Goal: Task Accomplishment & Management: Use online tool/utility

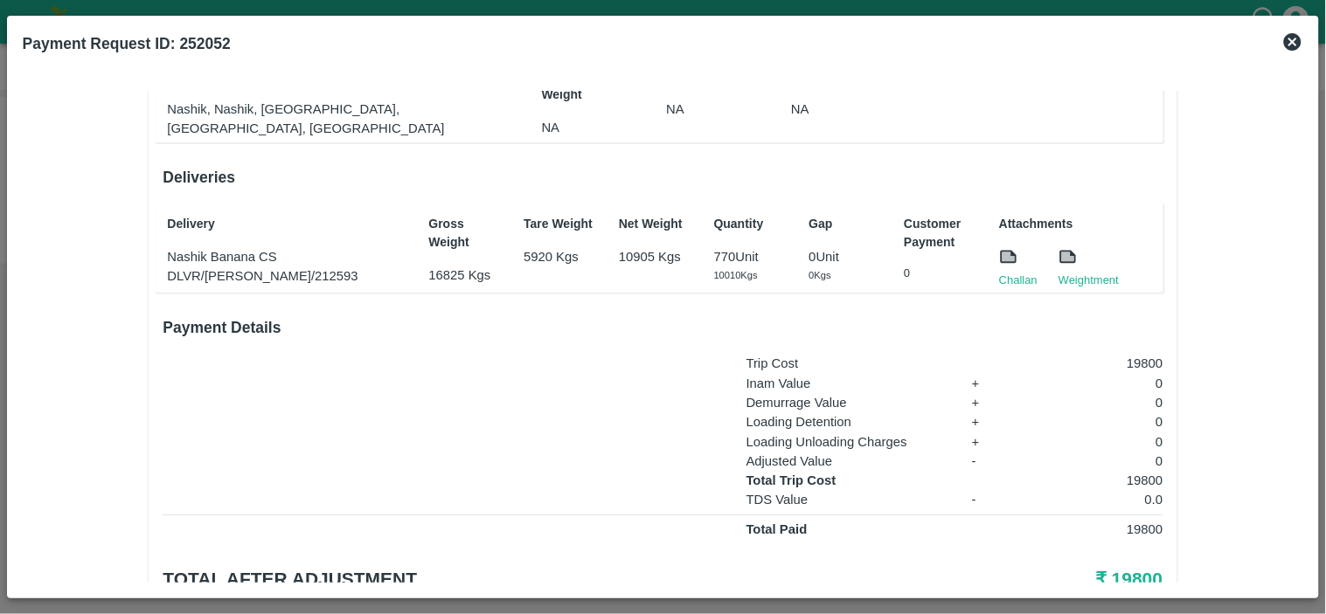
scroll to position [205, 0]
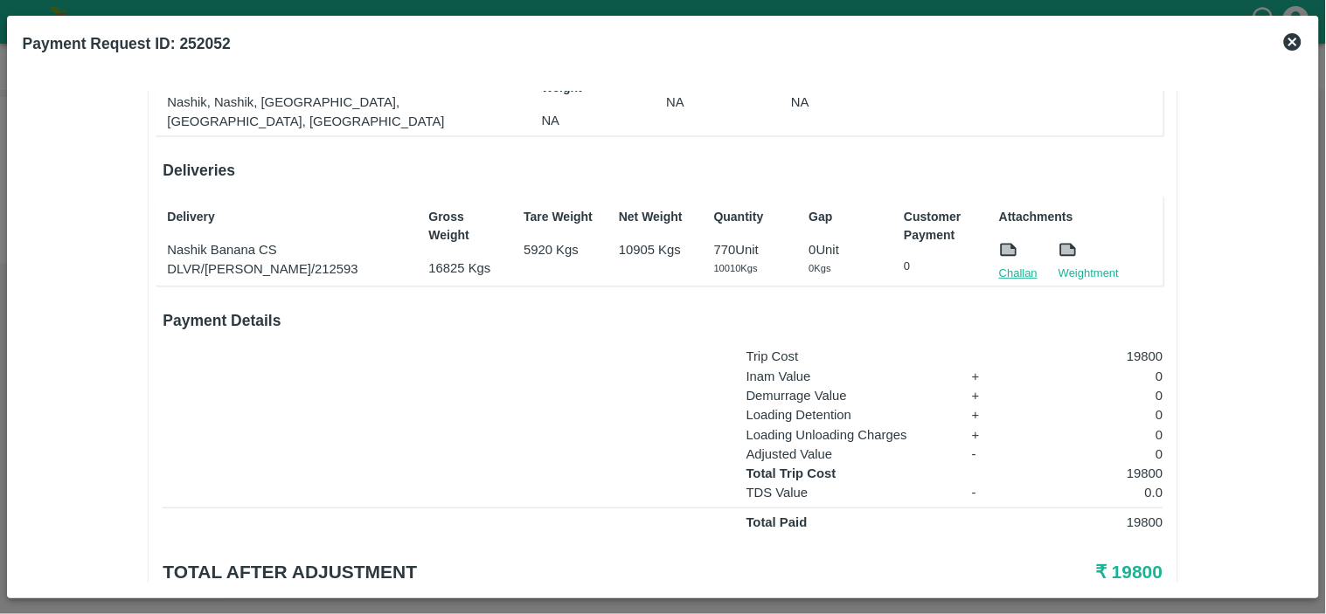
click at [1007, 267] on link "Challan" at bounding box center [1018, 273] width 38 height 17
click at [1138, 465] on p "19800" at bounding box center [1093, 473] width 139 height 19
copy p "19800"
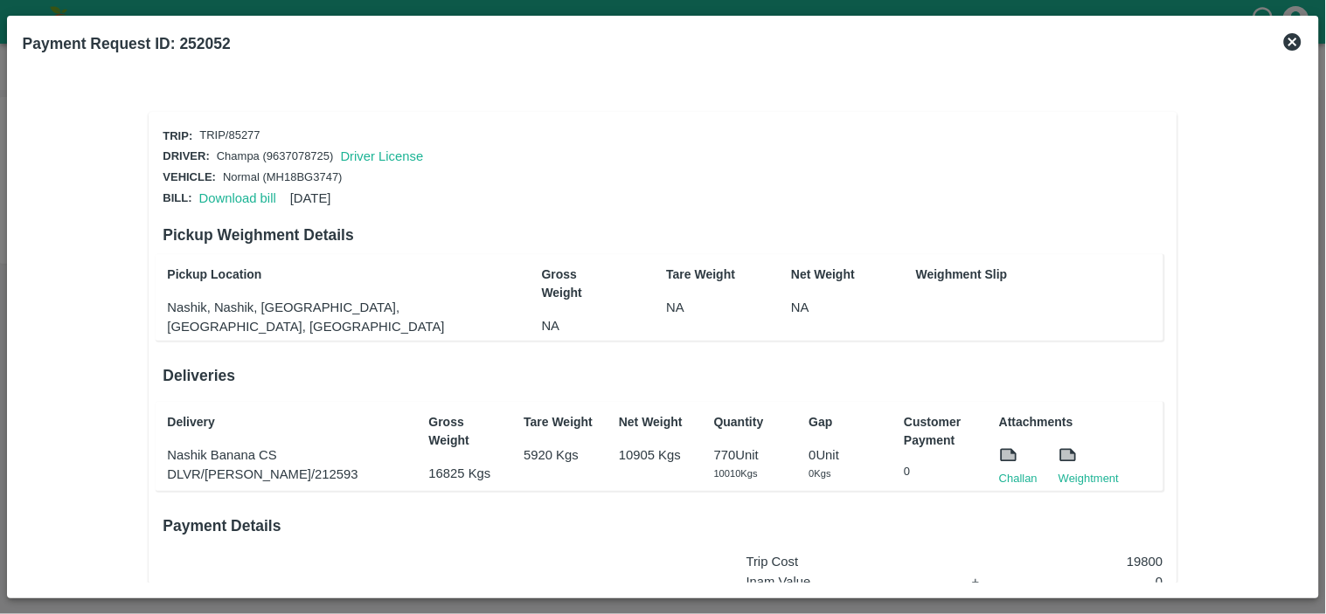
click at [231, 203] on div "Download bill [DATE]" at bounding box center [261, 195] width 139 height 26
click at [234, 198] on link "Download bill" at bounding box center [237, 198] width 77 height 14
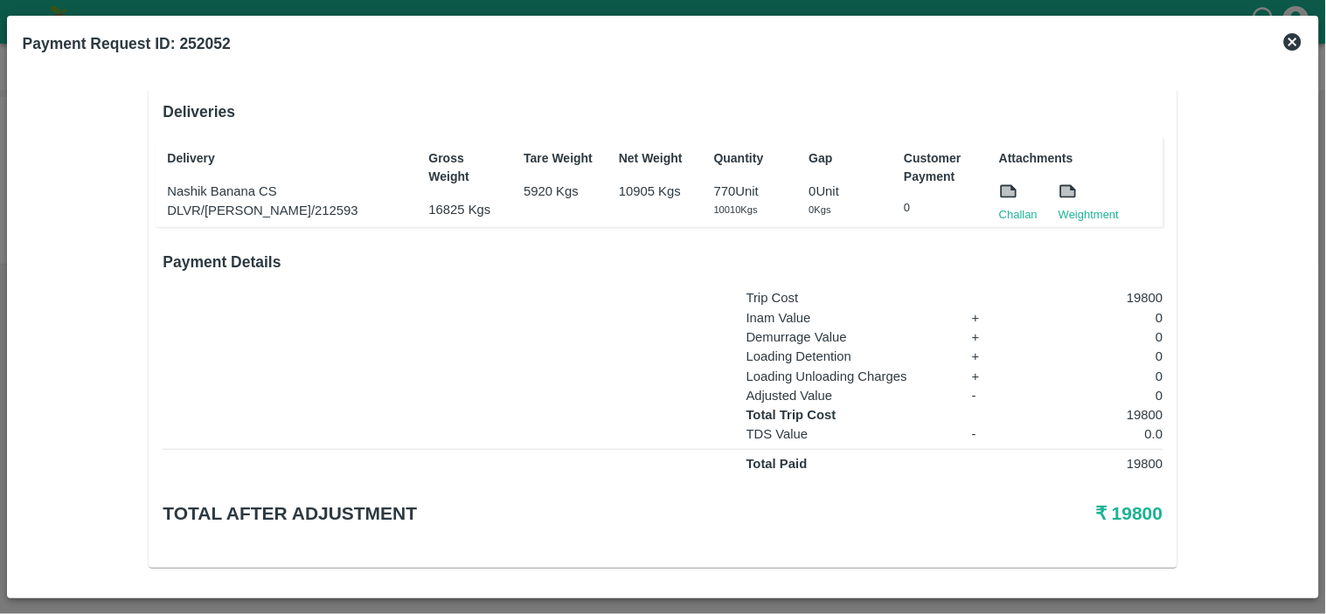
click at [1140, 413] on p "19800" at bounding box center [1093, 414] width 139 height 19
copy p "19800"
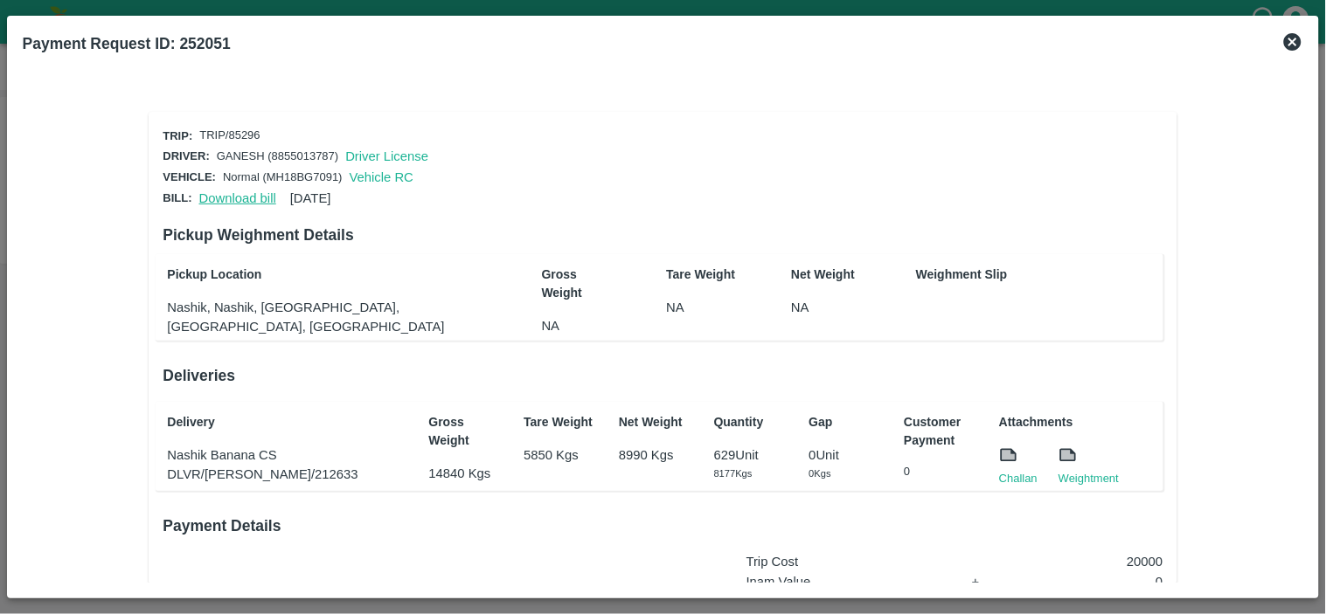
click at [217, 191] on link "Download bill" at bounding box center [237, 198] width 77 height 14
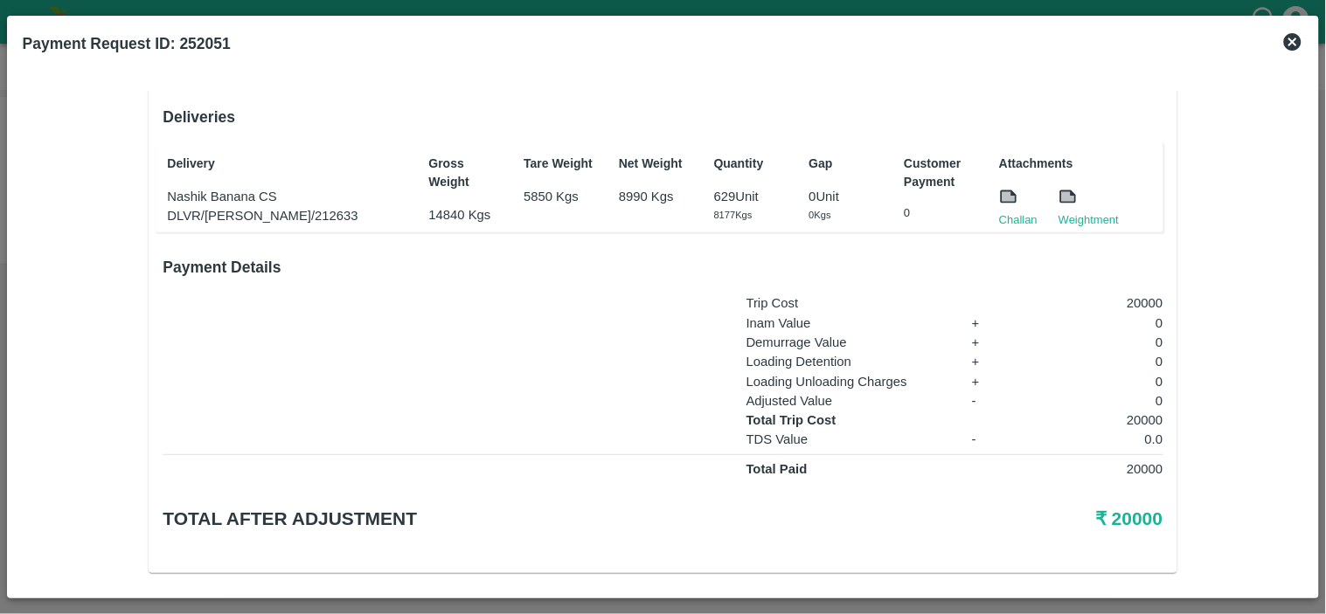
scroll to position [264, 0]
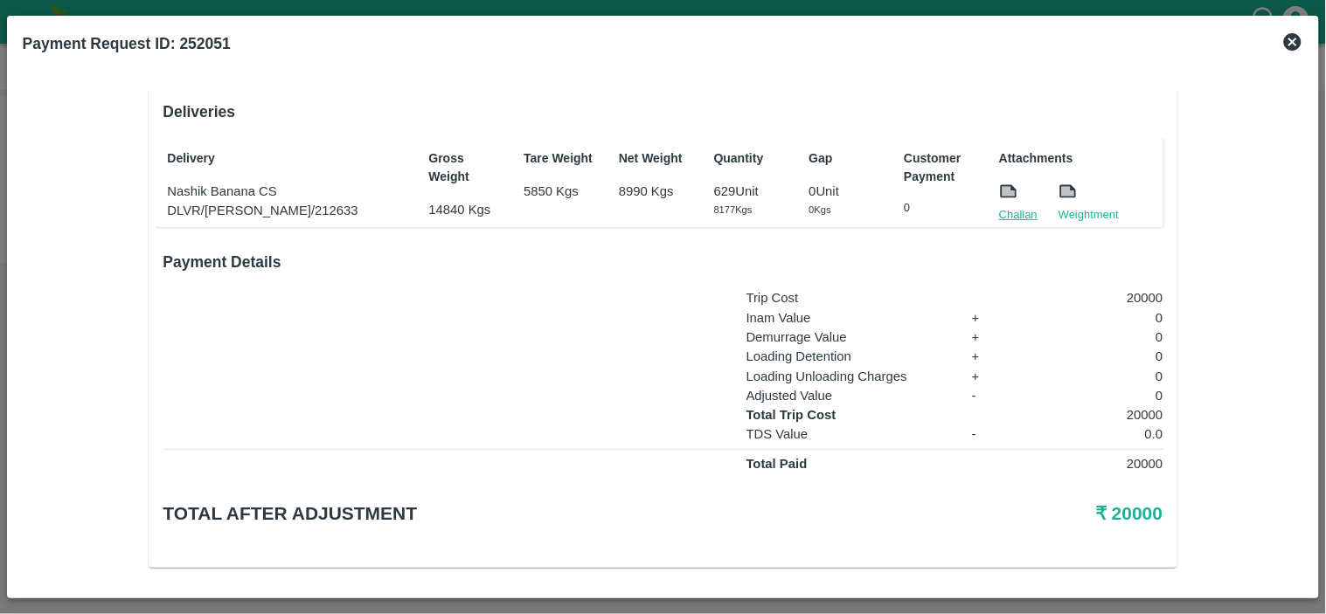
click at [1012, 206] on link "Challan" at bounding box center [1018, 214] width 38 height 17
click at [1143, 406] on p "20000" at bounding box center [1093, 414] width 139 height 19
copy p "20000"
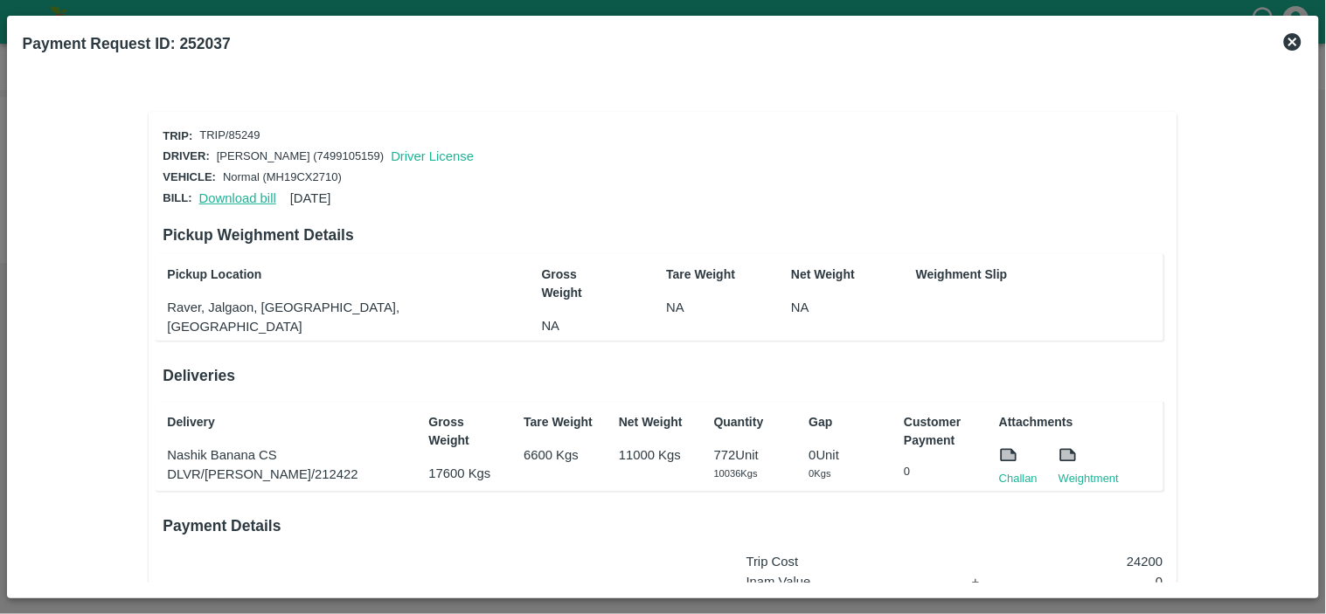
click at [238, 196] on link "Download bill" at bounding box center [237, 198] width 77 height 14
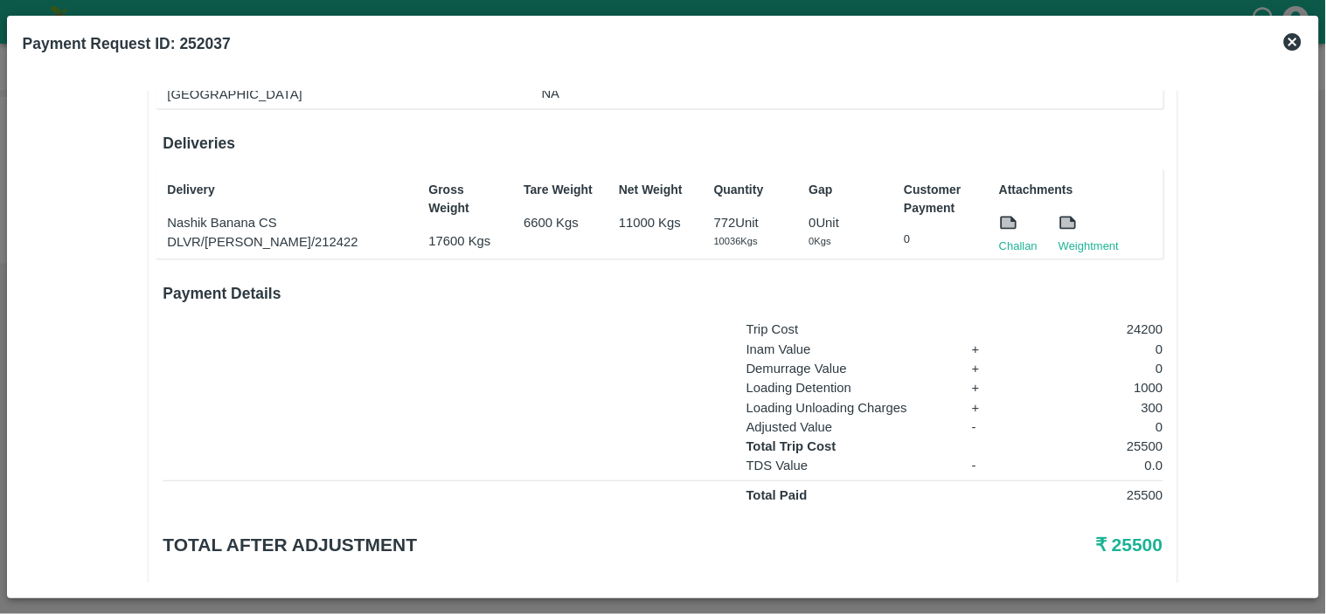
scroll to position [264, 0]
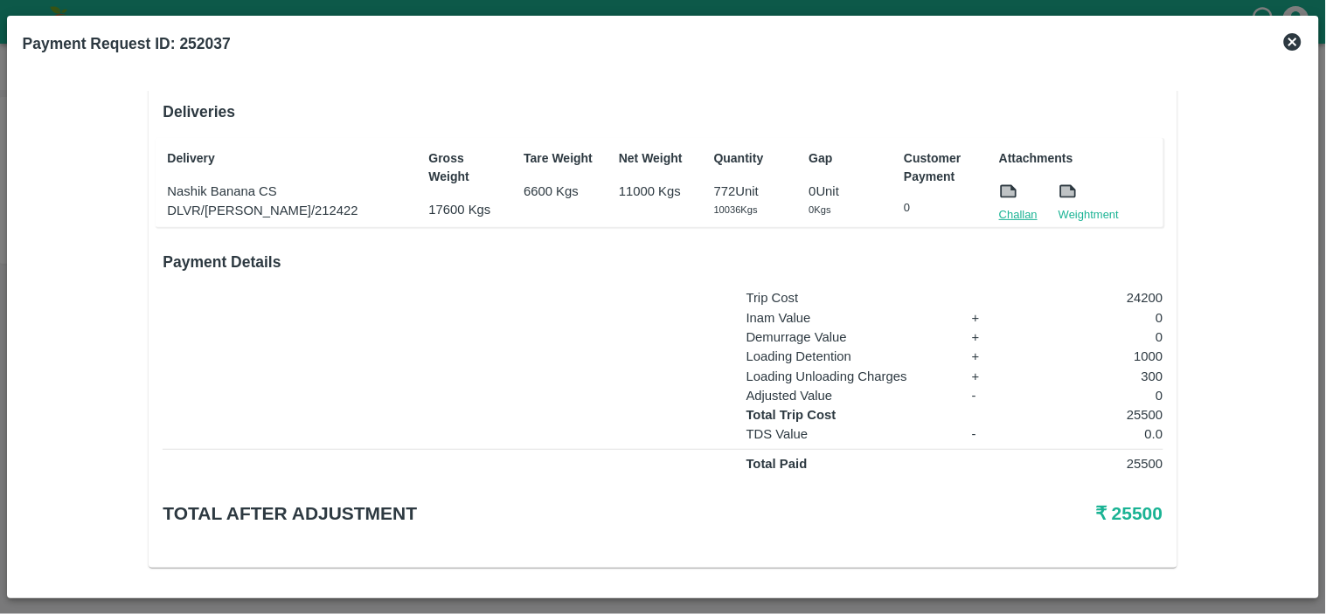
click at [1031, 211] on link "Challan" at bounding box center [1018, 214] width 38 height 17
click at [1139, 405] on p "25500" at bounding box center [1093, 414] width 139 height 19
copy p "25500"
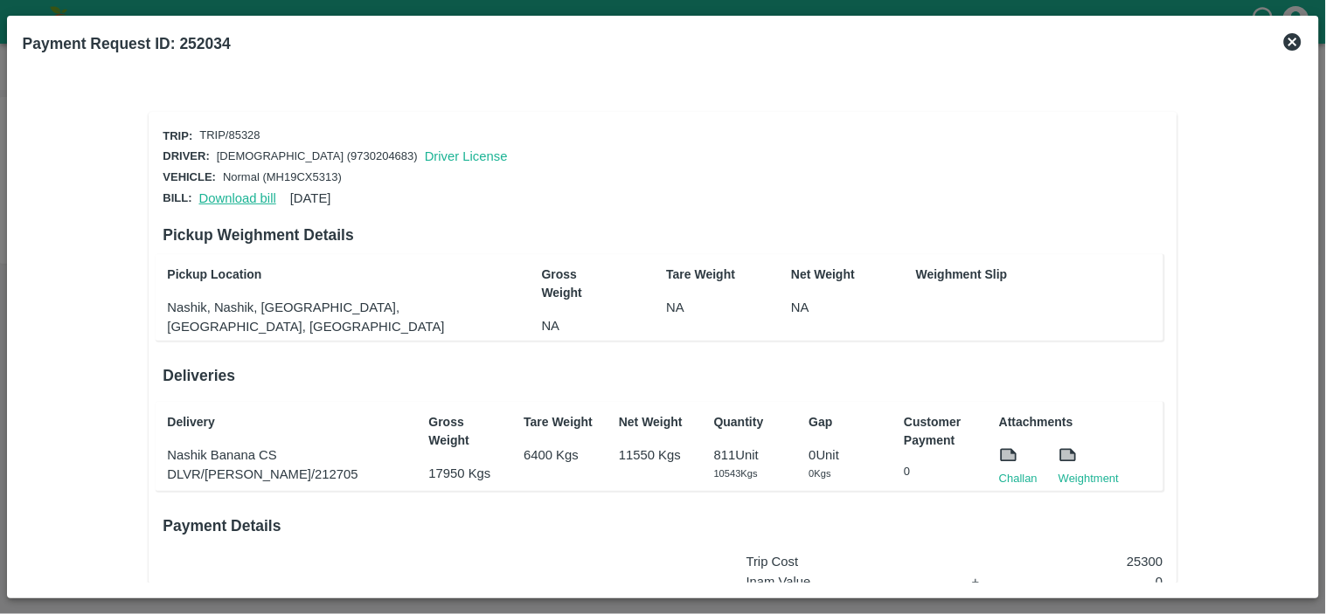
click at [231, 191] on link "Download bill" at bounding box center [237, 198] width 77 height 14
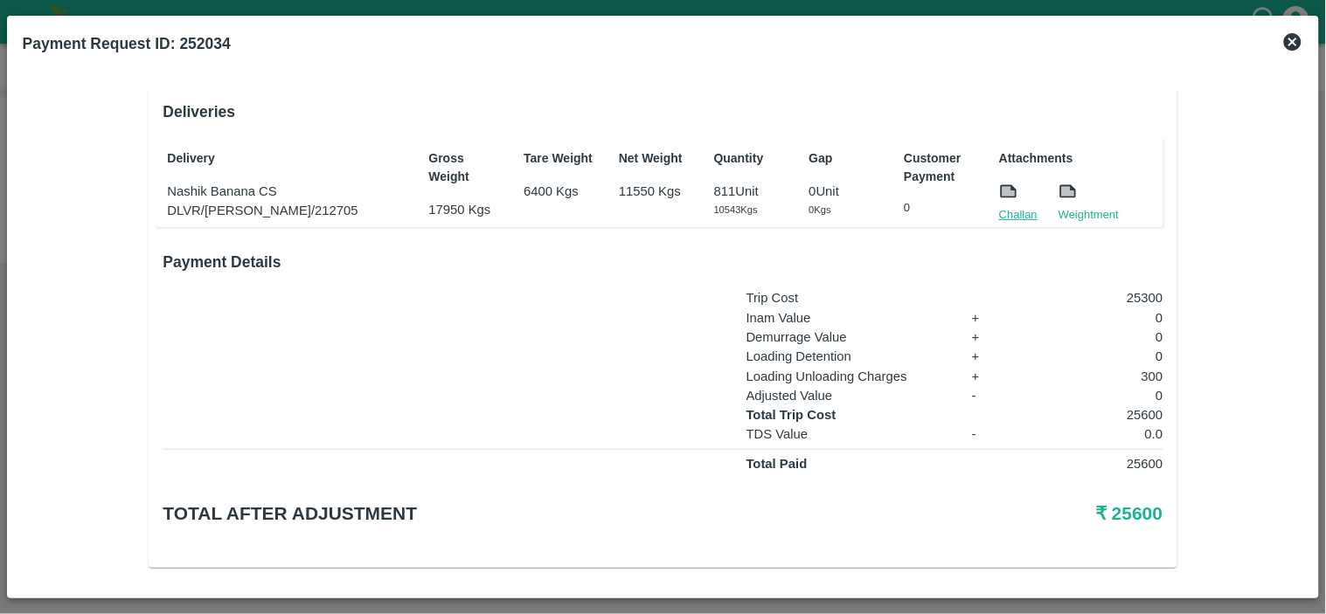
click at [1012, 212] on link "Challan" at bounding box center [1018, 214] width 38 height 17
click at [1133, 405] on p "25600" at bounding box center [1093, 414] width 139 height 19
copy p "25600"
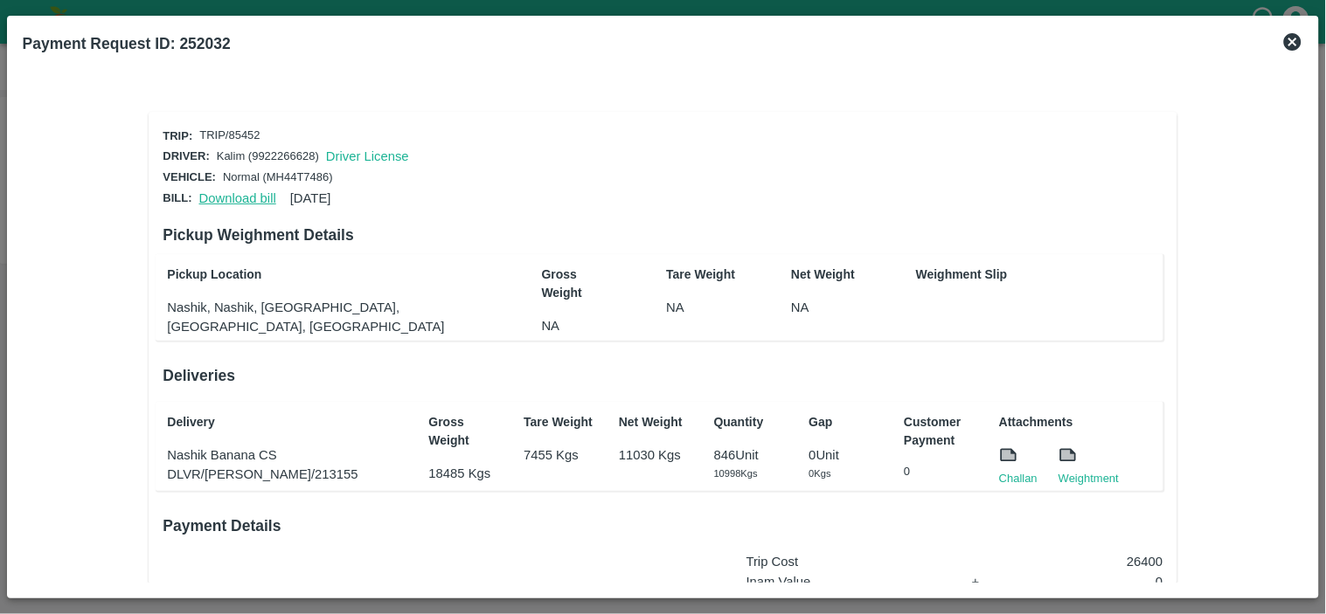
click at [221, 191] on link "Download bill" at bounding box center [237, 198] width 77 height 14
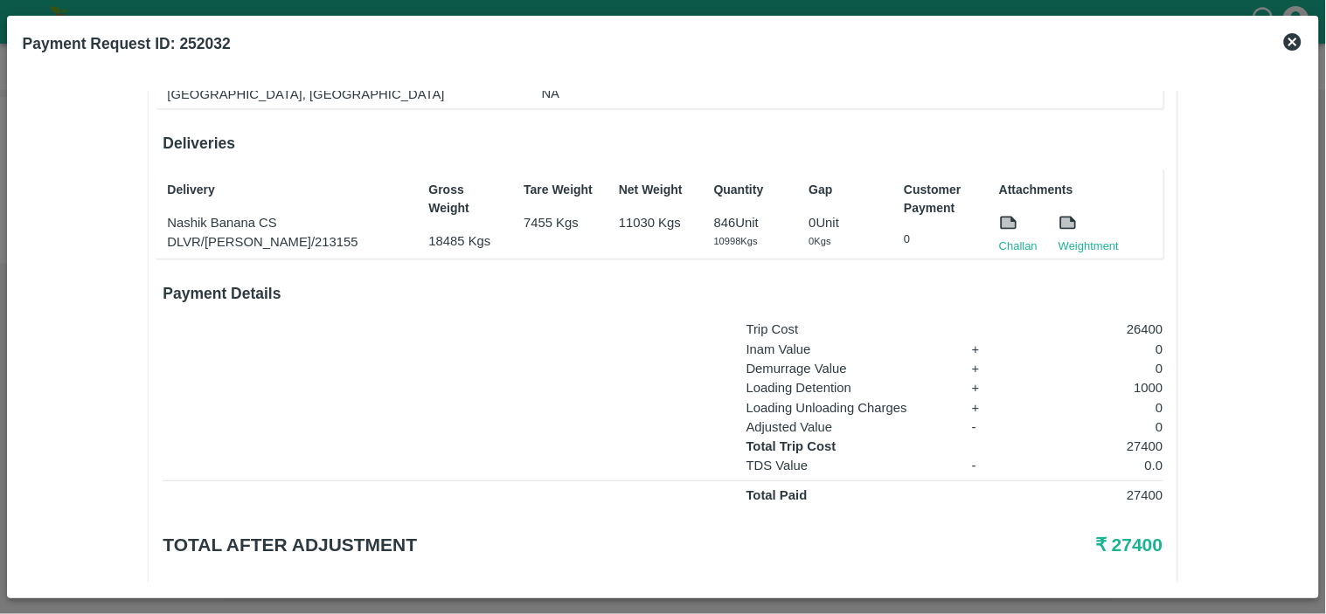
scroll to position [264, 0]
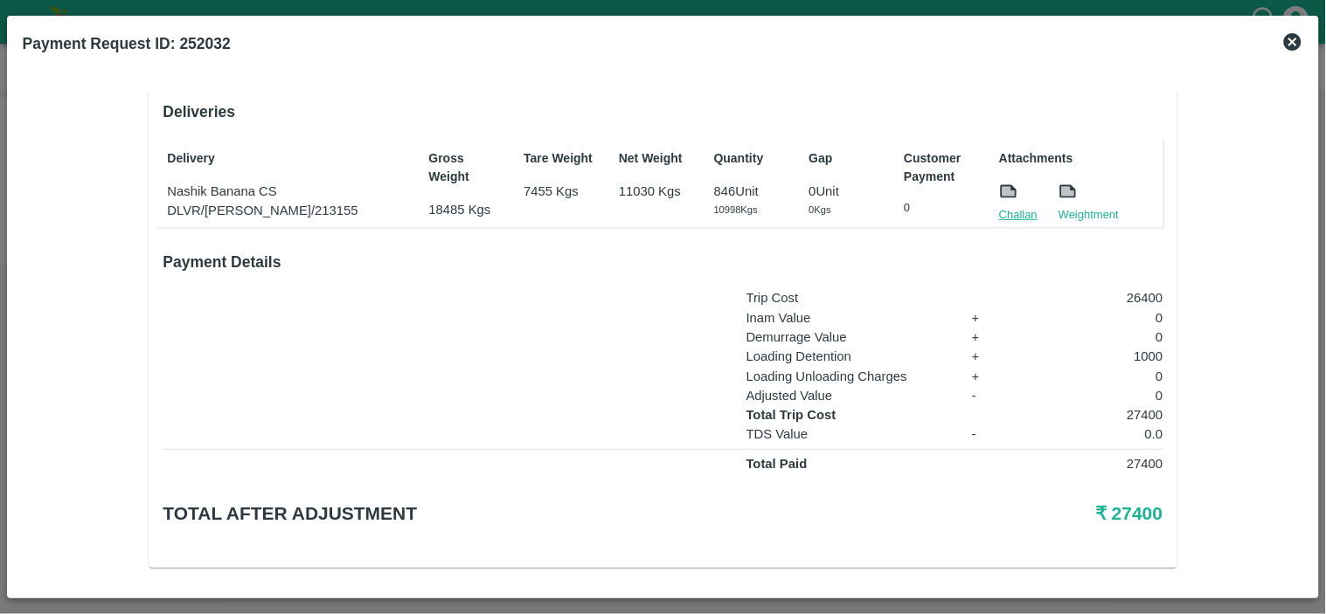
click at [1010, 210] on link "Challan" at bounding box center [1018, 214] width 38 height 17
click at [1146, 408] on p "27400" at bounding box center [1093, 414] width 139 height 19
copy p "27400"
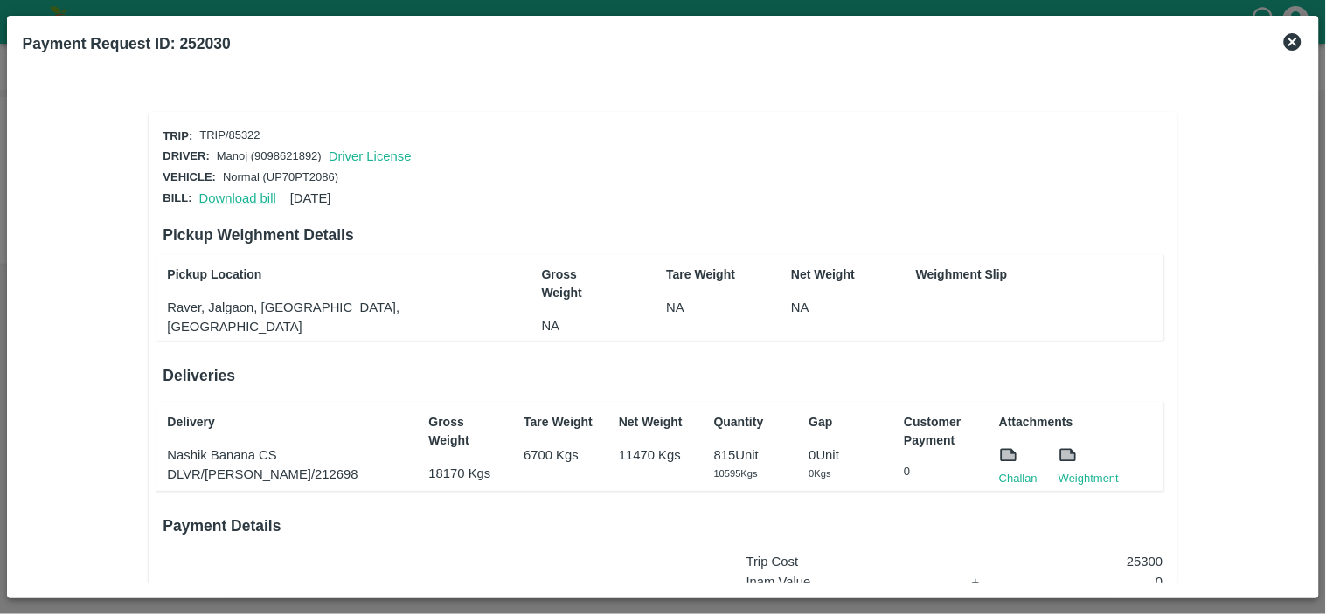
click at [222, 194] on link "Download bill" at bounding box center [237, 198] width 77 height 14
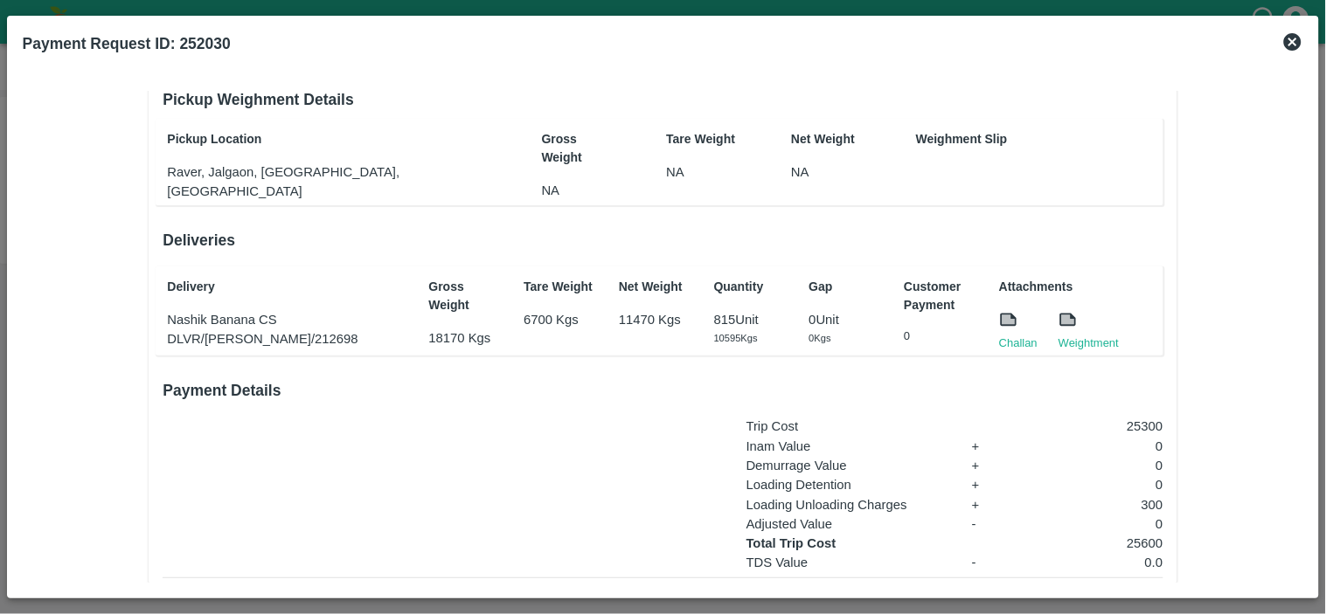
scroll to position [137, 0]
click at [1007, 337] on link "Challan" at bounding box center [1018, 341] width 38 height 17
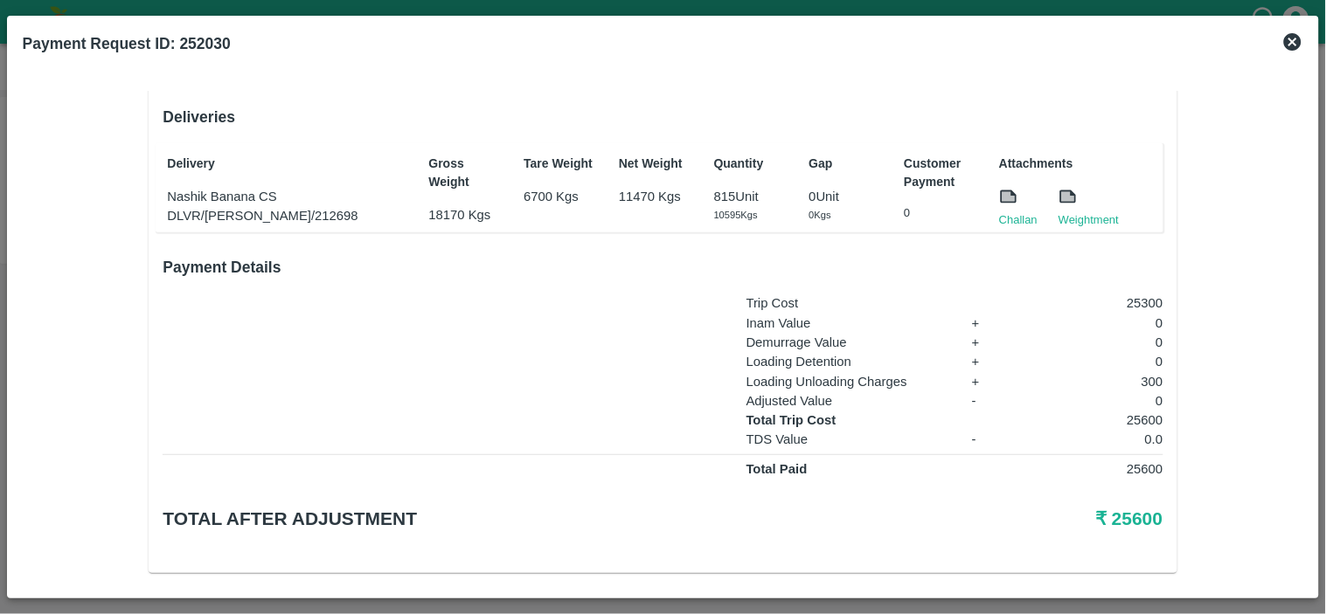
scroll to position [264, 0]
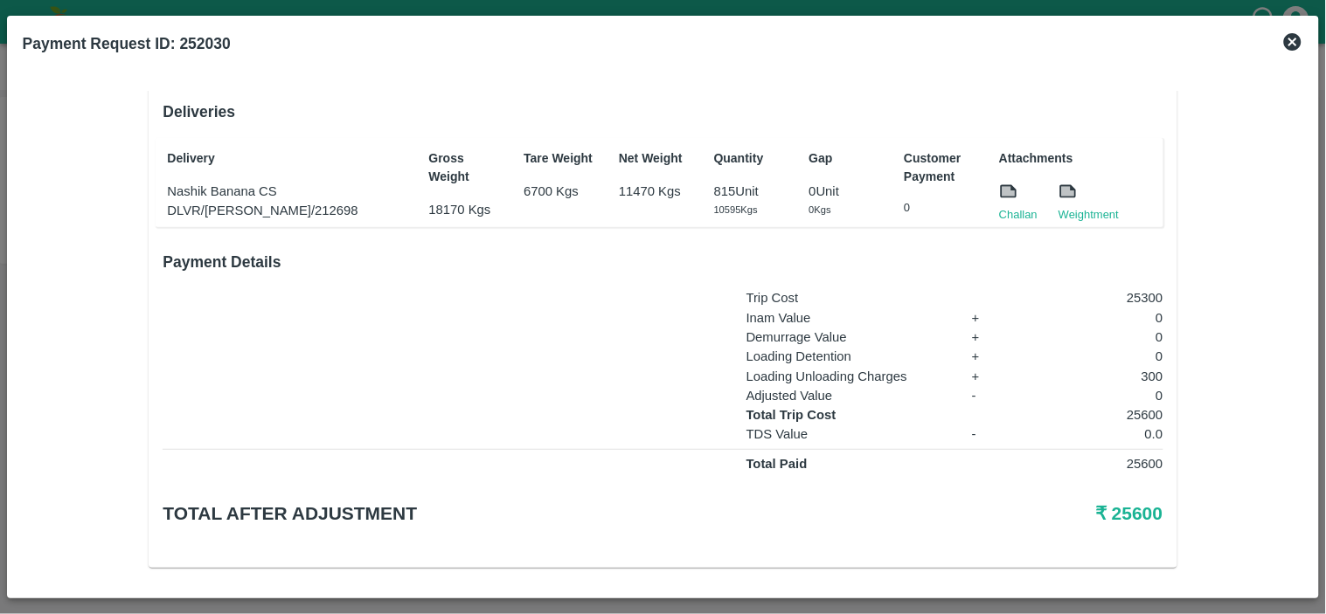
click at [1145, 405] on p "25600" at bounding box center [1093, 414] width 139 height 19
copy p "25600"
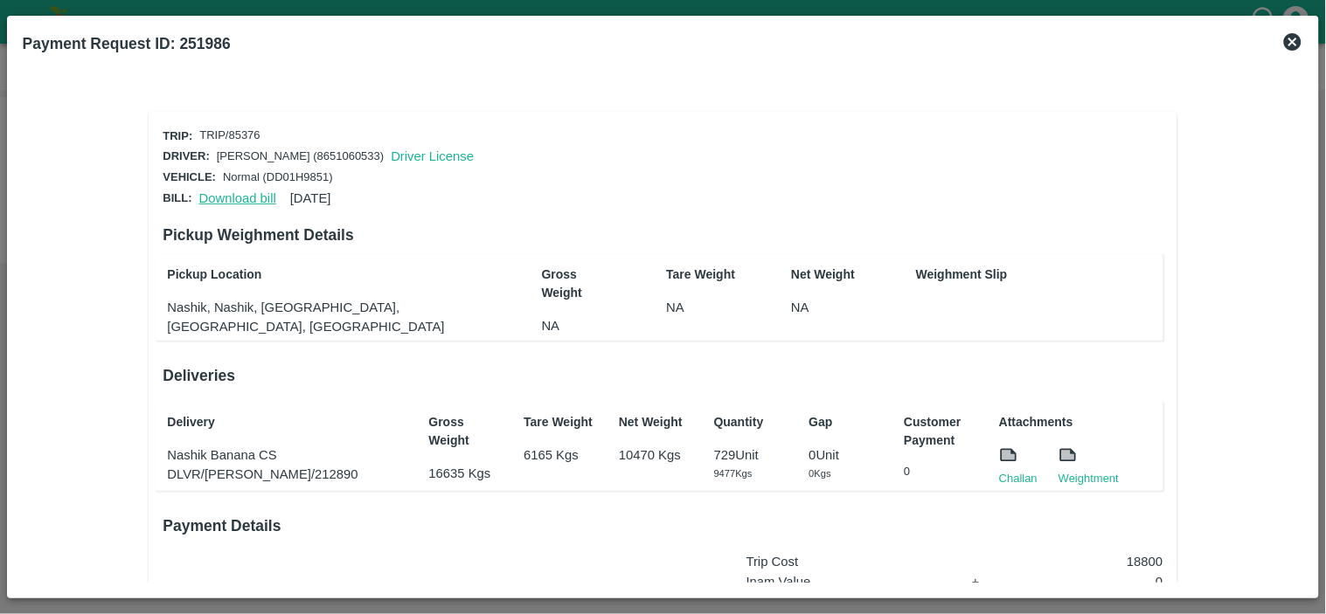
click at [217, 191] on link "Download bill" at bounding box center [237, 198] width 77 height 14
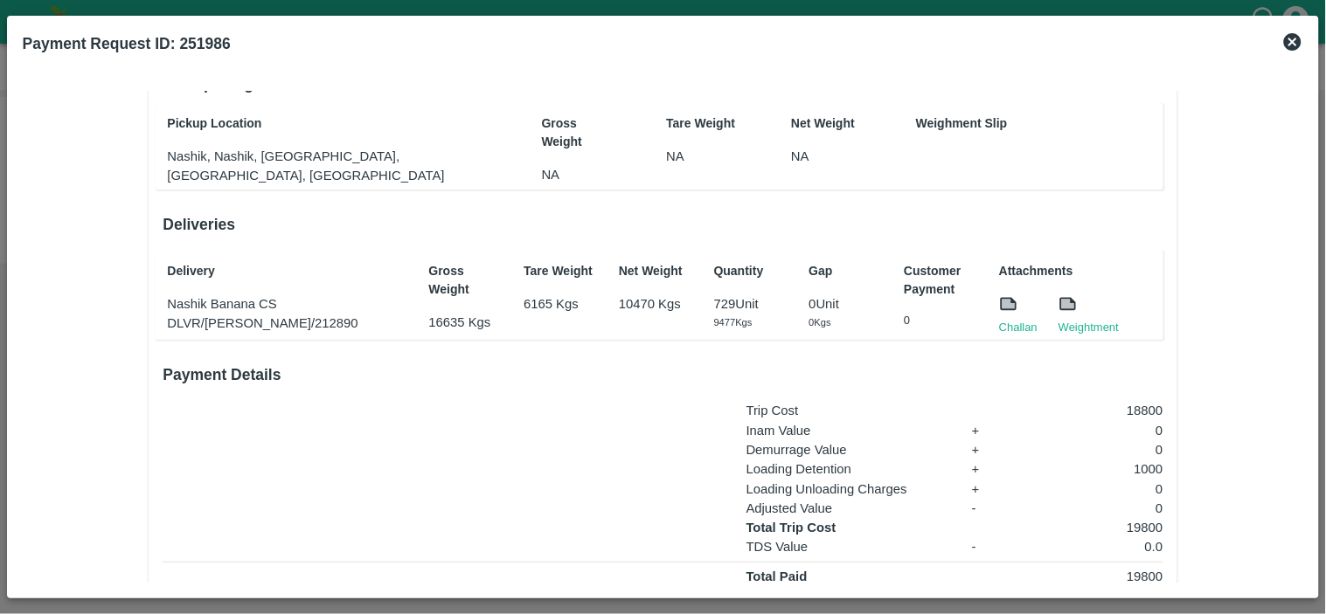
scroll to position [160, 0]
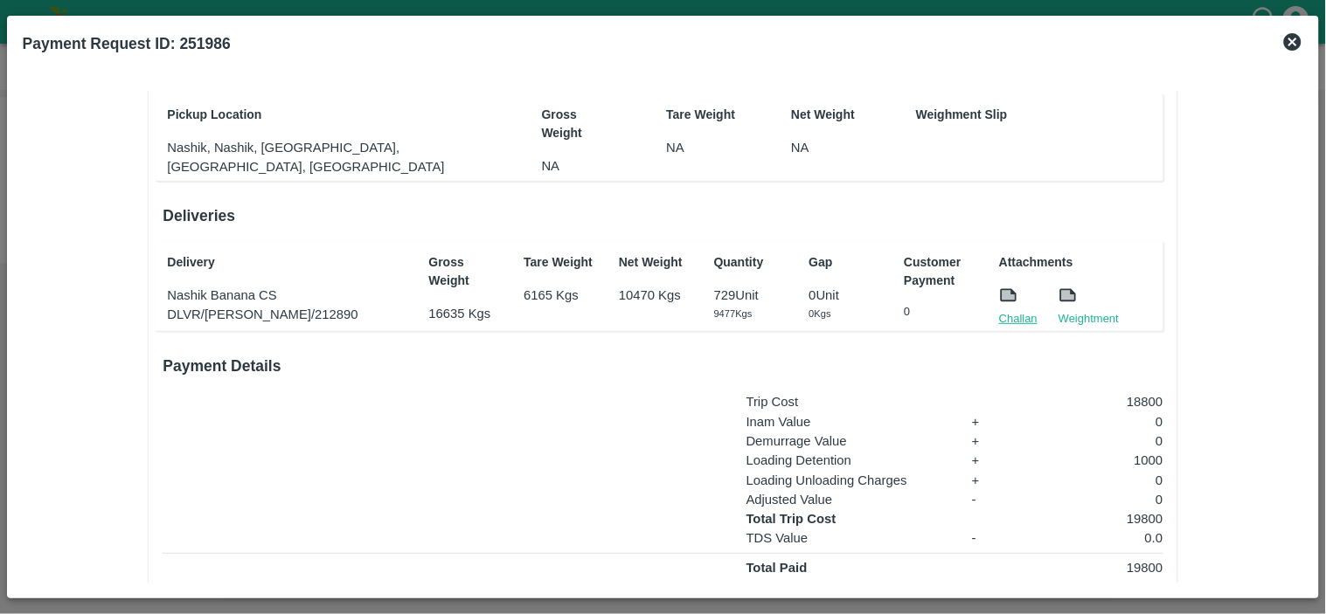
click at [1009, 315] on link "Challan" at bounding box center [1018, 318] width 38 height 17
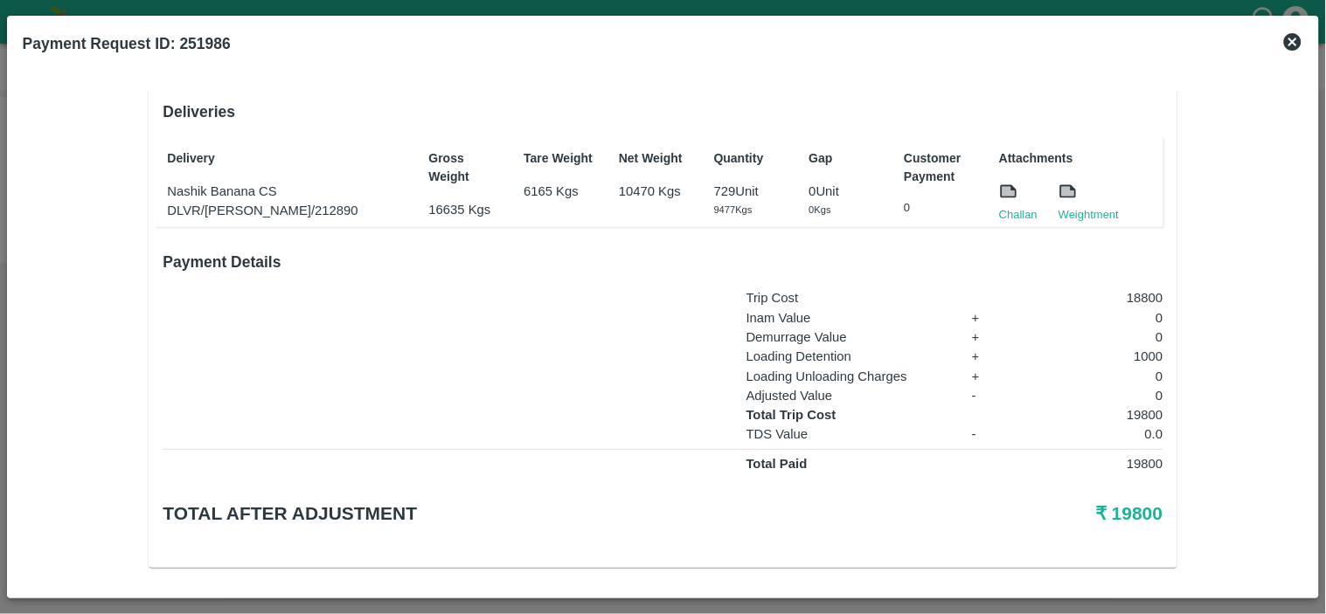
click at [1133, 411] on p "19800" at bounding box center [1093, 414] width 139 height 19
copy p "19800"
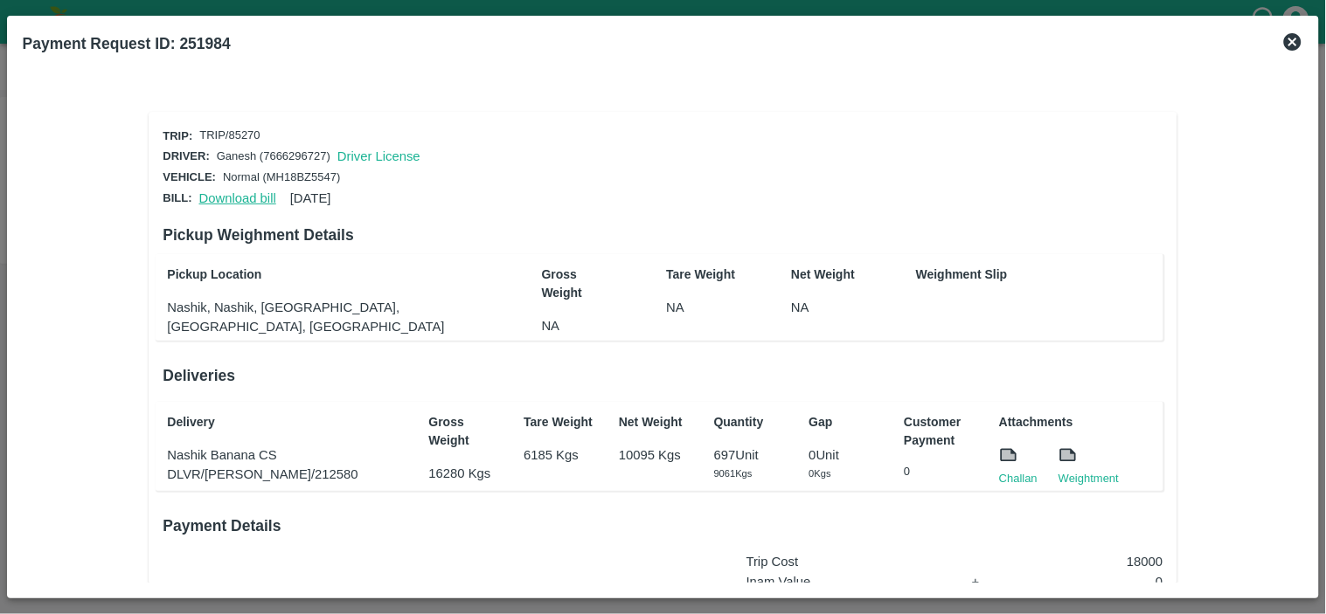
click at [243, 201] on link "Download bill" at bounding box center [237, 198] width 77 height 14
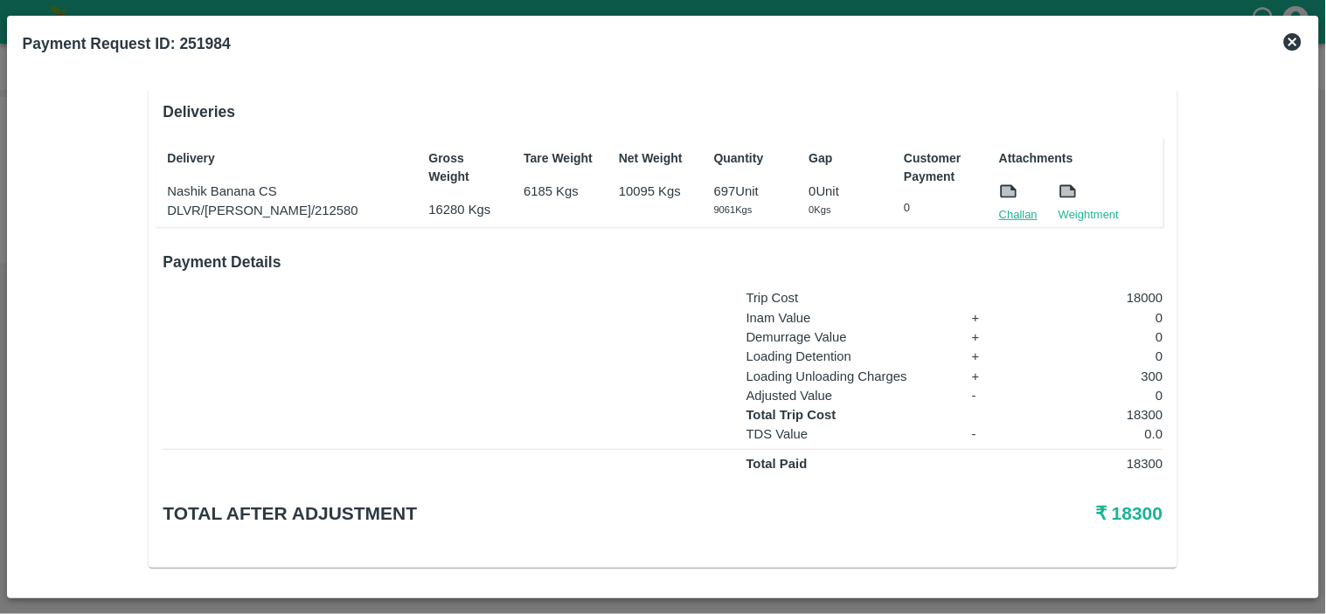
click at [1011, 208] on link "Challan" at bounding box center [1018, 214] width 38 height 17
click at [1140, 405] on p "18300" at bounding box center [1093, 414] width 139 height 19
copy p "18300"
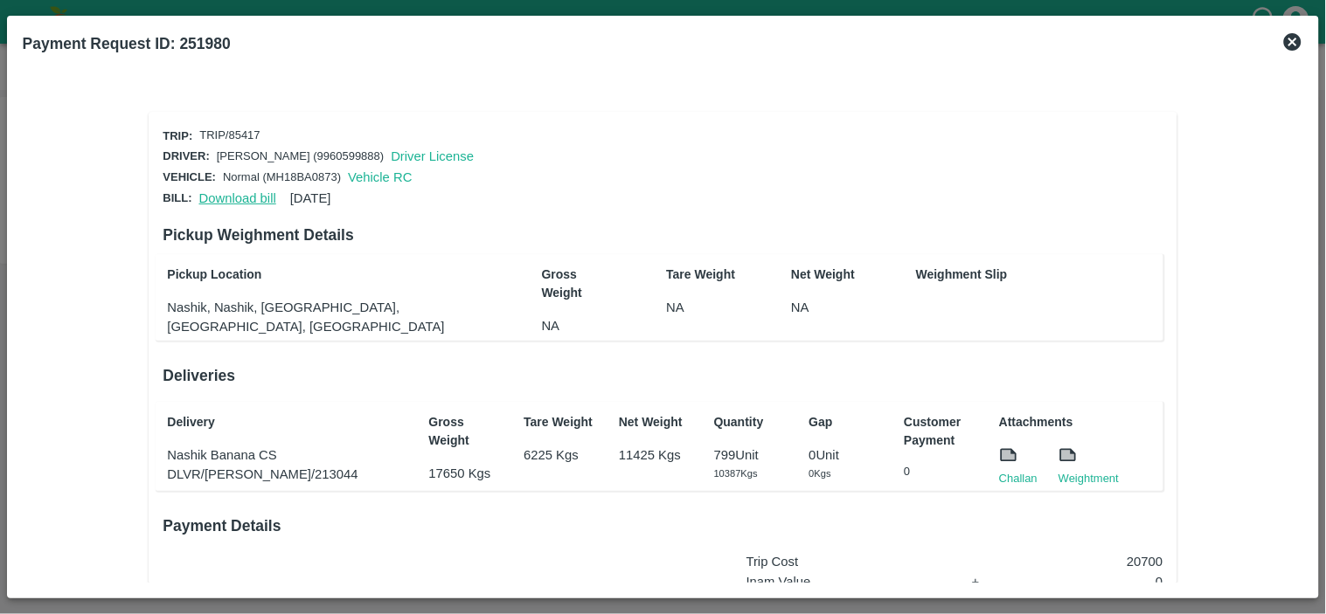
click at [232, 194] on link "Download bill" at bounding box center [237, 198] width 77 height 14
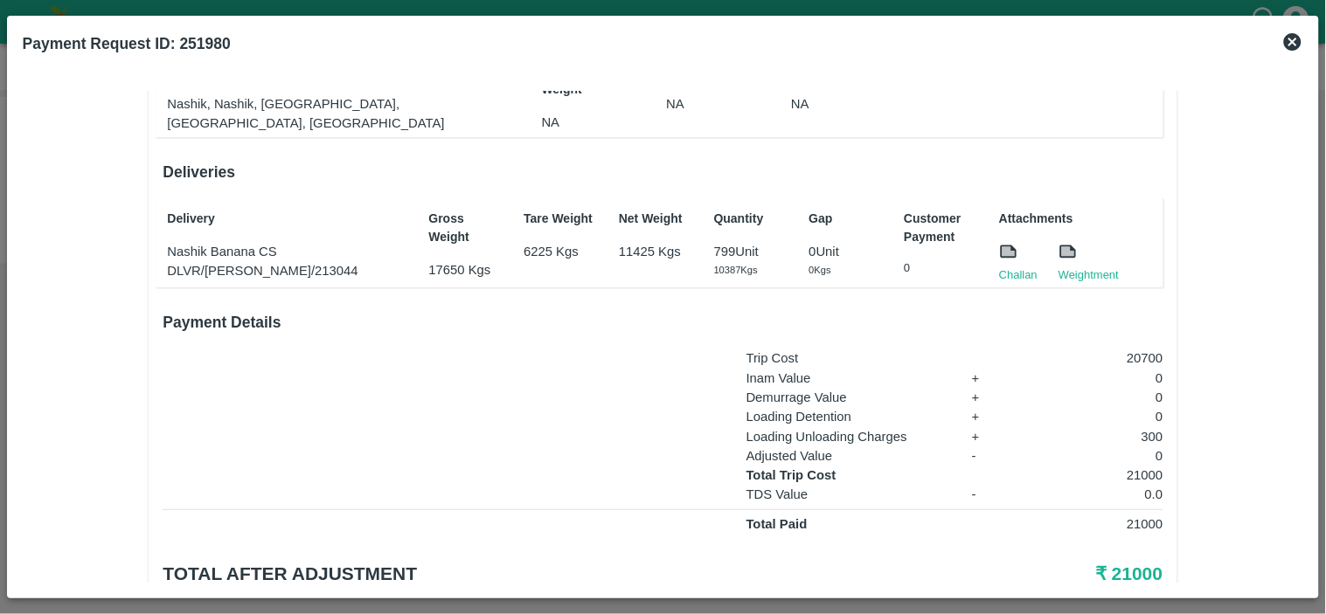
scroll to position [204, 0]
click at [1017, 266] on link "Challan" at bounding box center [1018, 274] width 38 height 17
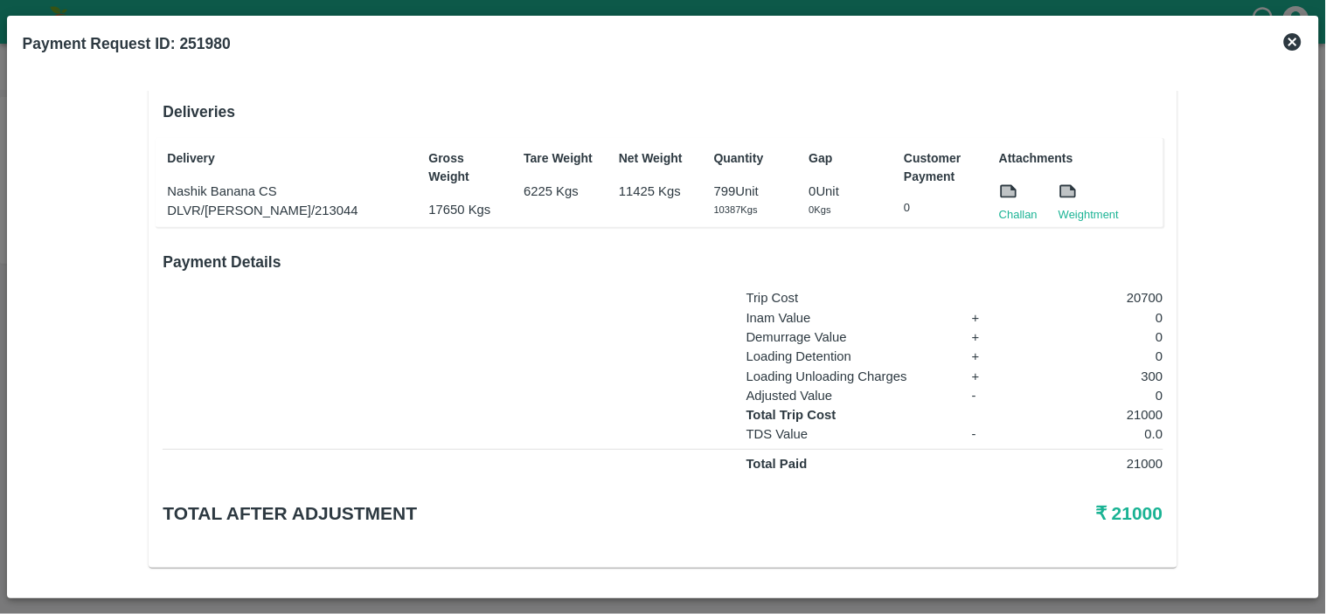
click at [1146, 405] on p "21000" at bounding box center [1093, 414] width 139 height 19
copy p "21000"
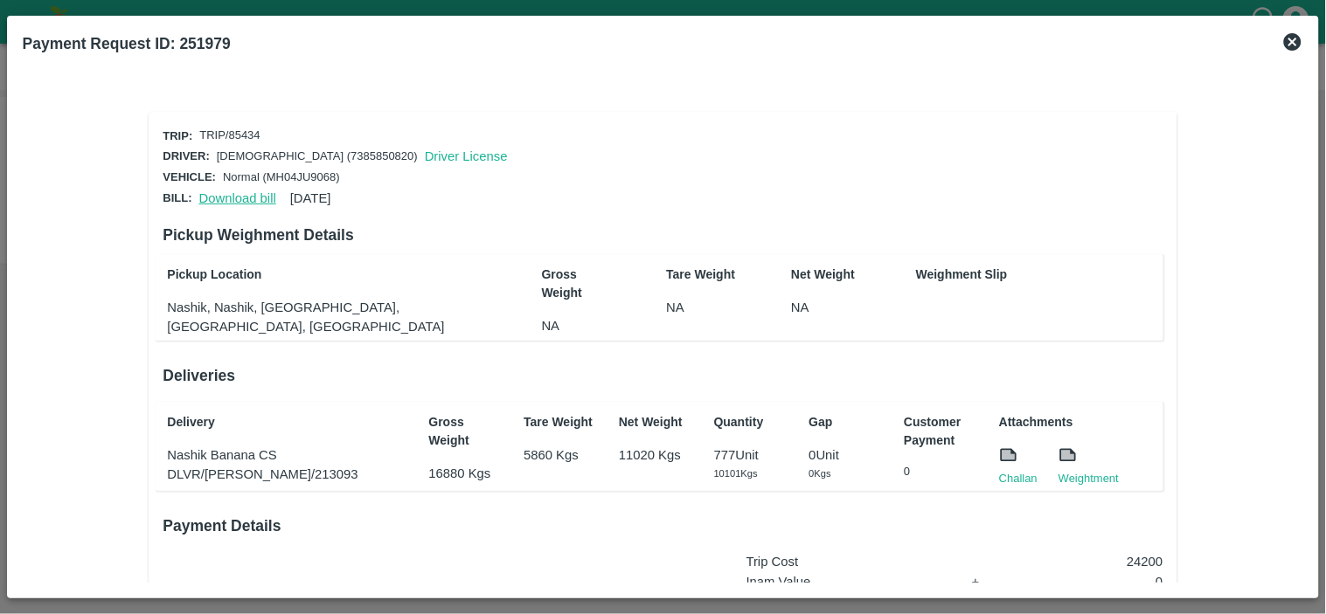
click at [231, 192] on link "Download bill" at bounding box center [237, 198] width 77 height 14
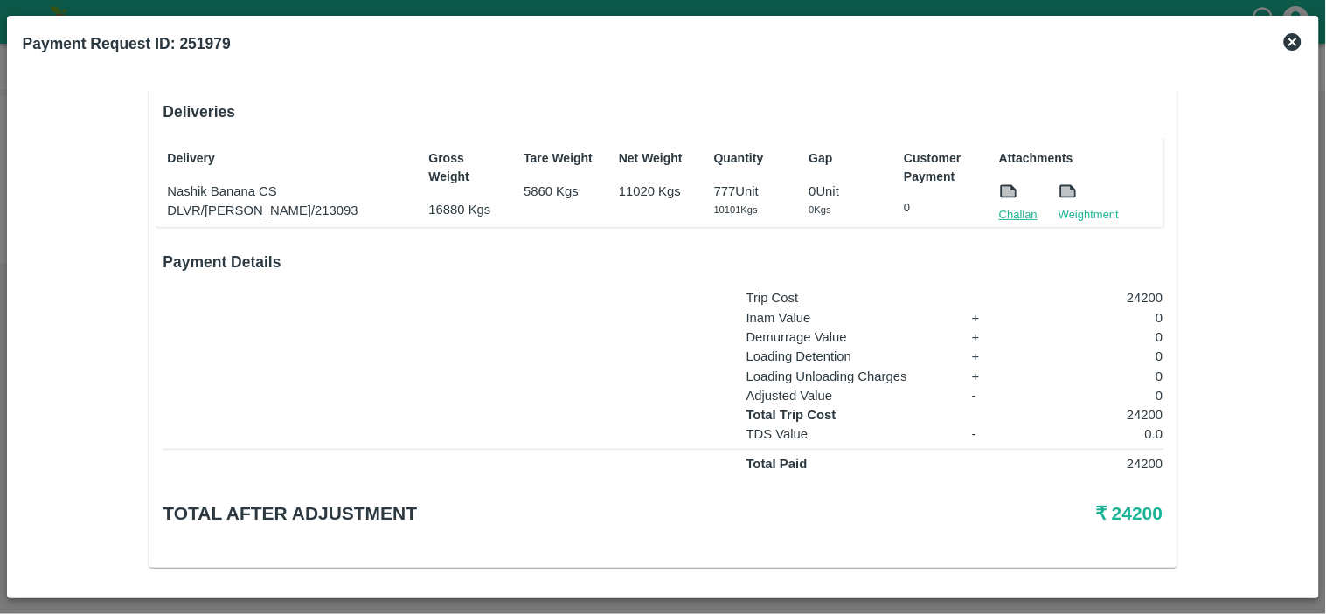
click at [1000, 211] on link "Challan" at bounding box center [1018, 214] width 38 height 17
click at [1130, 406] on p "24200" at bounding box center [1093, 414] width 139 height 19
copy p "24200"
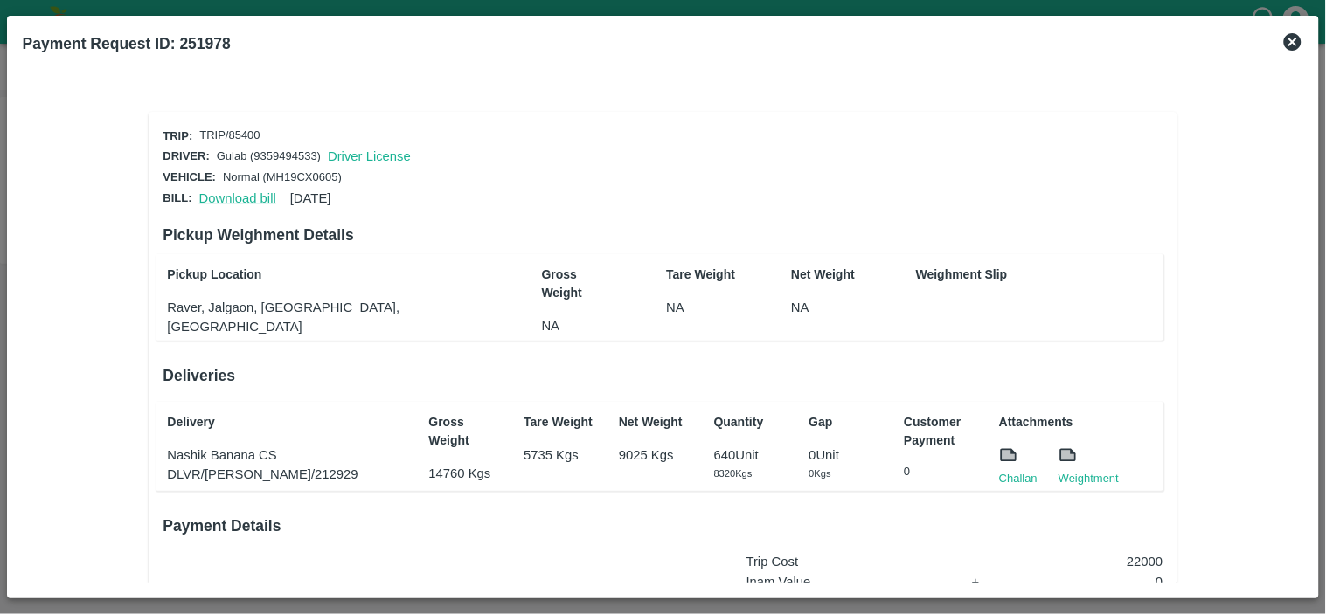
click at [232, 195] on link "Download bill" at bounding box center [237, 198] width 77 height 14
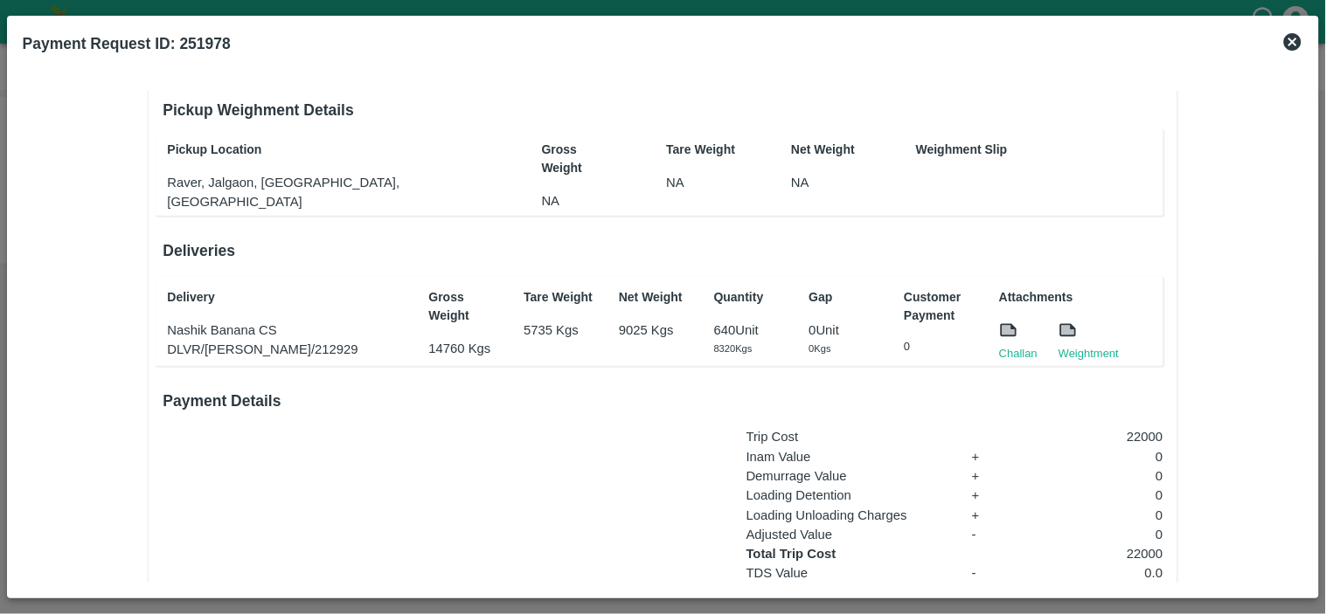
scroll to position [126, 0]
click at [1003, 344] on link "Challan" at bounding box center [1018, 352] width 38 height 17
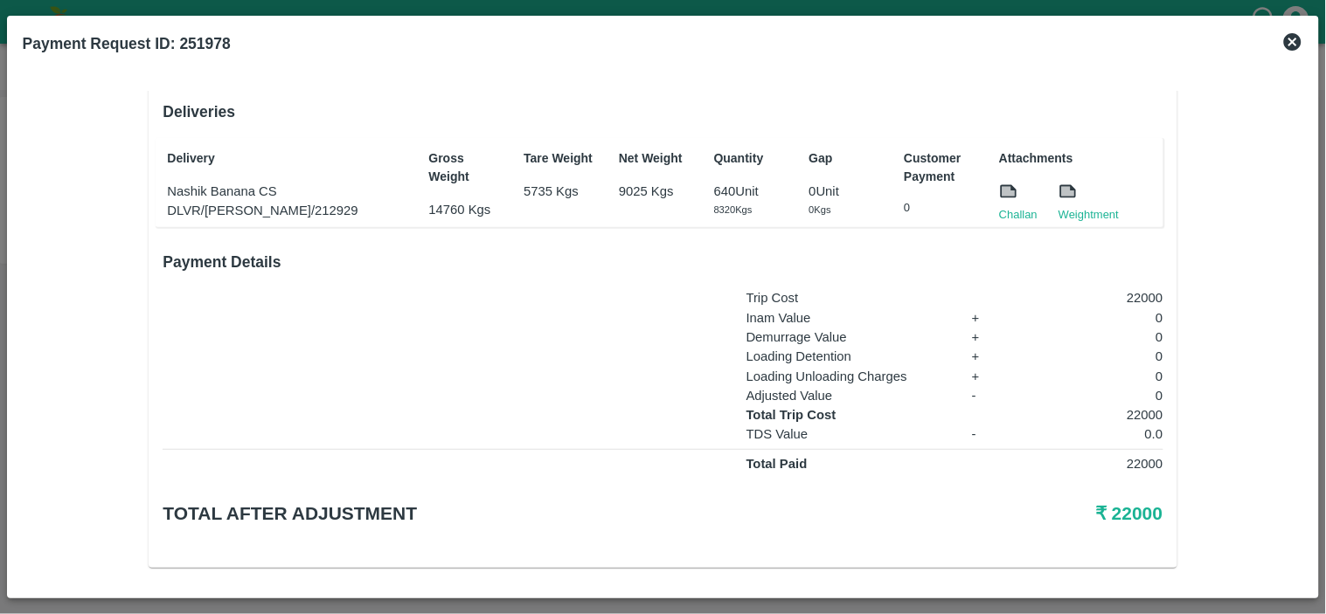
click at [1133, 299] on p "22000" at bounding box center [1093, 297] width 139 height 19
copy p "22000"
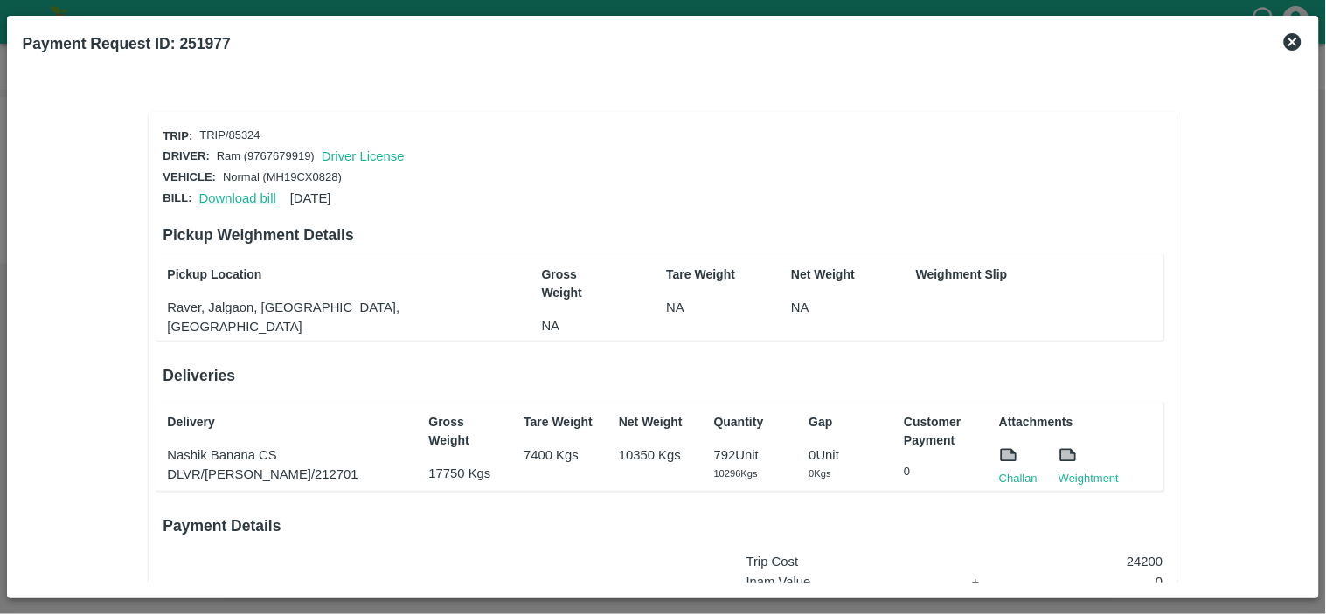
click at [213, 192] on link "Download bill" at bounding box center [237, 198] width 77 height 14
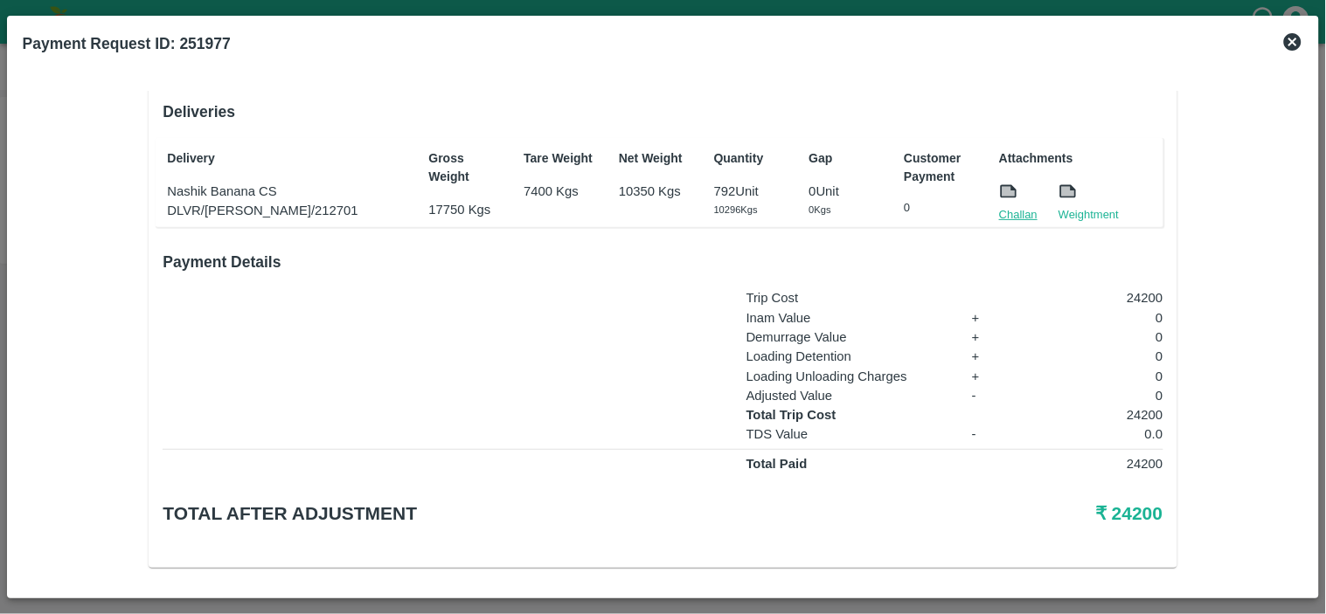
click at [1006, 212] on link "Challan" at bounding box center [1018, 214] width 38 height 17
click at [1138, 412] on p "24200" at bounding box center [1093, 414] width 139 height 19
copy p "24200"
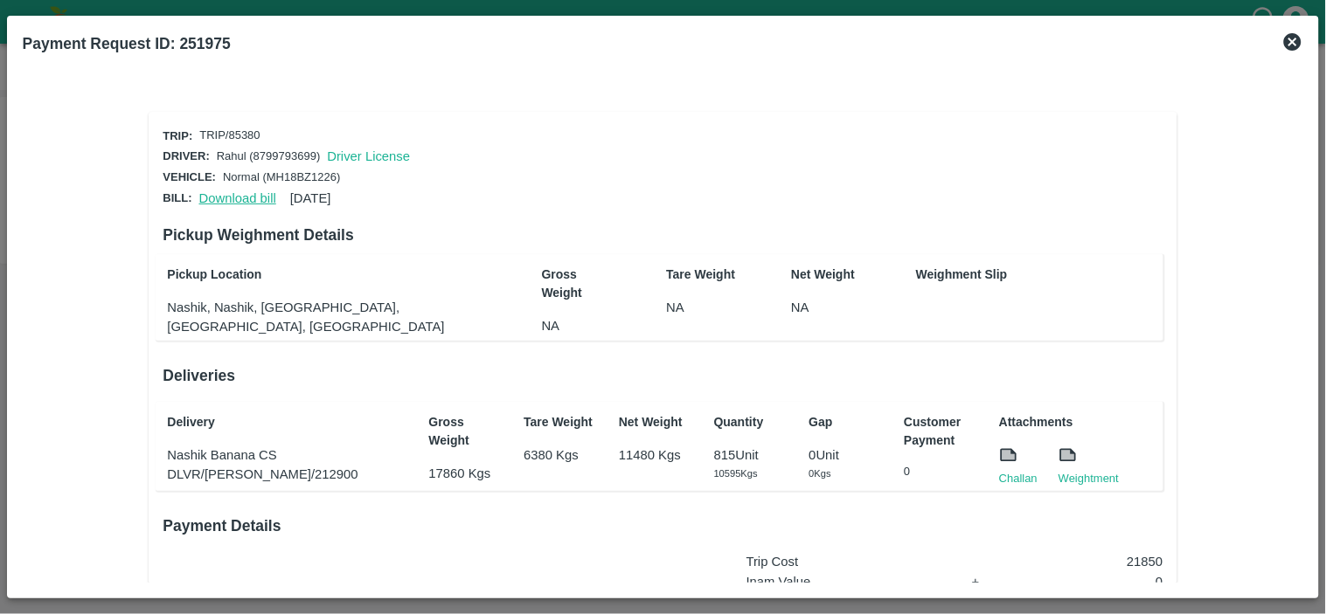
click at [239, 192] on link "Download bill" at bounding box center [237, 198] width 77 height 14
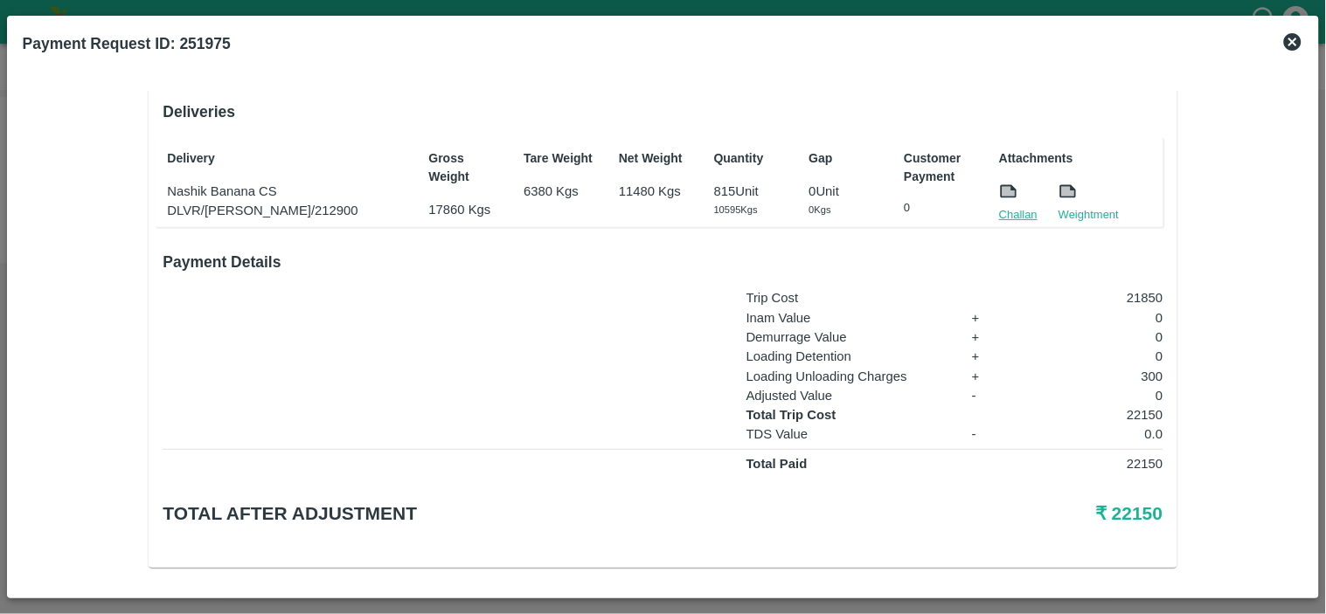
click at [1007, 212] on link "Challan" at bounding box center [1018, 214] width 38 height 17
click at [1131, 407] on p "22150" at bounding box center [1093, 414] width 139 height 19
copy p "22150"
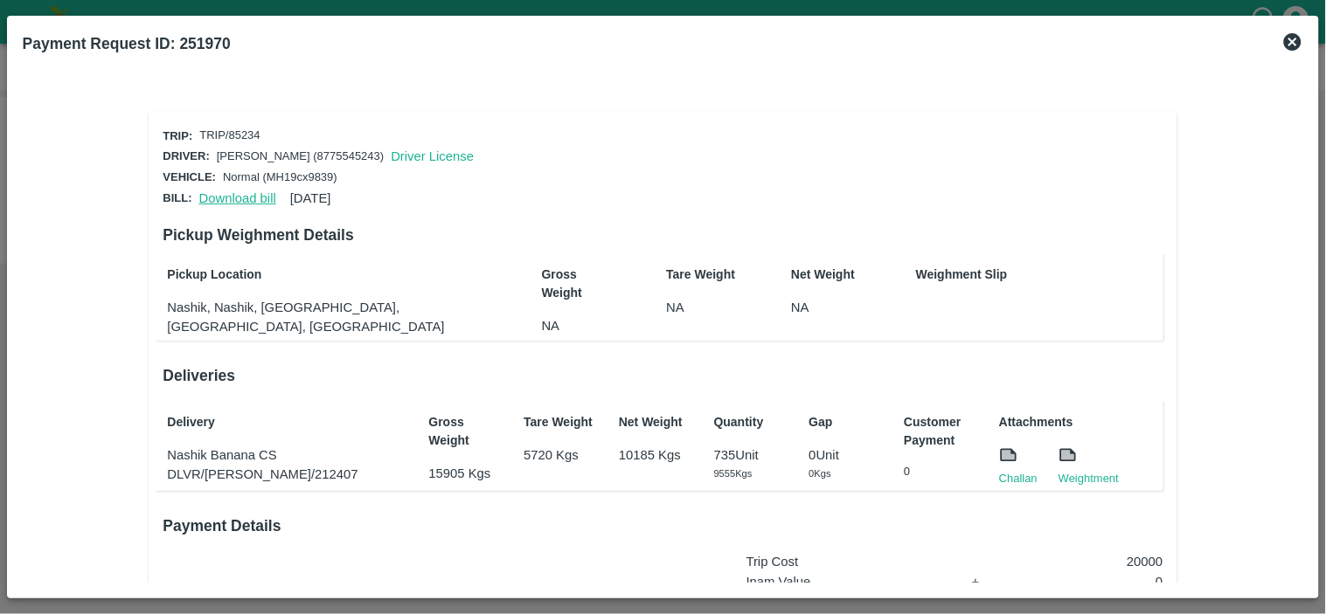
click at [227, 198] on link "Download bill" at bounding box center [237, 198] width 77 height 14
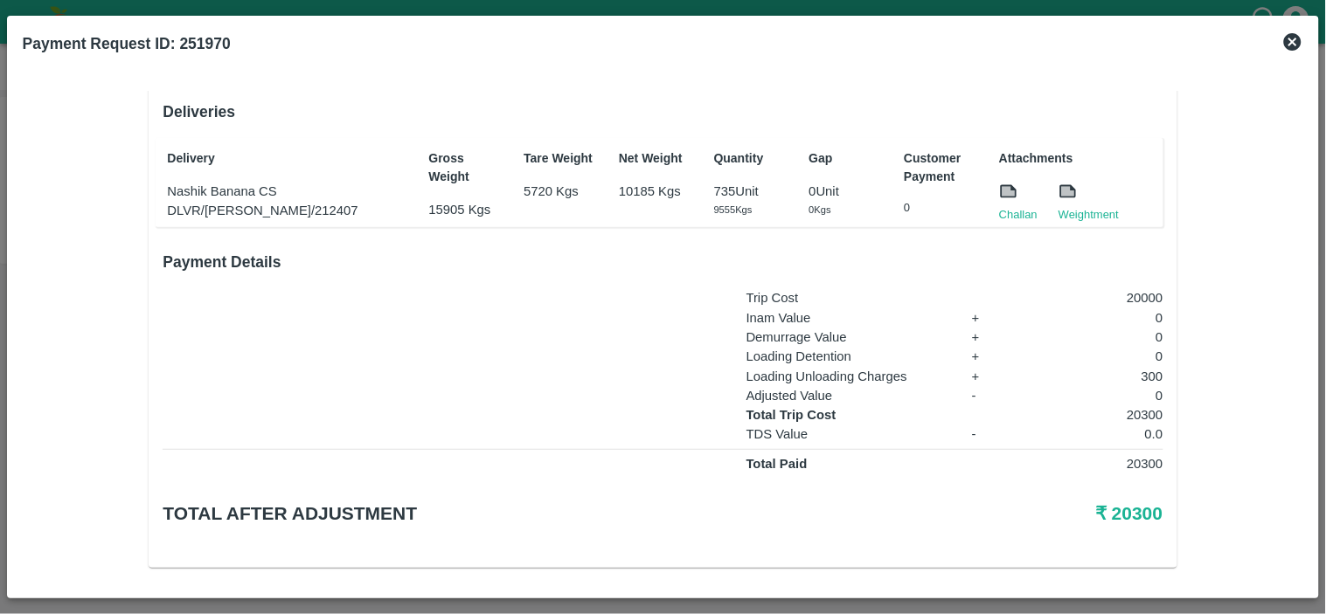
click at [994, 207] on div "Challan" at bounding box center [1007, 192] width 59 height 62
click at [1007, 210] on link "Challan" at bounding box center [1018, 214] width 38 height 17
click at [1142, 408] on p "20300" at bounding box center [1093, 414] width 139 height 19
copy p "20300"
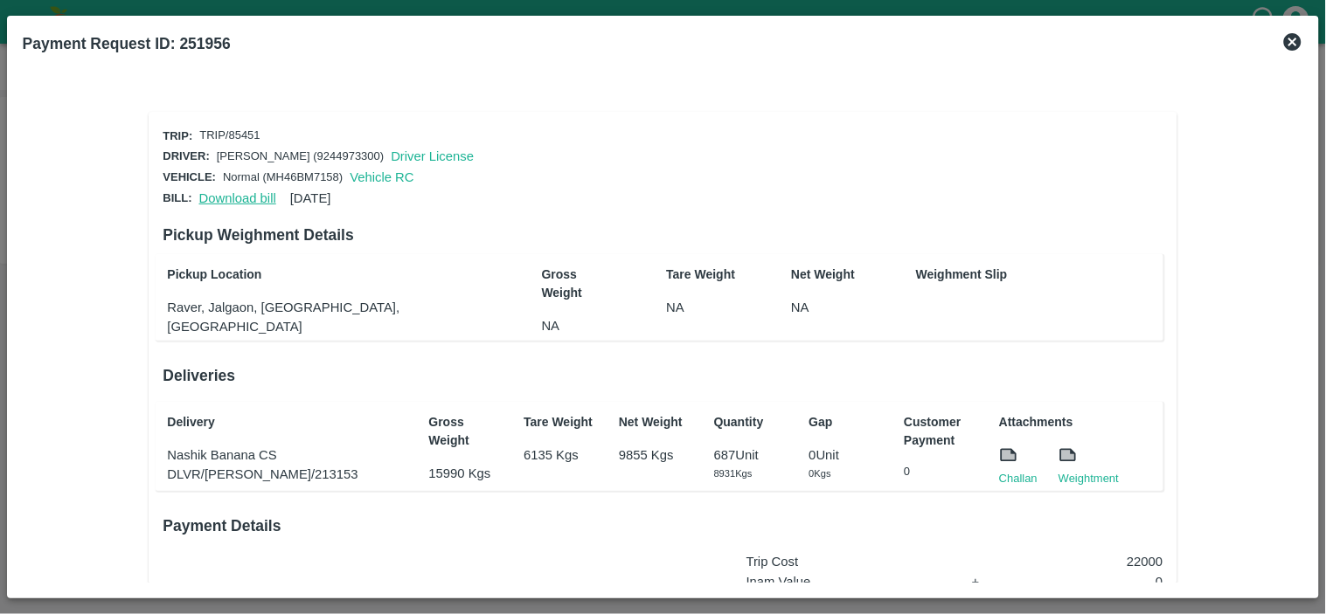
click at [238, 191] on link "Download bill" at bounding box center [237, 198] width 77 height 14
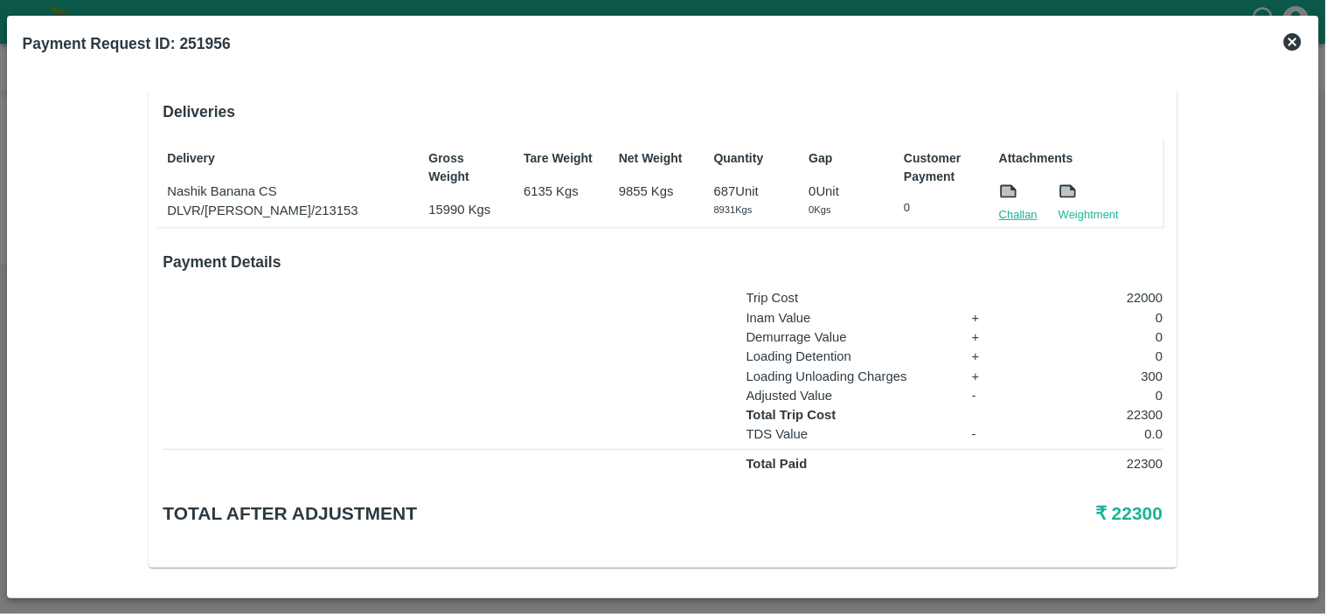
click at [1010, 206] on link "Challan" at bounding box center [1018, 214] width 38 height 17
click at [1138, 406] on p "22300" at bounding box center [1093, 414] width 139 height 19
copy p "22300"
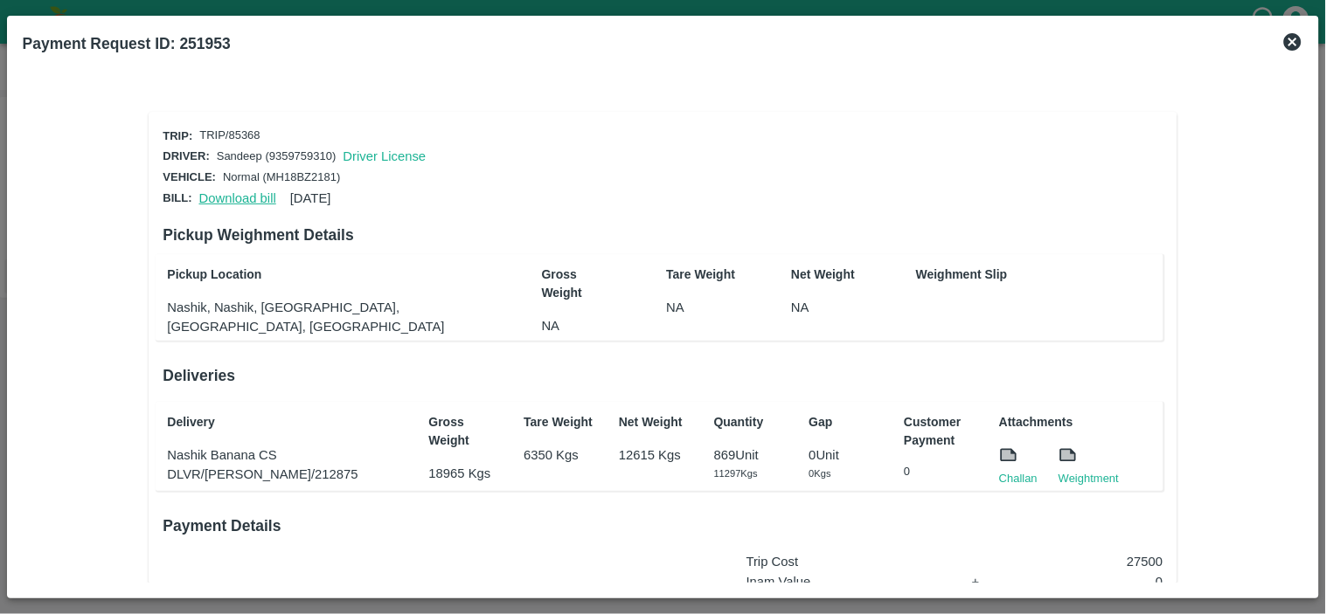
click at [245, 194] on link "Download bill" at bounding box center [237, 198] width 77 height 14
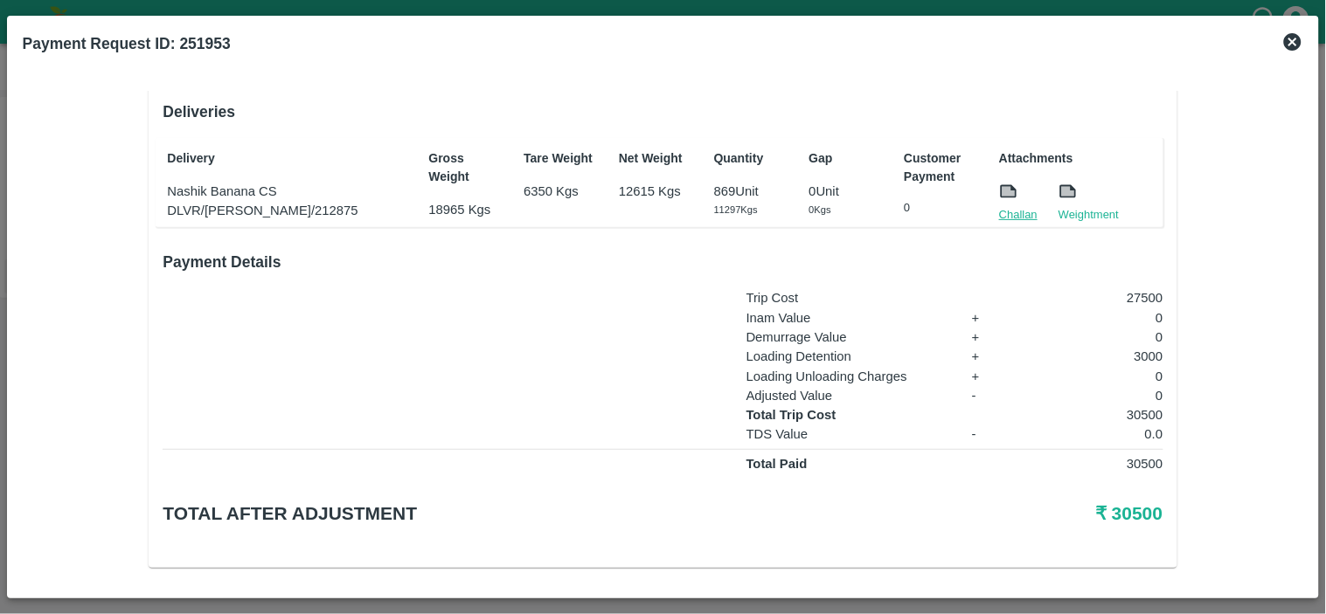
click at [1016, 206] on link "Challan" at bounding box center [1018, 214] width 38 height 17
click at [1138, 405] on p "30500" at bounding box center [1093, 414] width 139 height 19
copy p "30500"
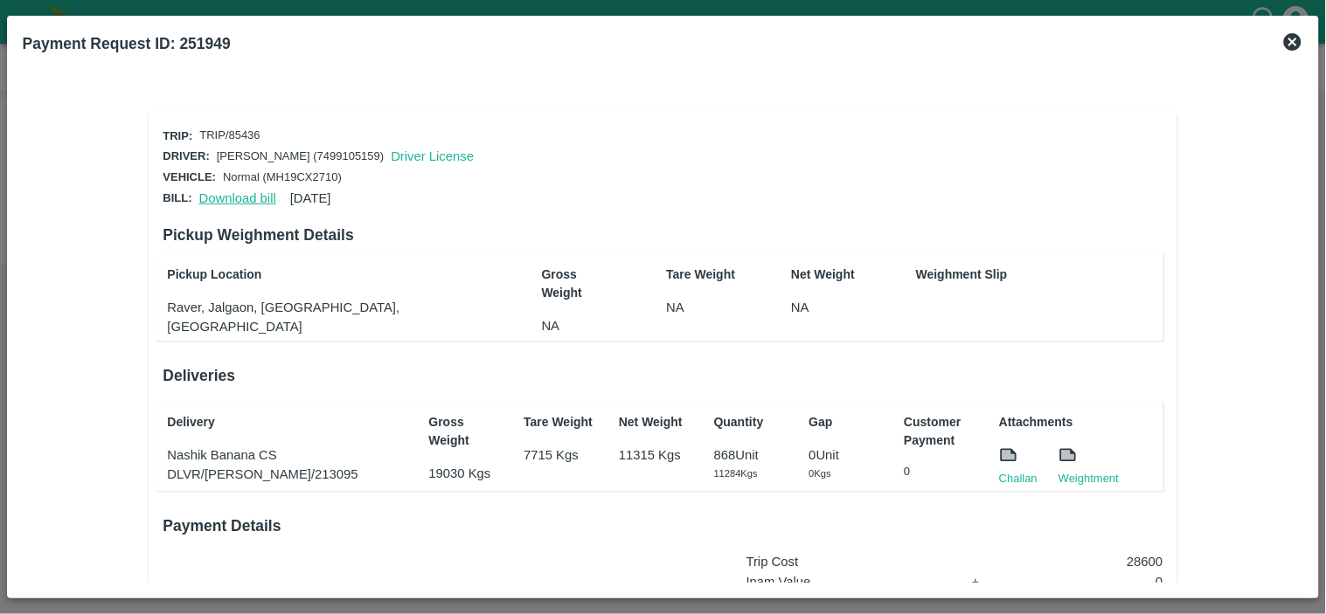
click at [211, 191] on link "Download bill" at bounding box center [237, 198] width 77 height 14
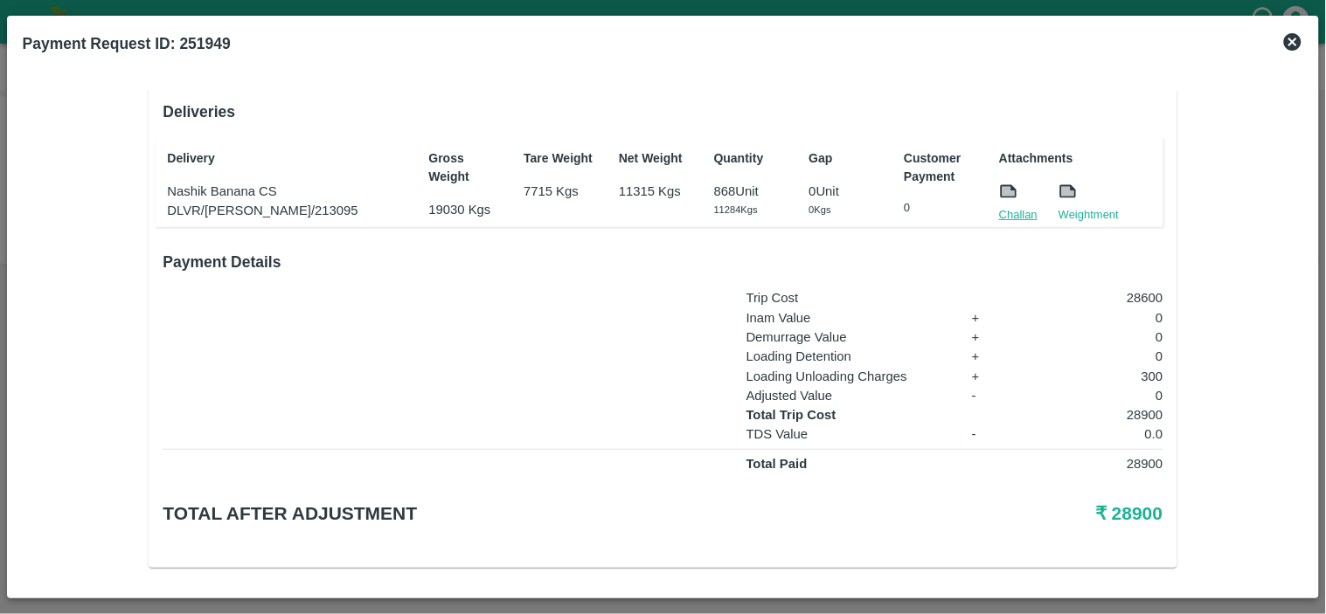
click at [1021, 206] on link "Challan" at bounding box center [1018, 214] width 38 height 17
click at [1136, 411] on p "28900" at bounding box center [1093, 414] width 139 height 19
copy p "28900"
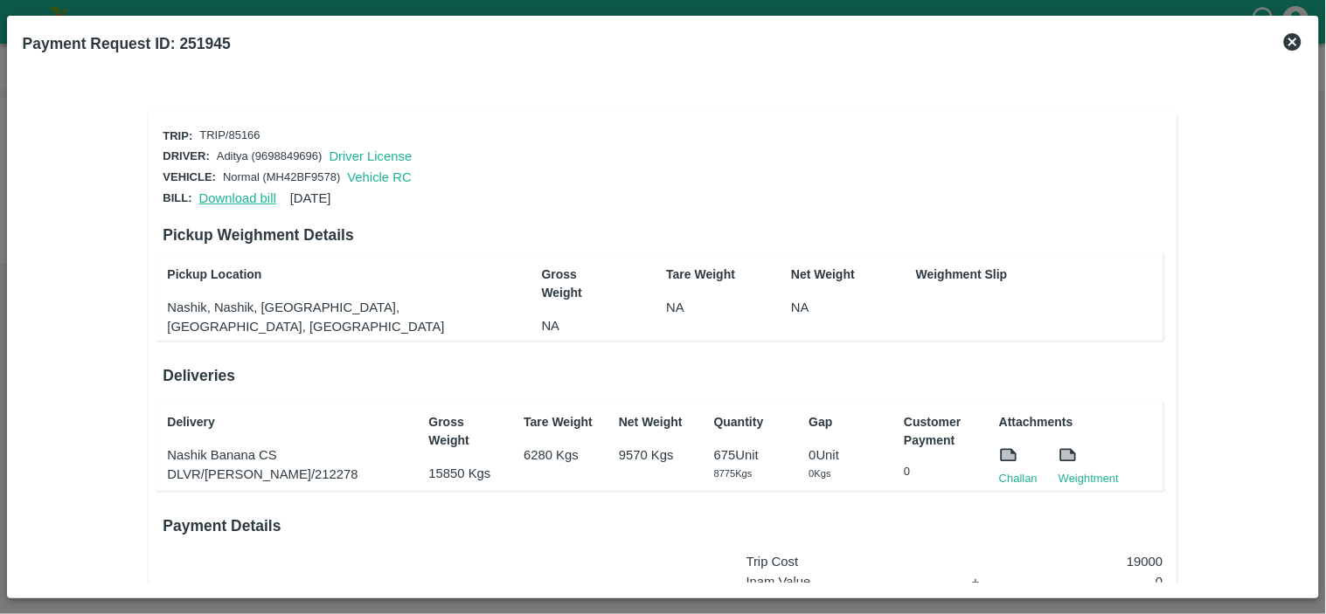
click at [218, 193] on link "Download bill" at bounding box center [237, 198] width 77 height 14
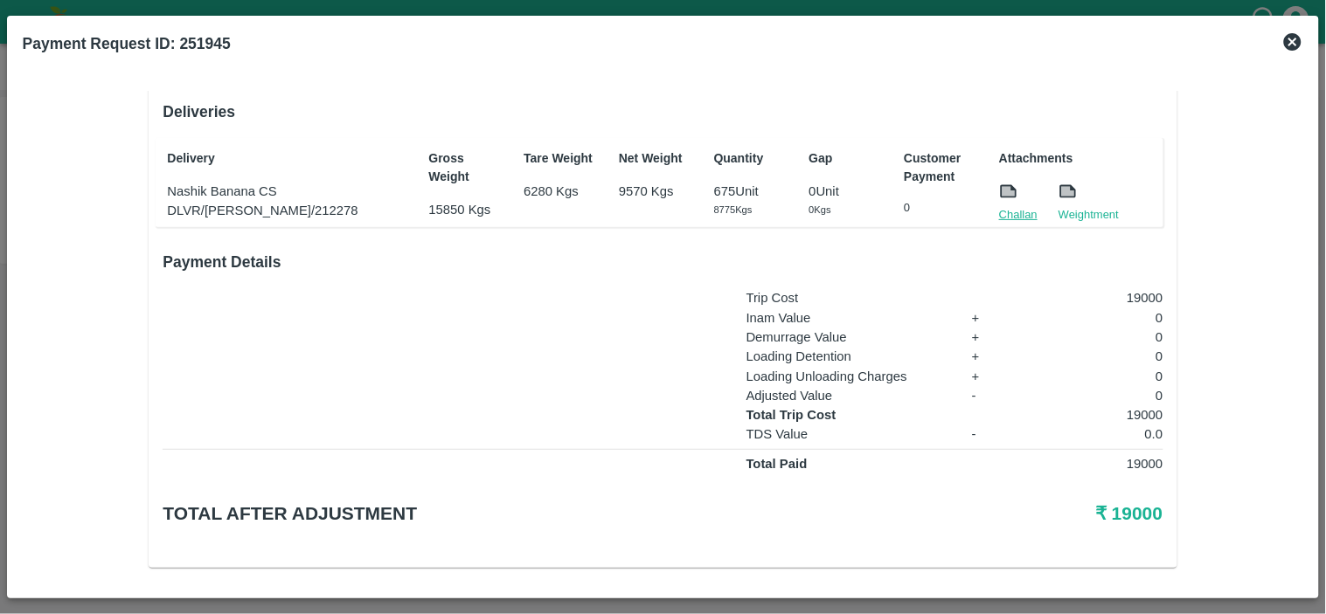
click at [1021, 206] on link "Challan" at bounding box center [1018, 214] width 38 height 17
click at [1137, 406] on p "19000" at bounding box center [1093, 414] width 139 height 19
copy p "19000"
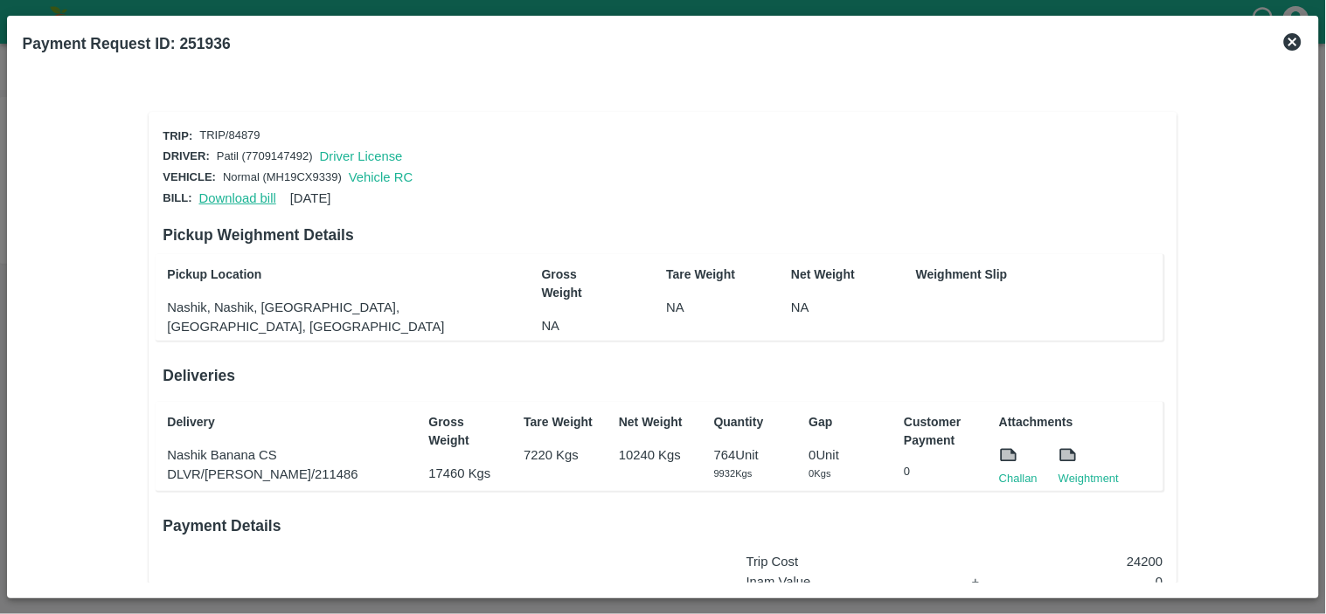
click at [199, 197] on link "Download bill" at bounding box center [237, 198] width 77 height 14
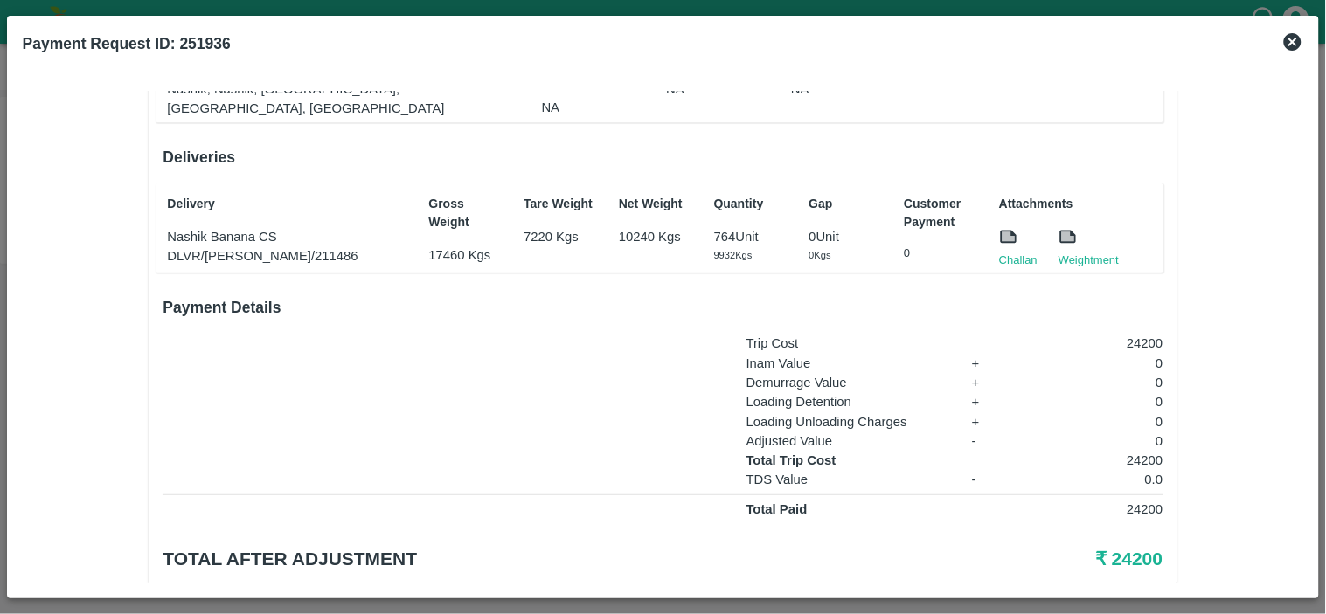
scroll to position [264, 0]
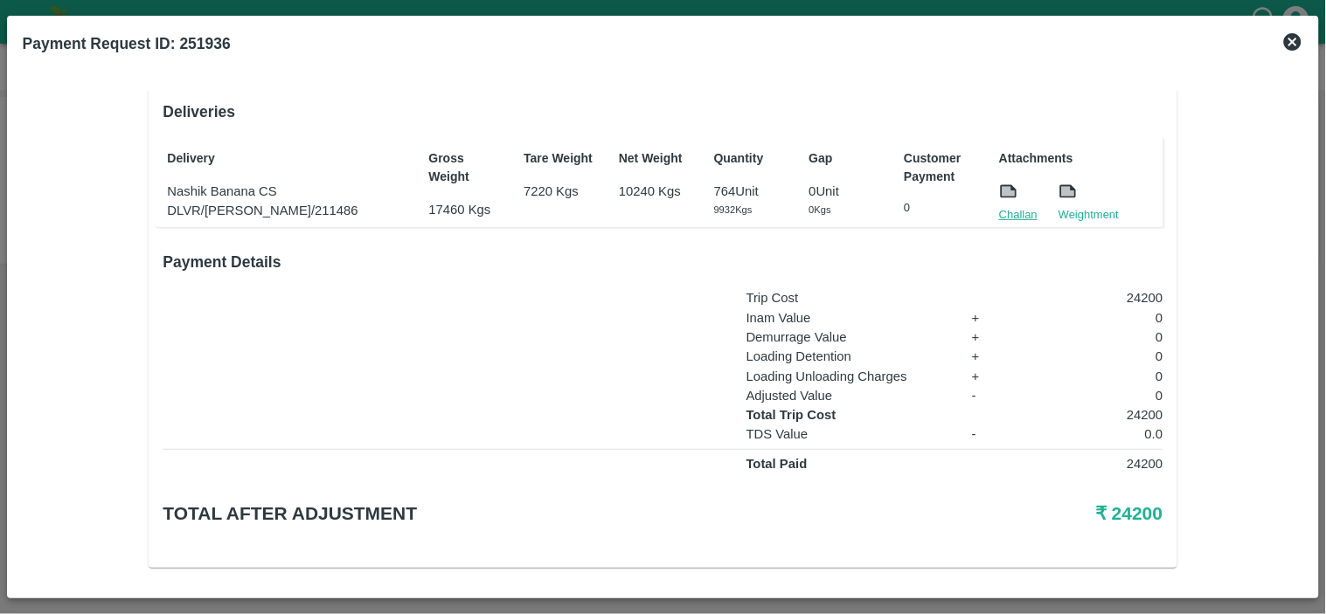
click at [1010, 212] on link "Challan" at bounding box center [1018, 214] width 38 height 17
click at [1138, 412] on p "24200" at bounding box center [1093, 414] width 139 height 19
copy p "24200"
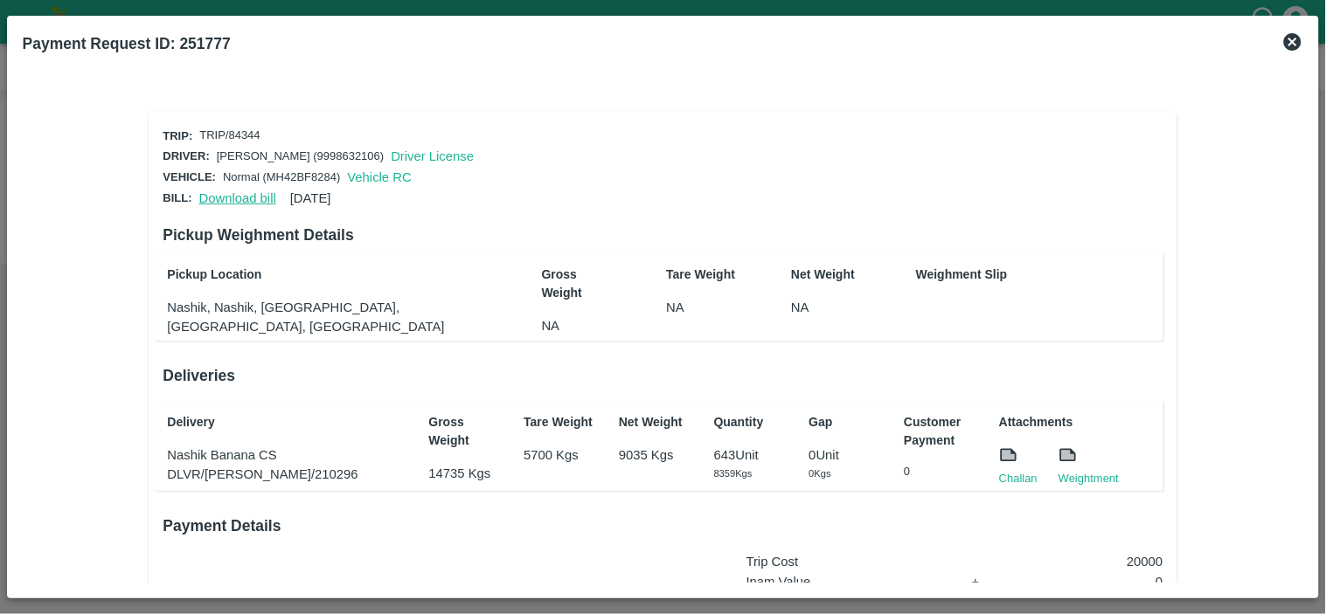
click at [204, 191] on link "Download bill" at bounding box center [237, 198] width 77 height 14
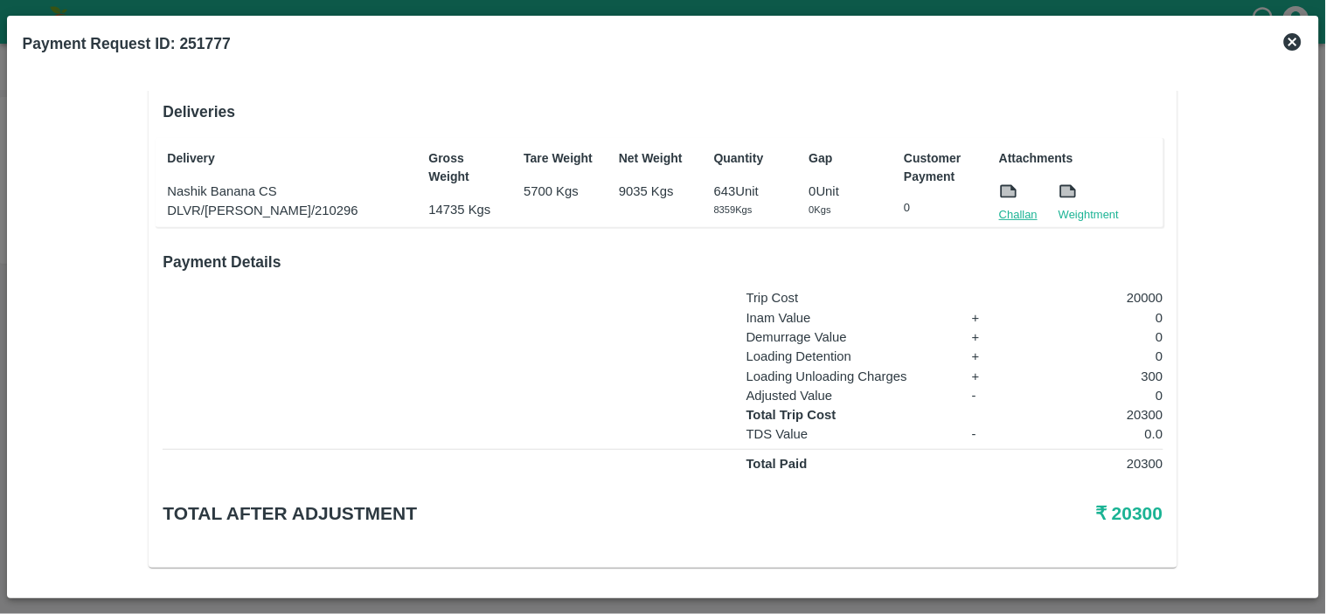
click at [1008, 211] on link "Challan" at bounding box center [1018, 214] width 38 height 17
click at [1138, 412] on p "20300" at bounding box center [1093, 414] width 139 height 19
copy p "20300"
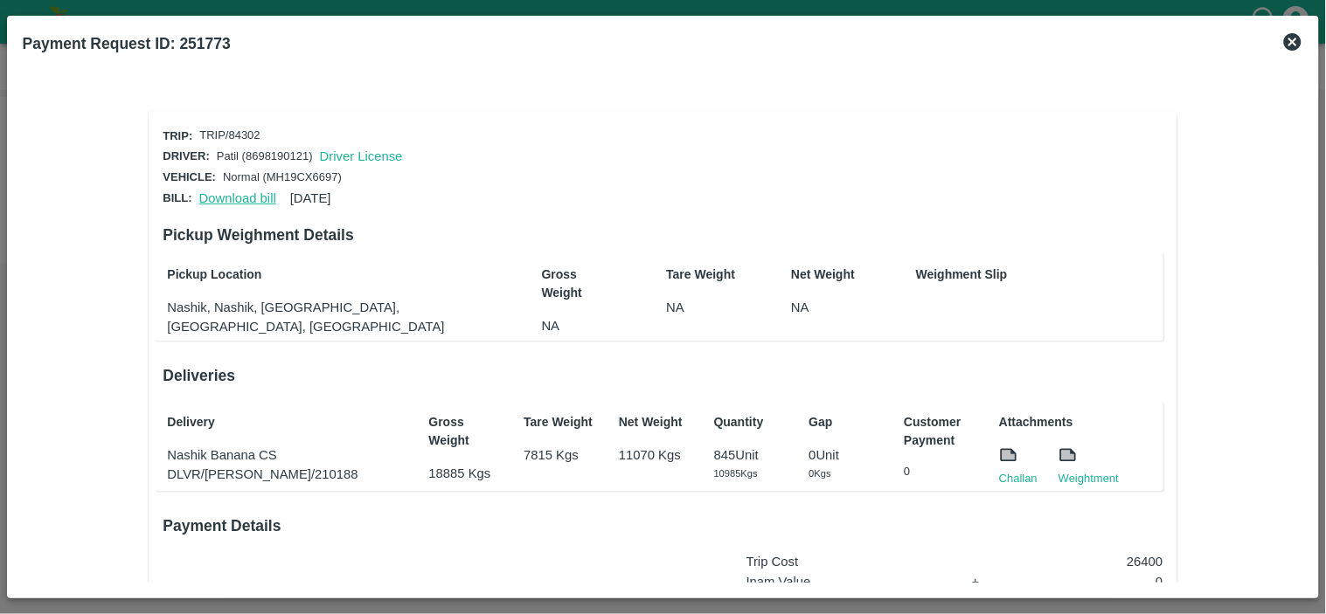
click at [204, 194] on link "Download bill" at bounding box center [237, 198] width 77 height 14
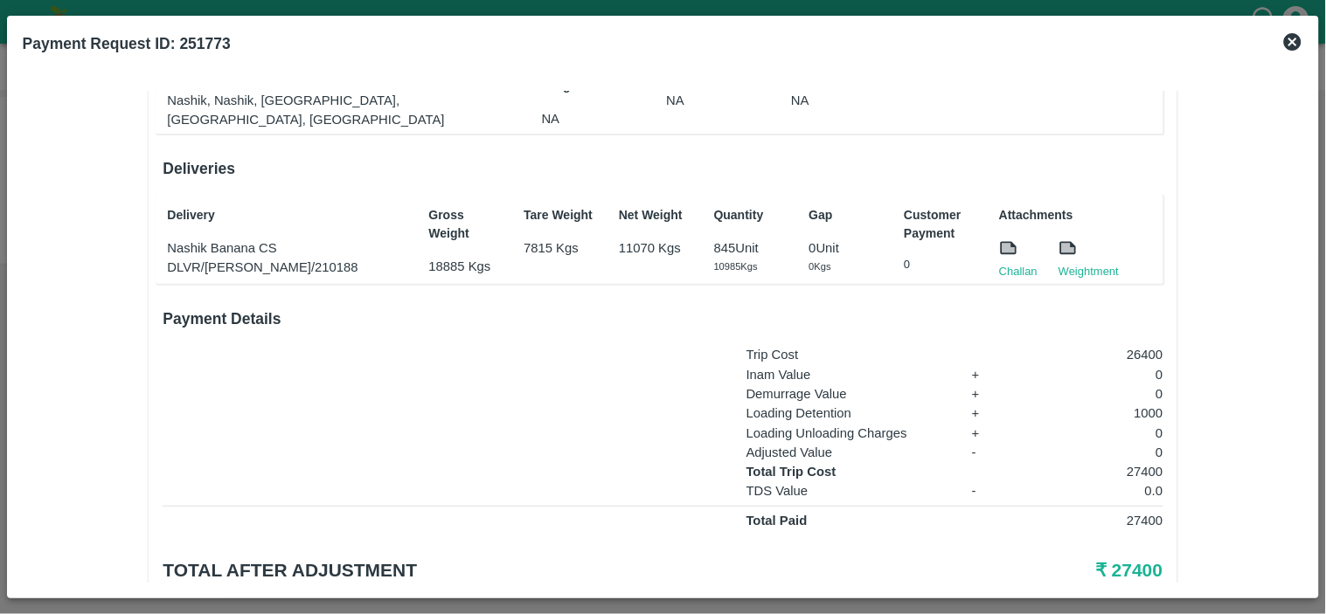
scroll to position [212, 0]
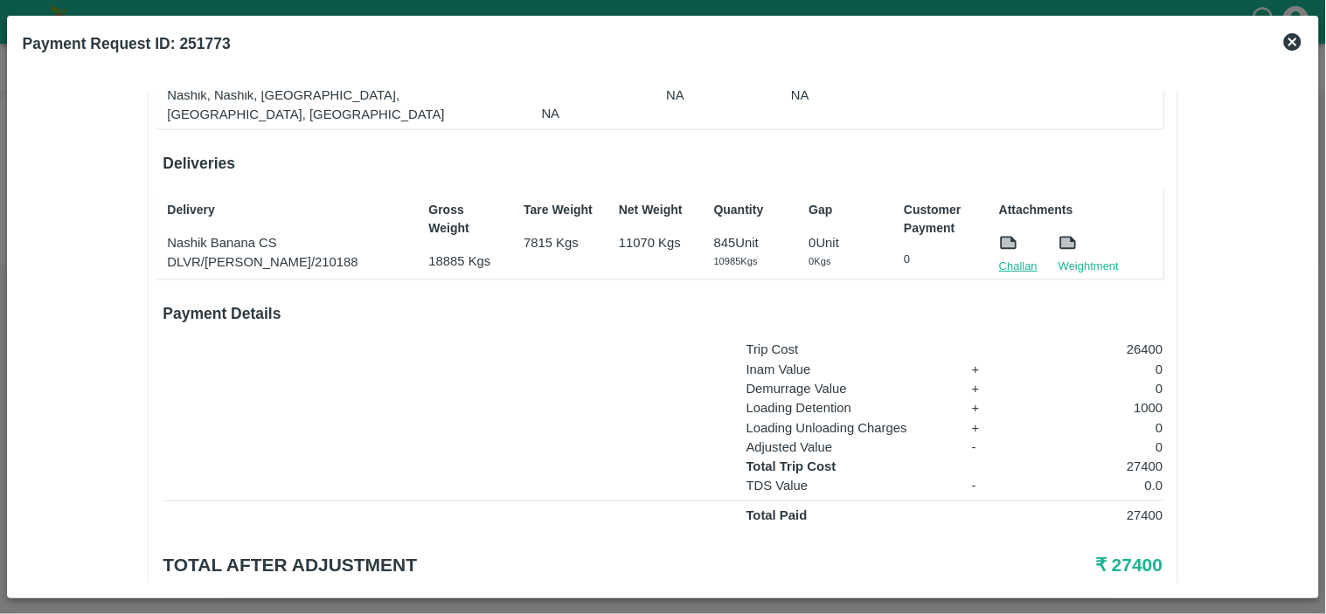
click at [1014, 258] on link "Challan" at bounding box center [1018, 266] width 38 height 17
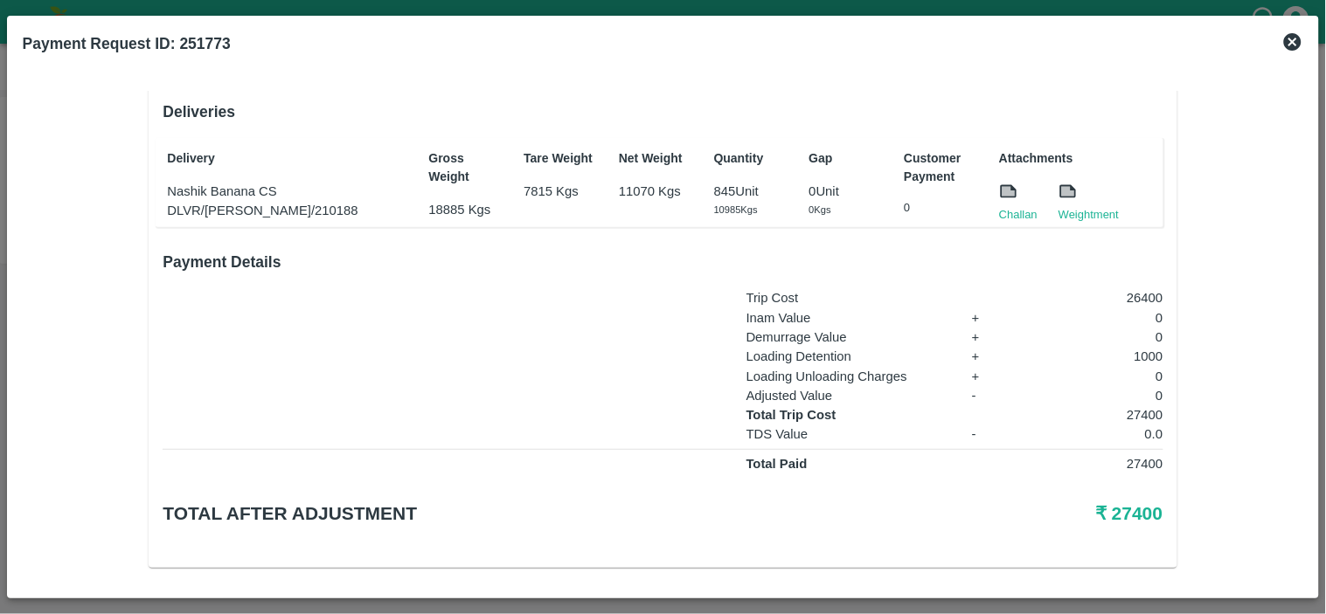
click at [1132, 411] on p "27400" at bounding box center [1093, 414] width 139 height 19
copy p "27400"
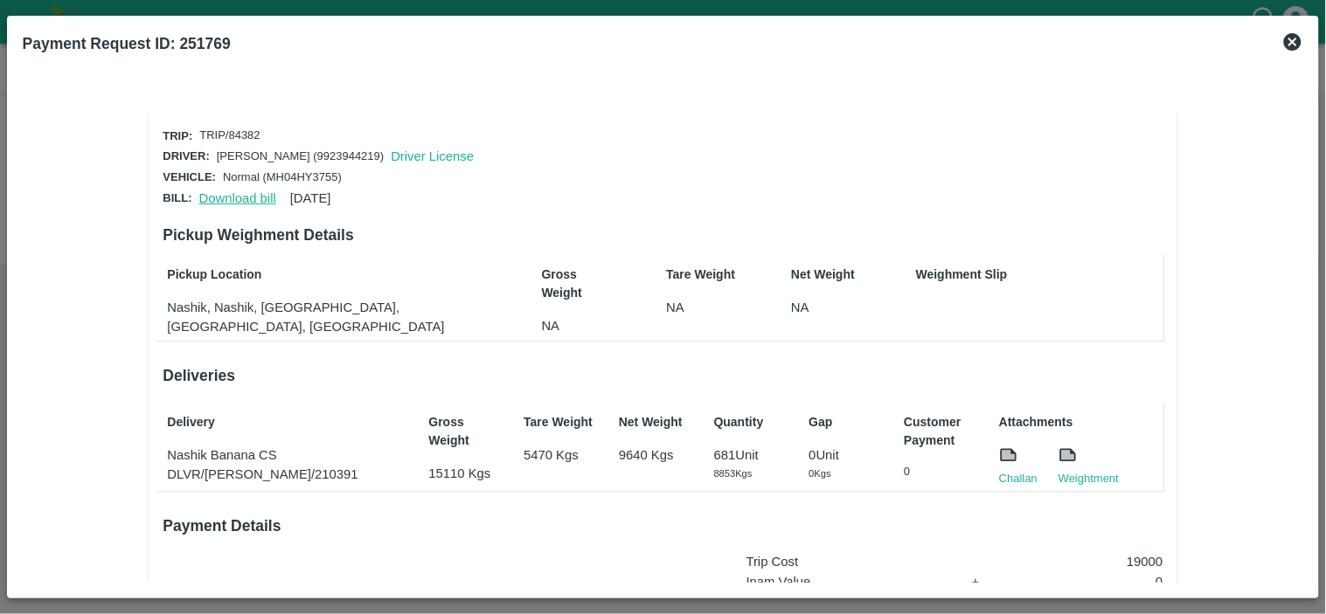
click at [246, 201] on link "Download bill" at bounding box center [237, 198] width 77 height 14
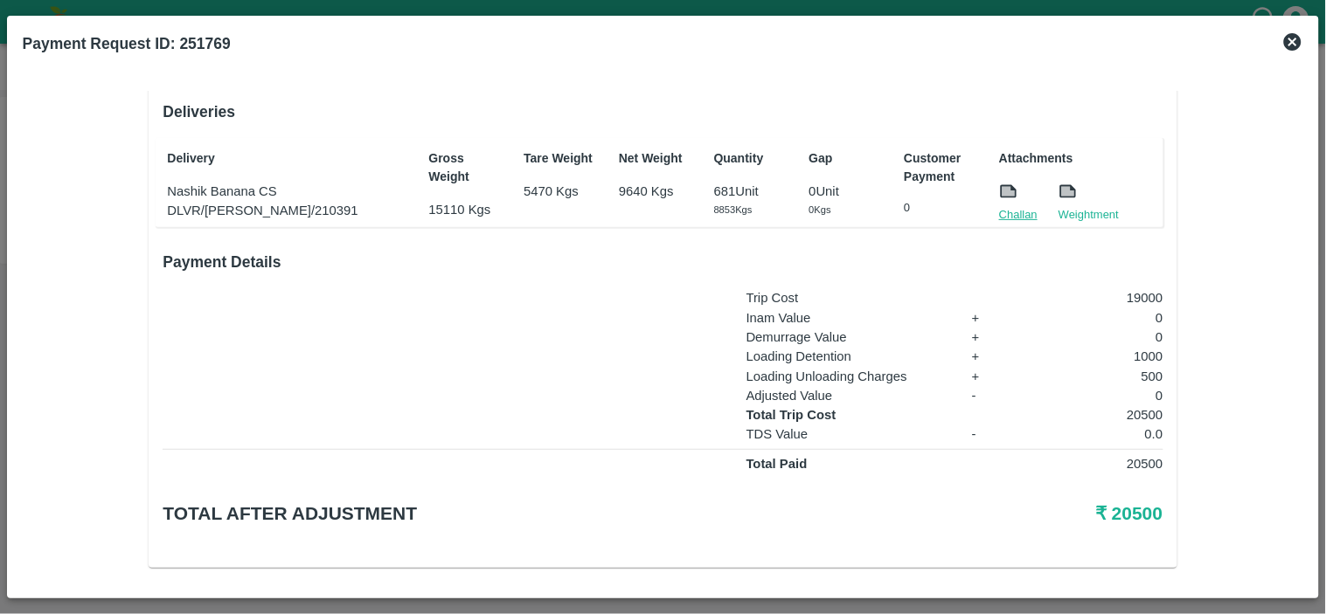
click at [1017, 207] on link "Challan" at bounding box center [1018, 214] width 38 height 17
click at [1142, 406] on p "20500" at bounding box center [1093, 414] width 139 height 19
copy p "20500"
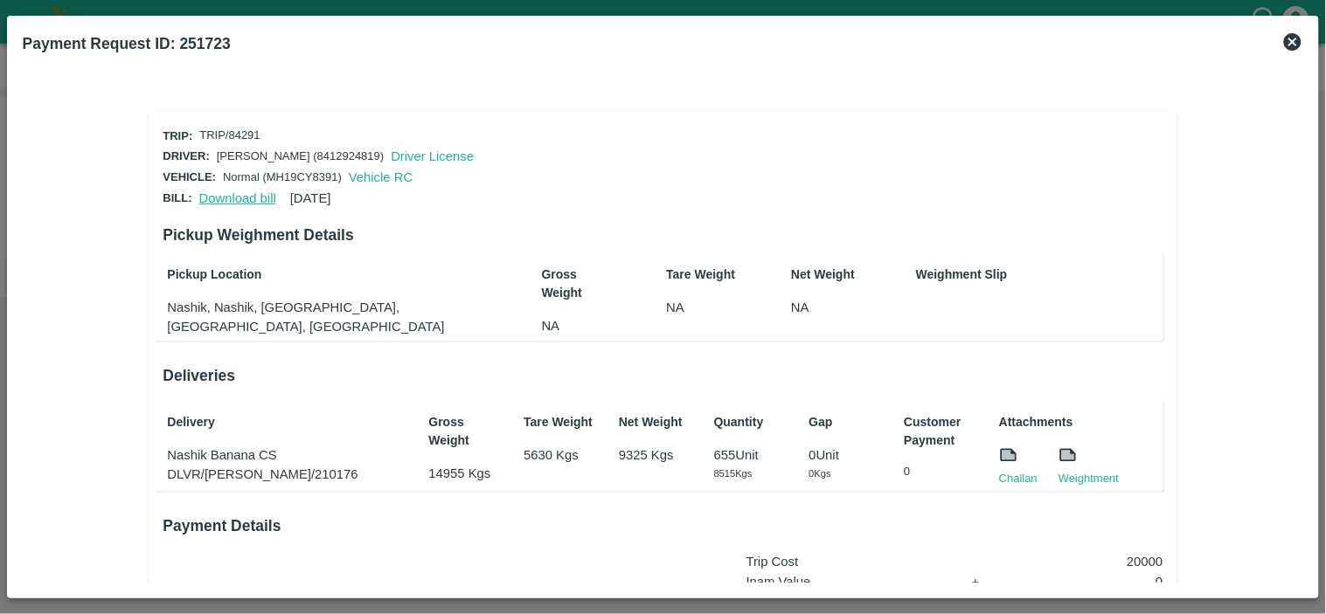
click at [238, 196] on link "Download bill" at bounding box center [237, 198] width 77 height 14
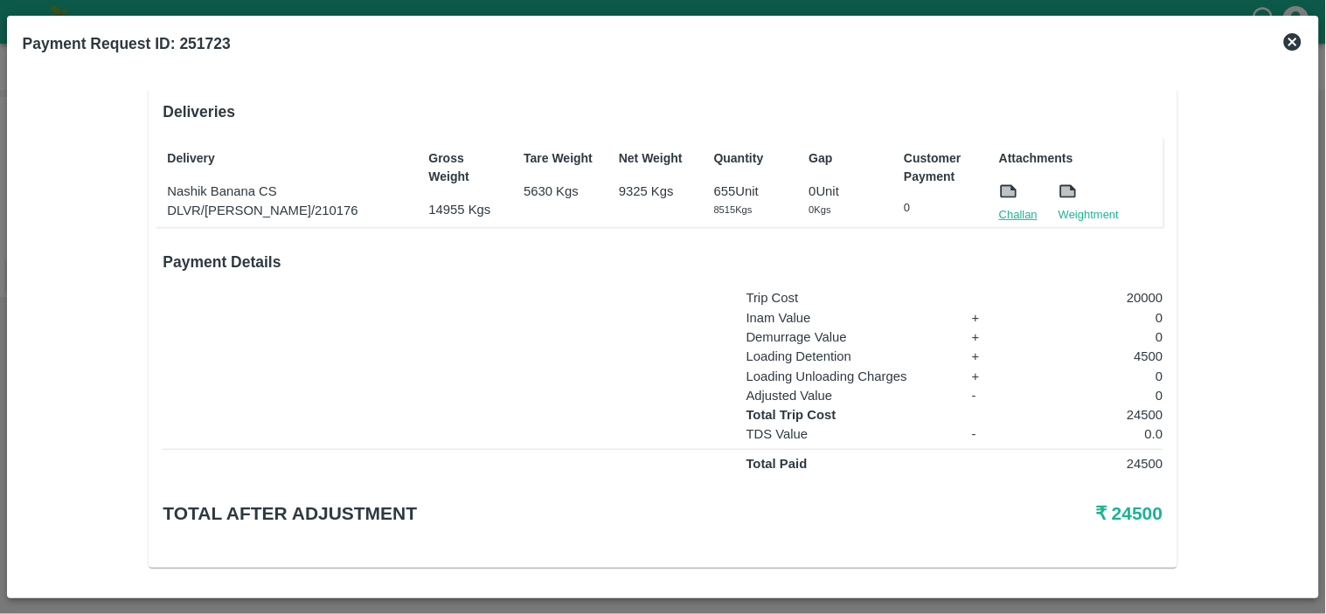
click at [1021, 206] on link "Challan" at bounding box center [1018, 214] width 38 height 17
click at [1139, 405] on p "24500" at bounding box center [1093, 414] width 139 height 19
copy p "24500"
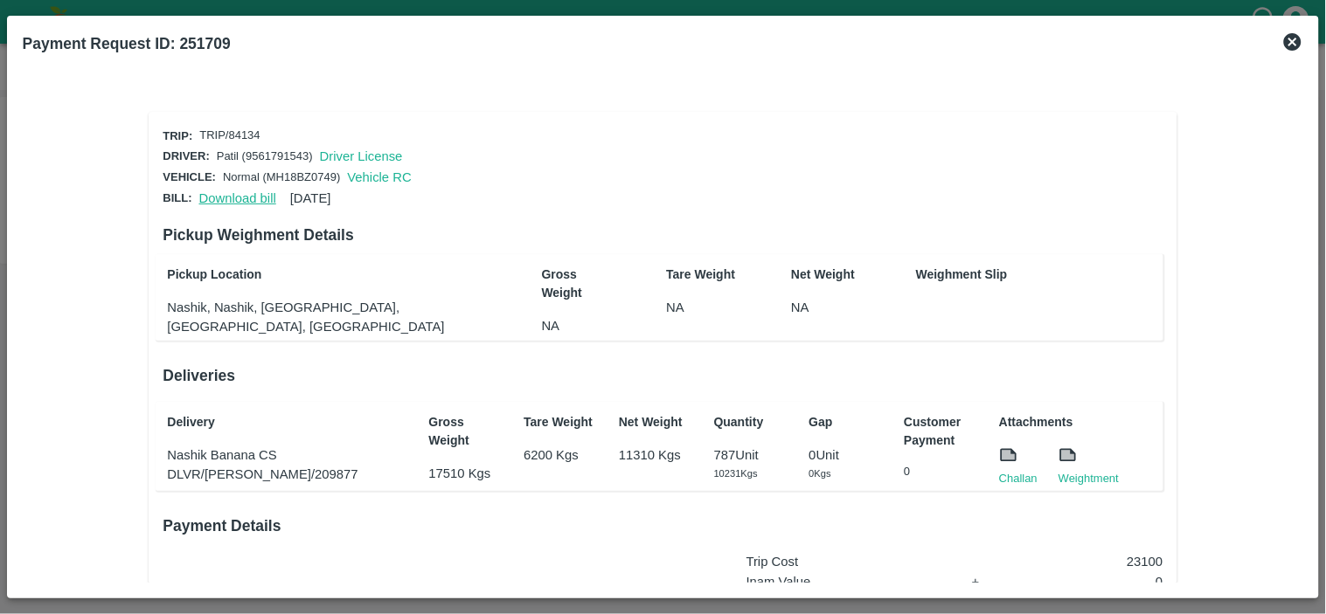
click at [225, 197] on link "Download bill" at bounding box center [237, 198] width 77 height 14
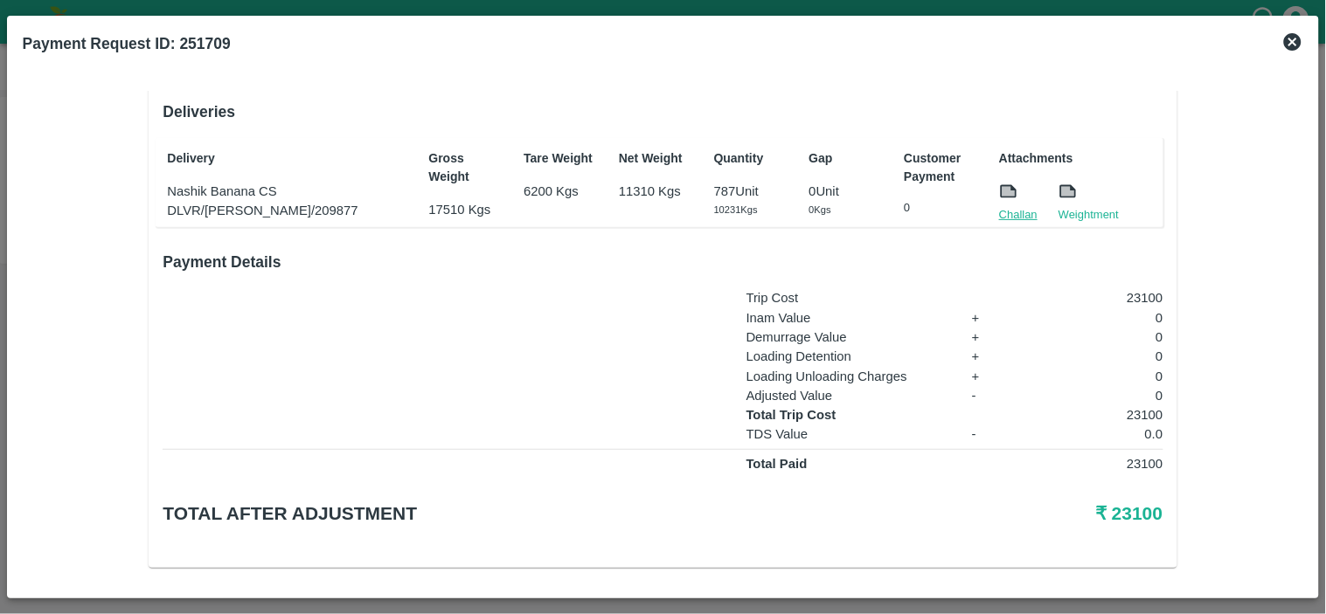
click at [1016, 211] on link "Challan" at bounding box center [1018, 214] width 38 height 17
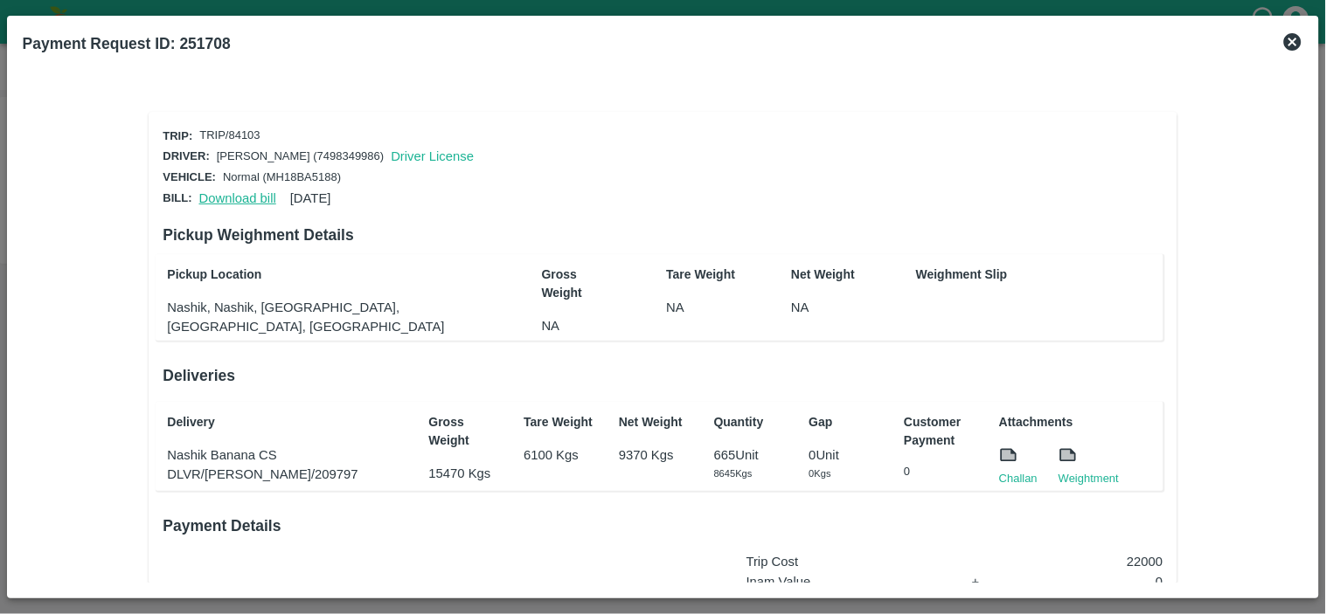
click at [242, 191] on link "Download bill" at bounding box center [237, 198] width 77 height 14
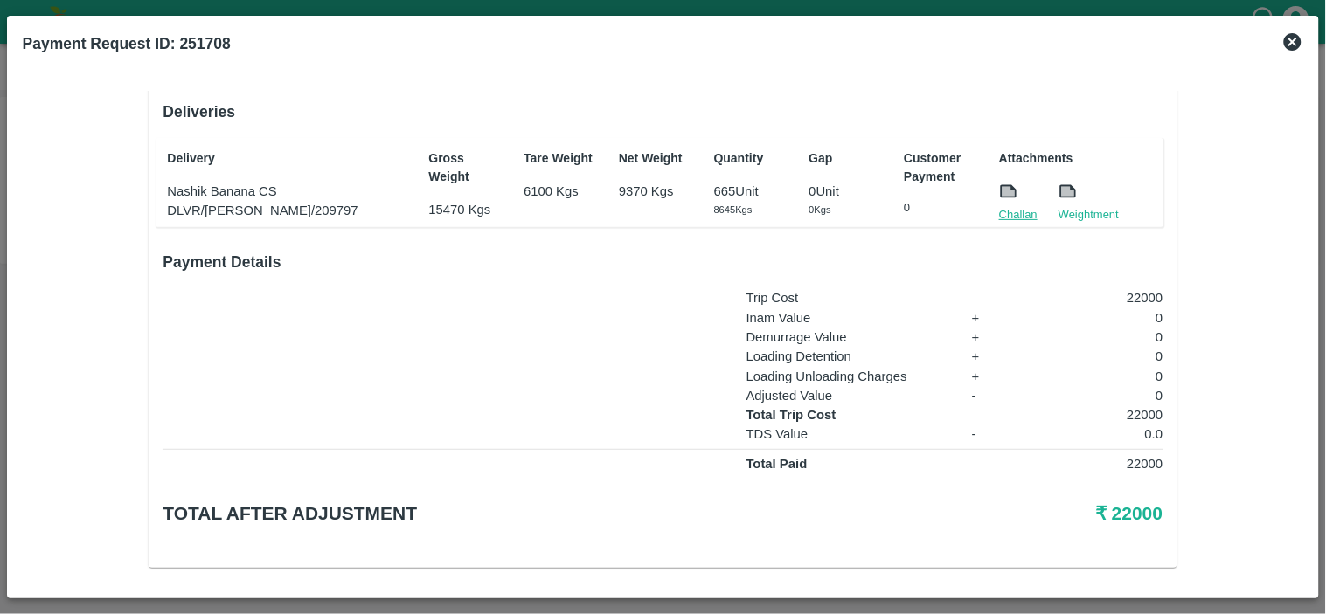
click at [1009, 212] on link "Challan" at bounding box center [1018, 214] width 38 height 17
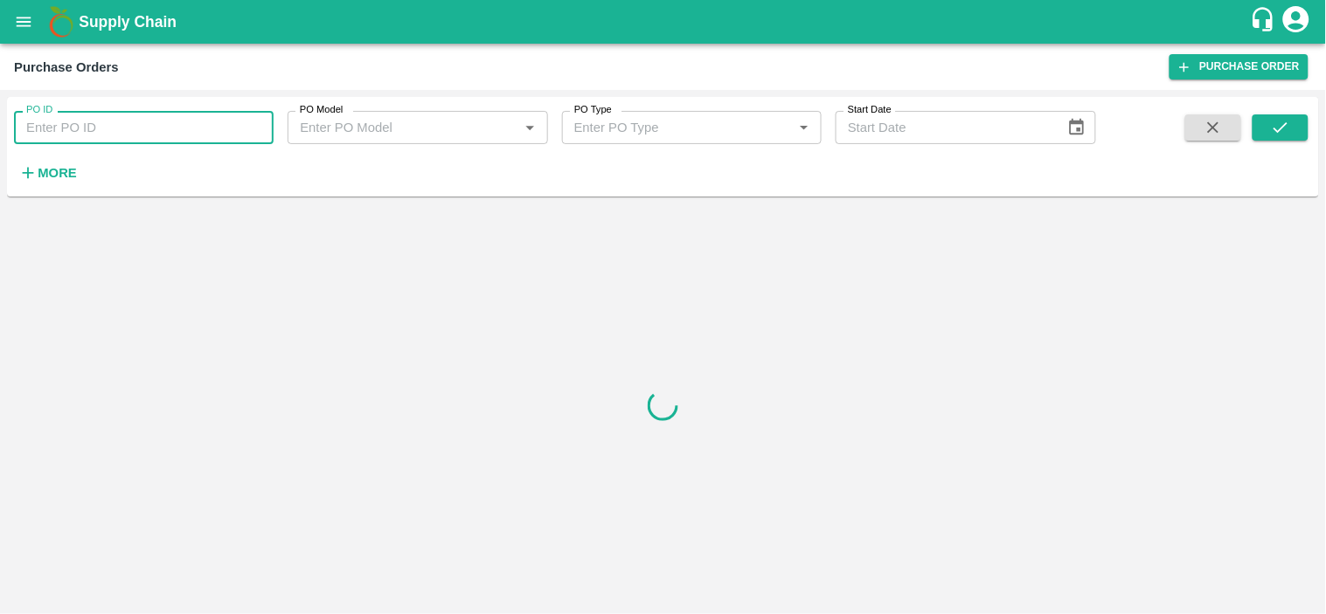
click at [90, 120] on input "PO ID" at bounding box center [144, 127] width 260 height 33
paste input "169706"
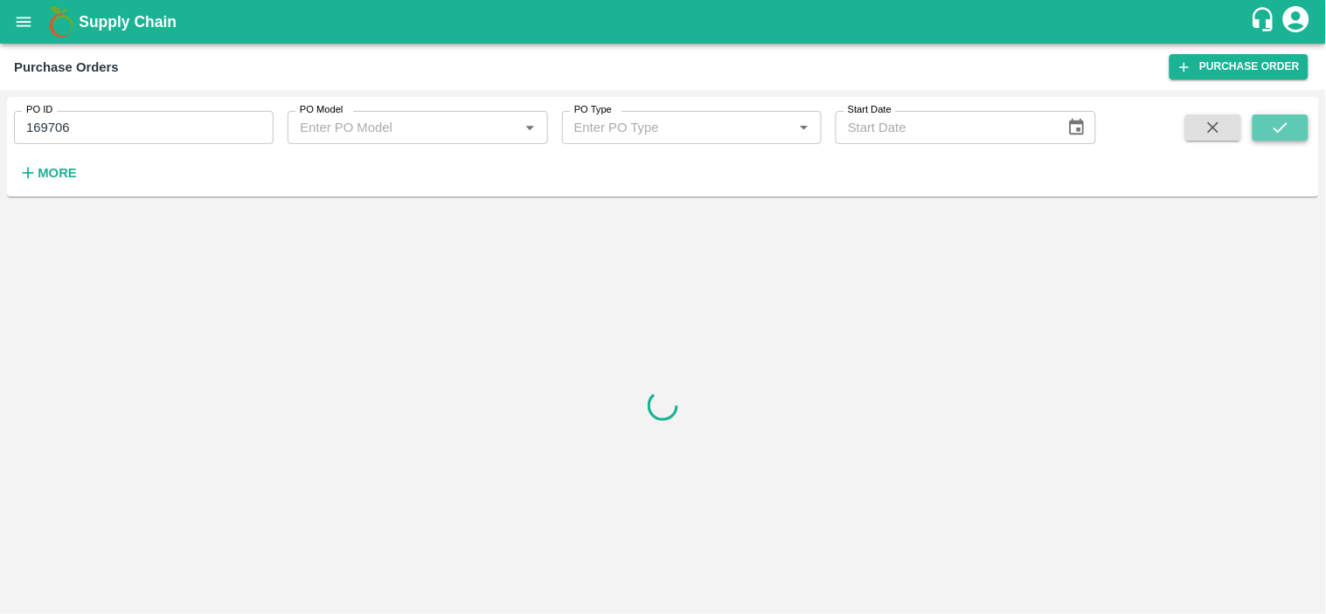
click at [1271, 122] on icon "submit" at bounding box center [1280, 127] width 19 height 19
click at [1276, 128] on icon "submit" at bounding box center [1280, 127] width 19 height 19
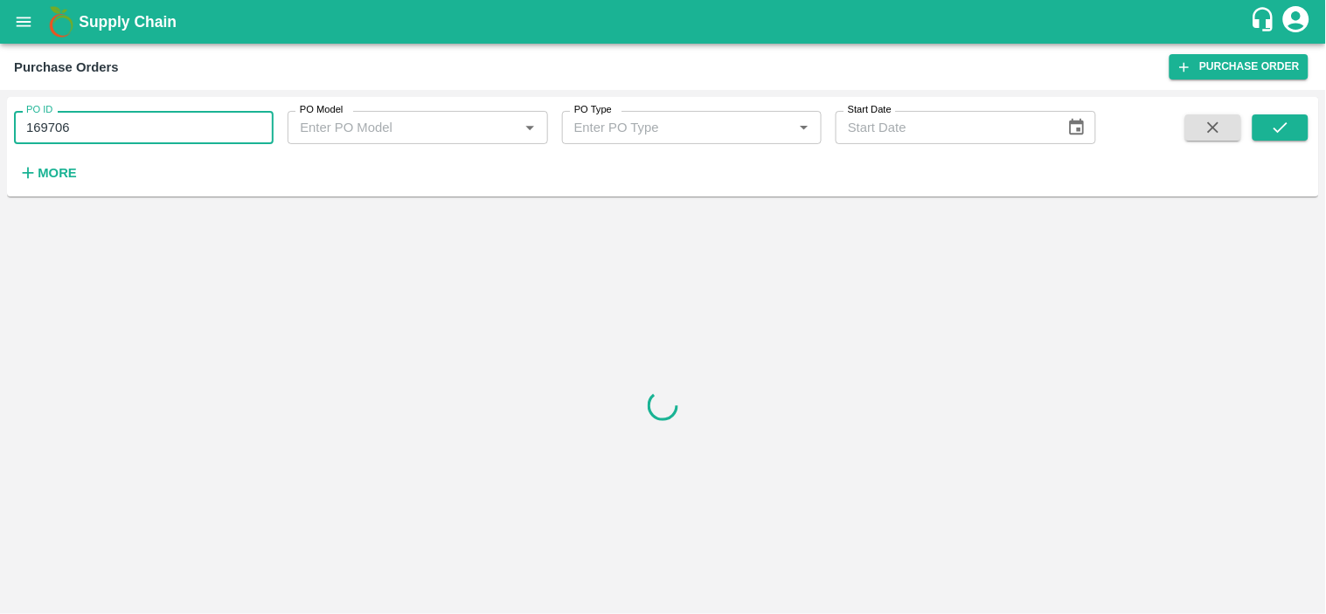
click at [120, 131] on input "169706" at bounding box center [144, 127] width 260 height 33
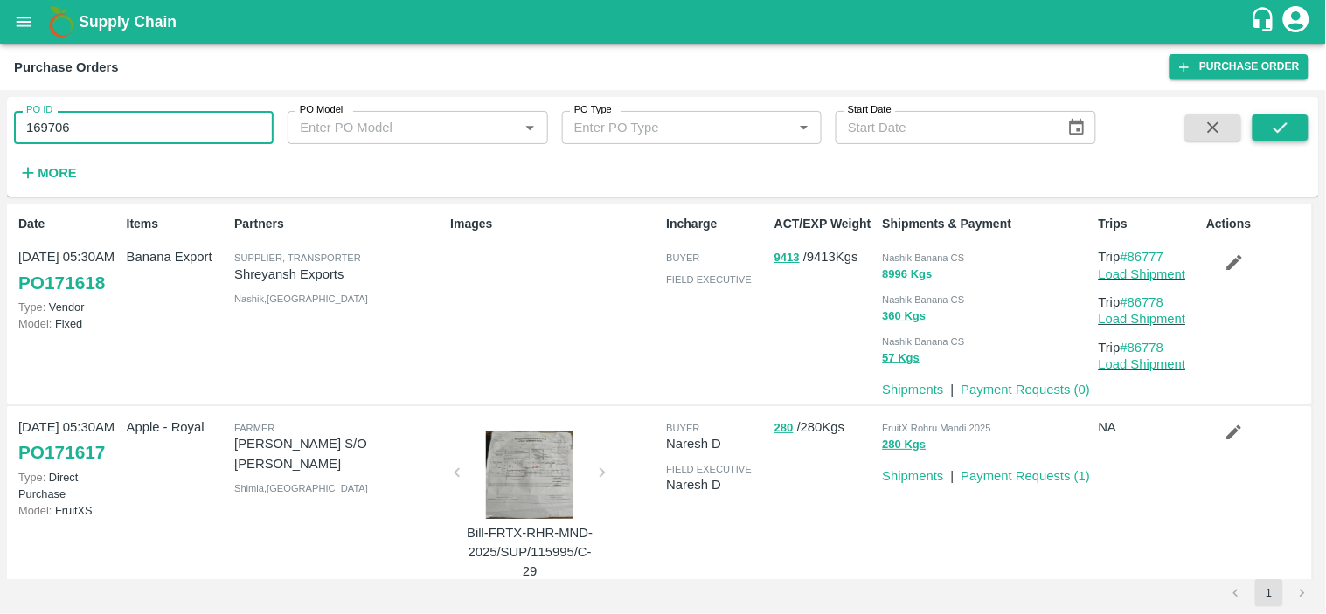
type input "169706"
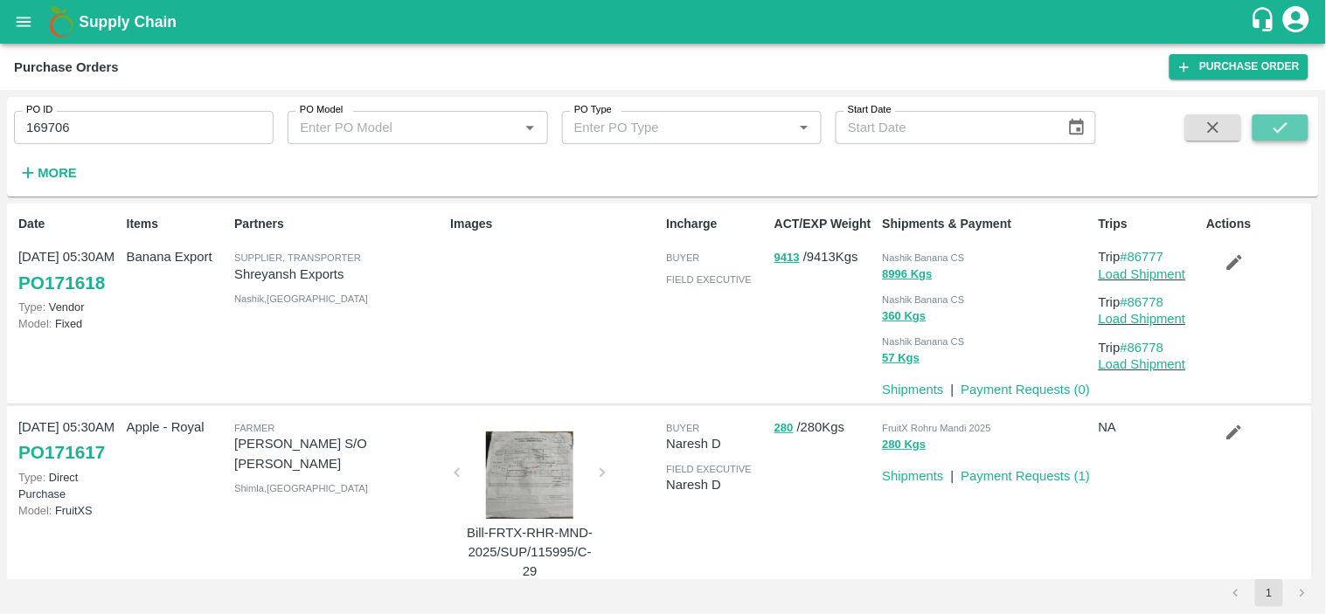
click at [1273, 119] on icon "submit" at bounding box center [1280, 127] width 19 height 19
click at [1271, 140] on button "submit" at bounding box center [1280, 127] width 56 height 26
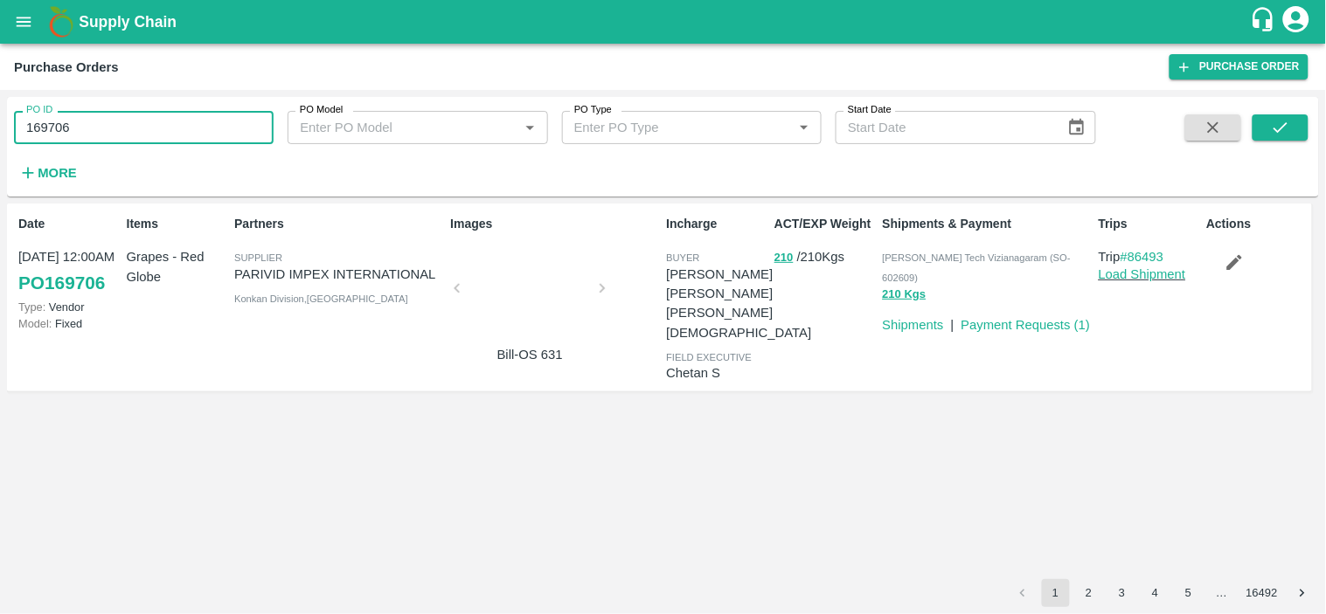
click at [114, 121] on input "169706" at bounding box center [144, 127] width 260 height 33
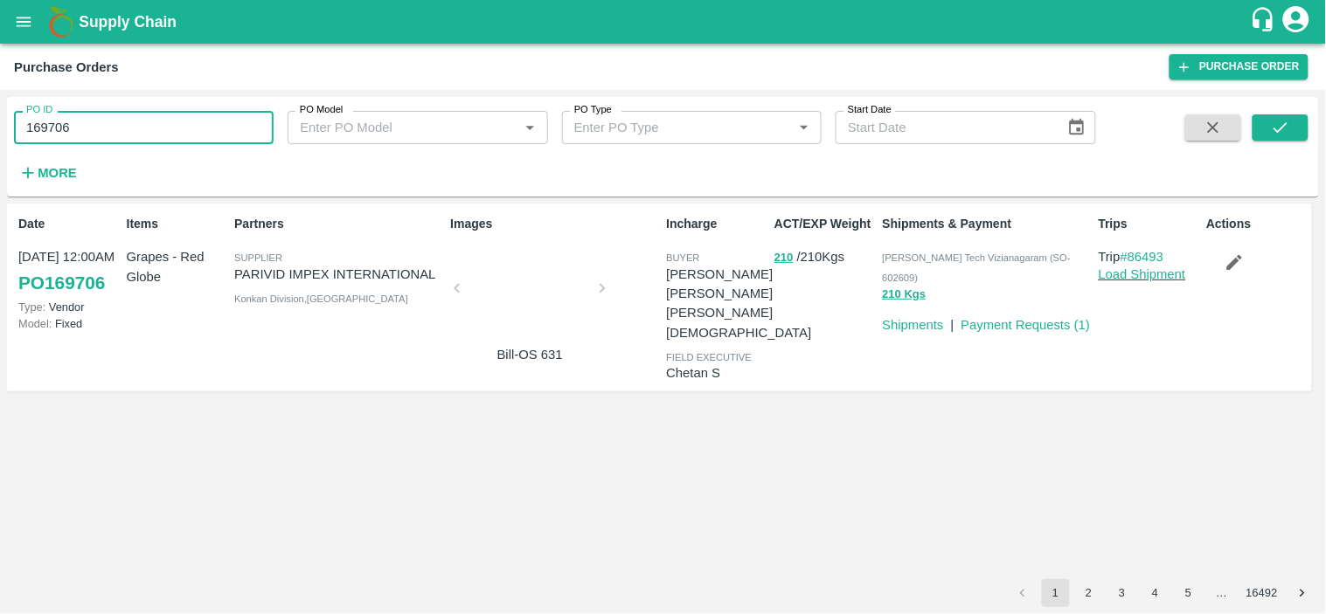
paste input "text"
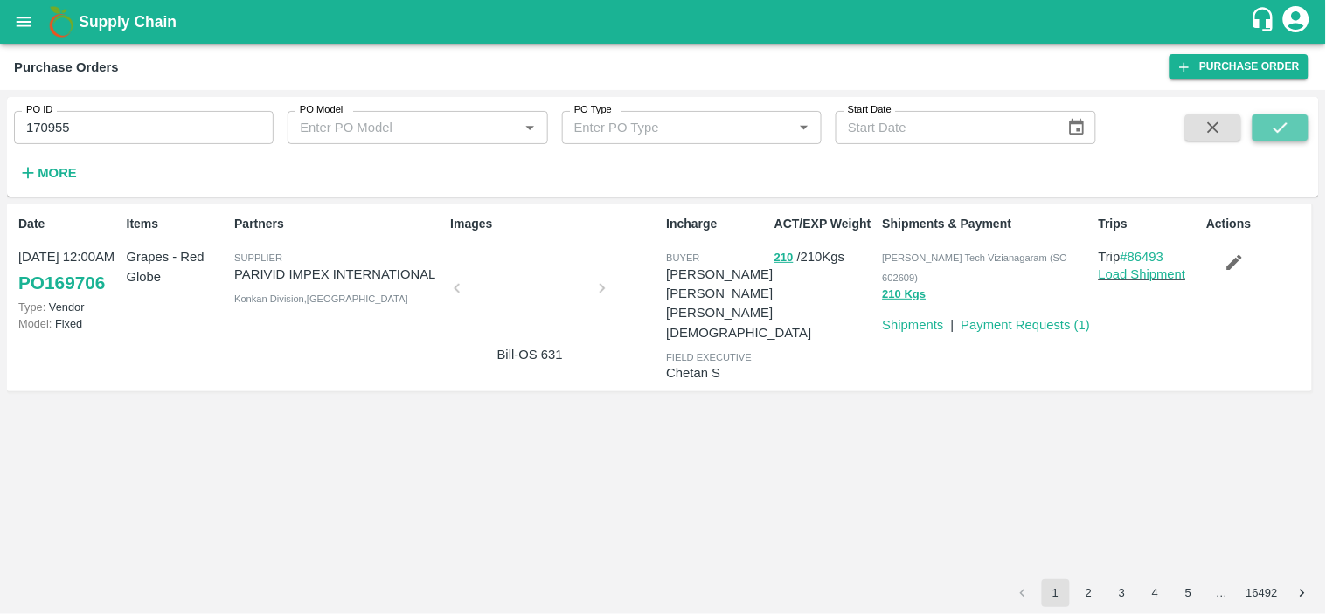
click at [1279, 118] on icon "submit" at bounding box center [1280, 127] width 19 height 19
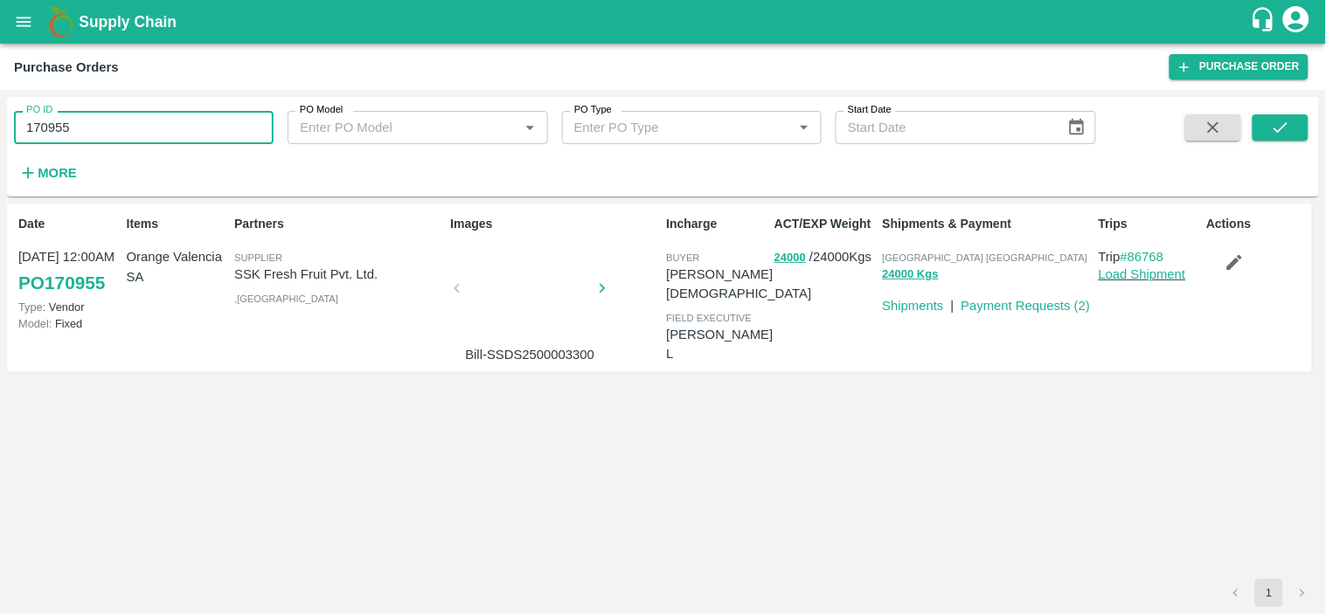
click at [154, 125] on input "170955" at bounding box center [144, 127] width 260 height 33
paste input "text"
type input "170848"
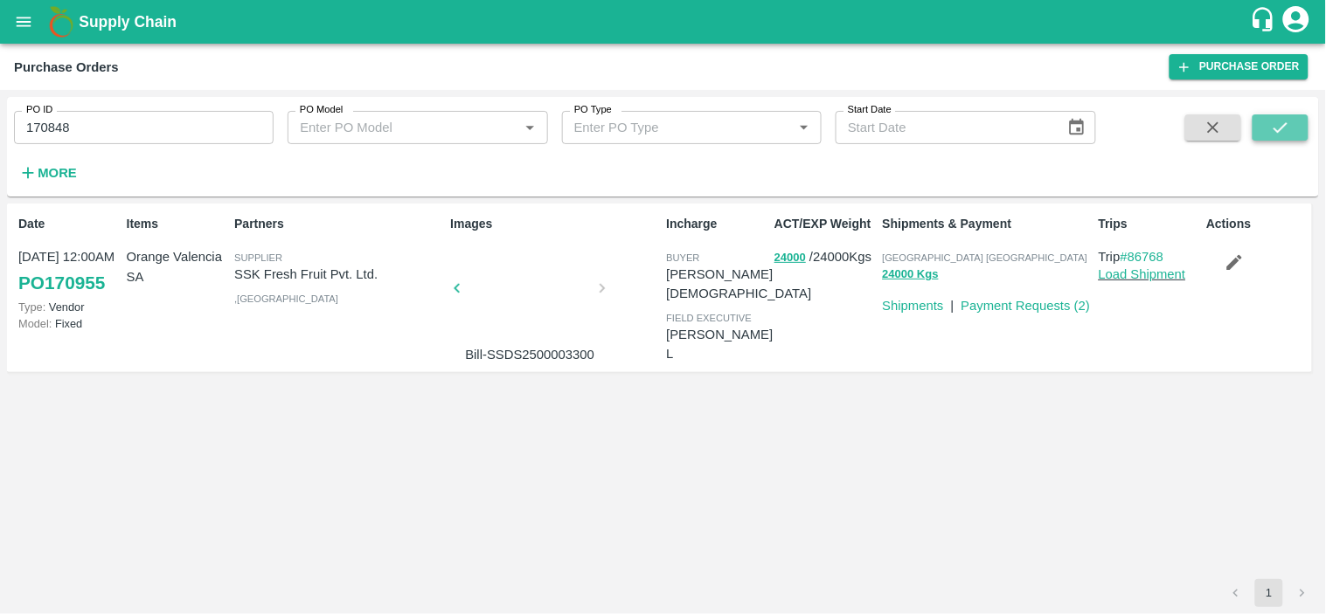
click at [1285, 132] on icon "submit" at bounding box center [1280, 127] width 19 height 19
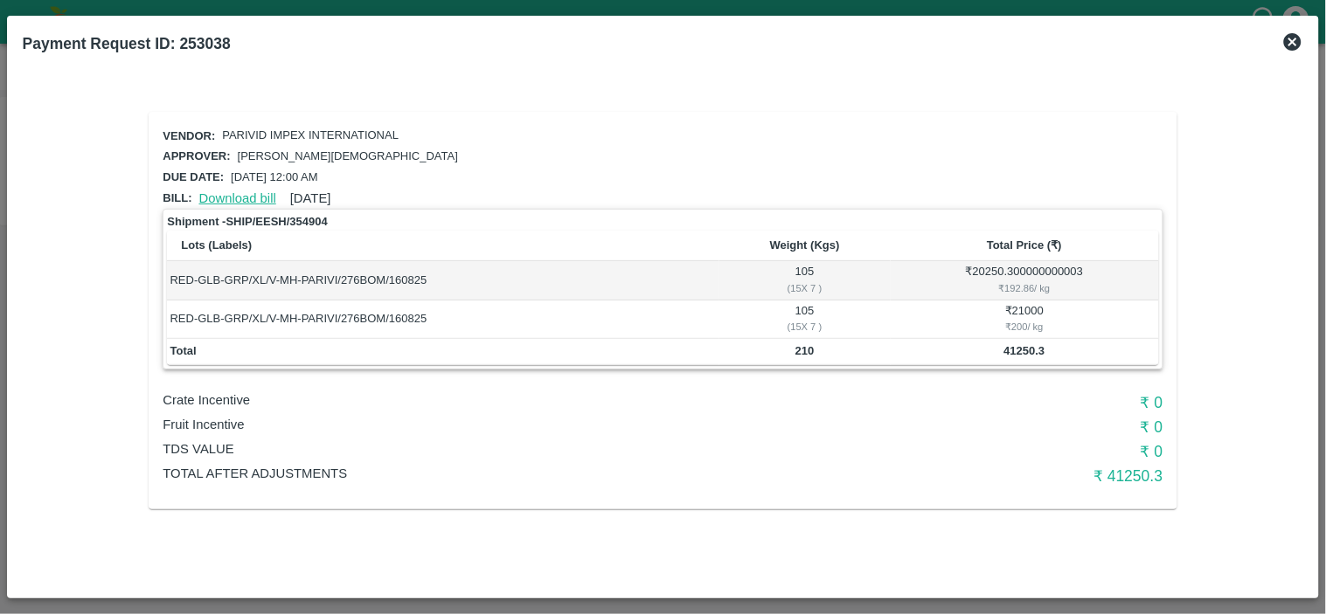
click at [246, 195] on link "Download bill" at bounding box center [237, 198] width 77 height 14
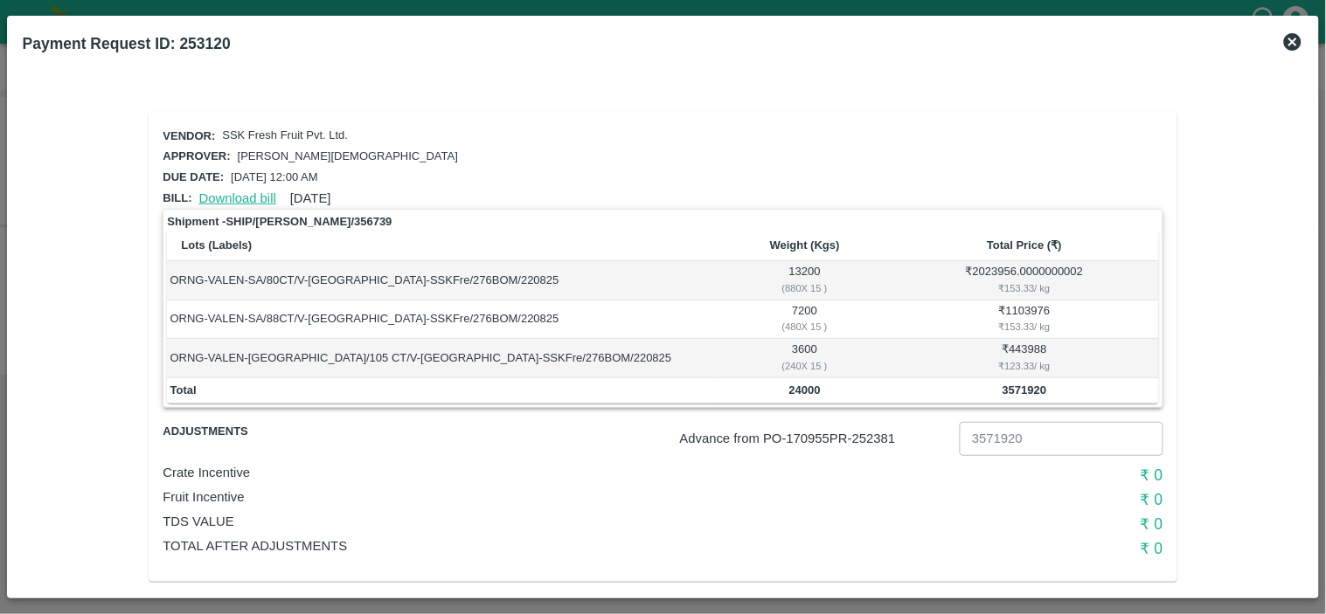
click at [211, 194] on link "Download bill" at bounding box center [237, 198] width 77 height 14
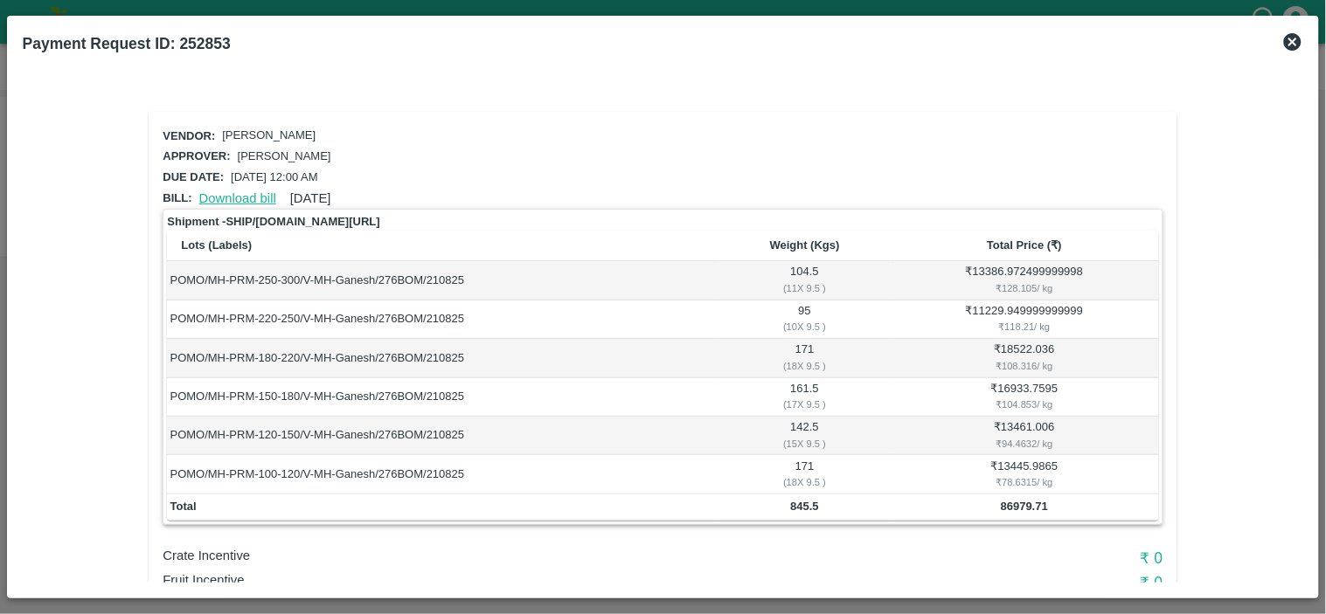
click at [239, 193] on link "Download bill" at bounding box center [237, 198] width 77 height 14
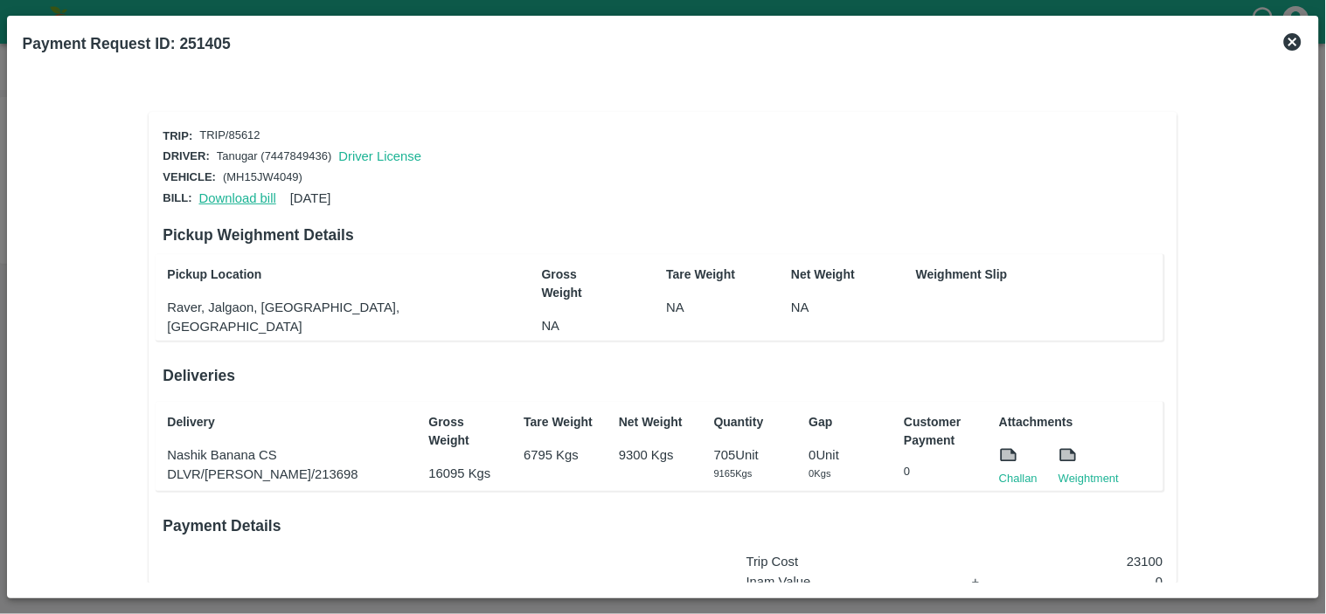
click at [246, 191] on link "Download bill" at bounding box center [237, 198] width 77 height 14
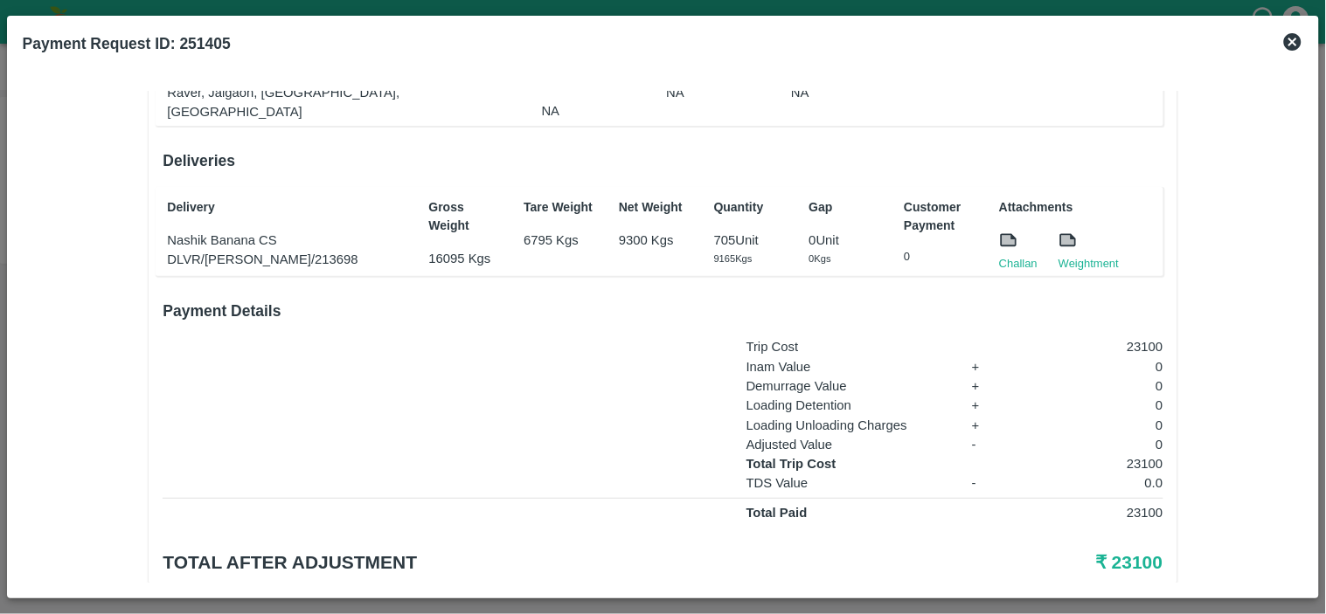
scroll to position [264, 0]
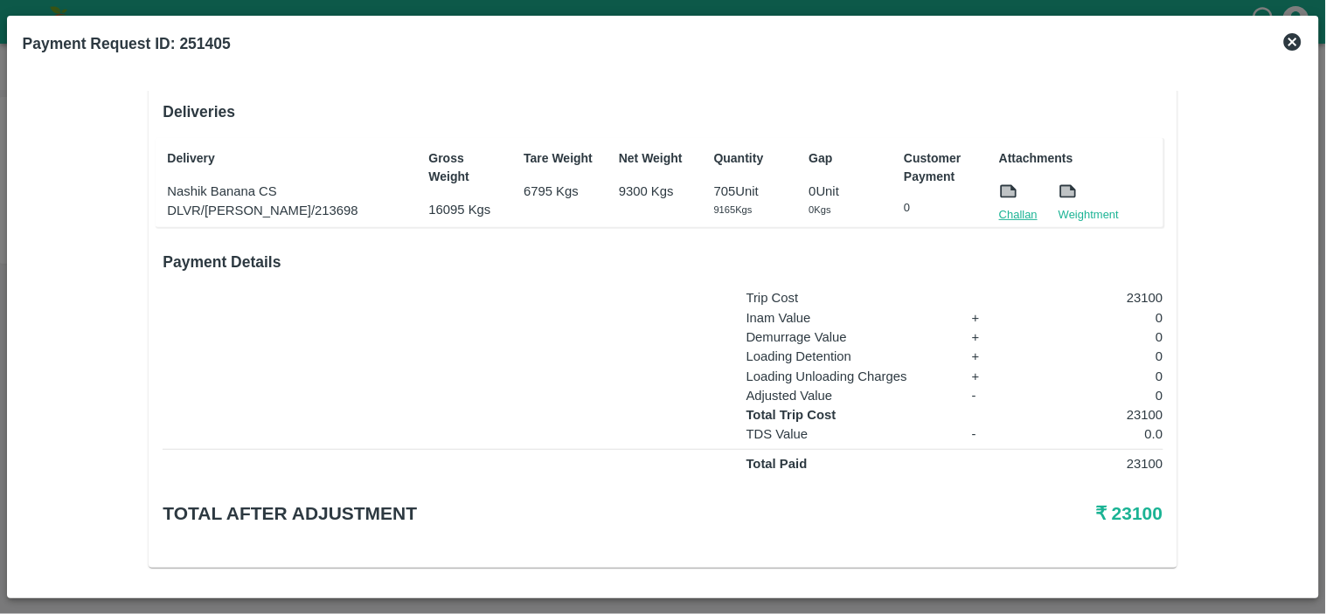
click at [1015, 207] on link "Challan" at bounding box center [1018, 214] width 38 height 17
click at [1140, 407] on p "23100" at bounding box center [1093, 414] width 139 height 19
copy p "23100"
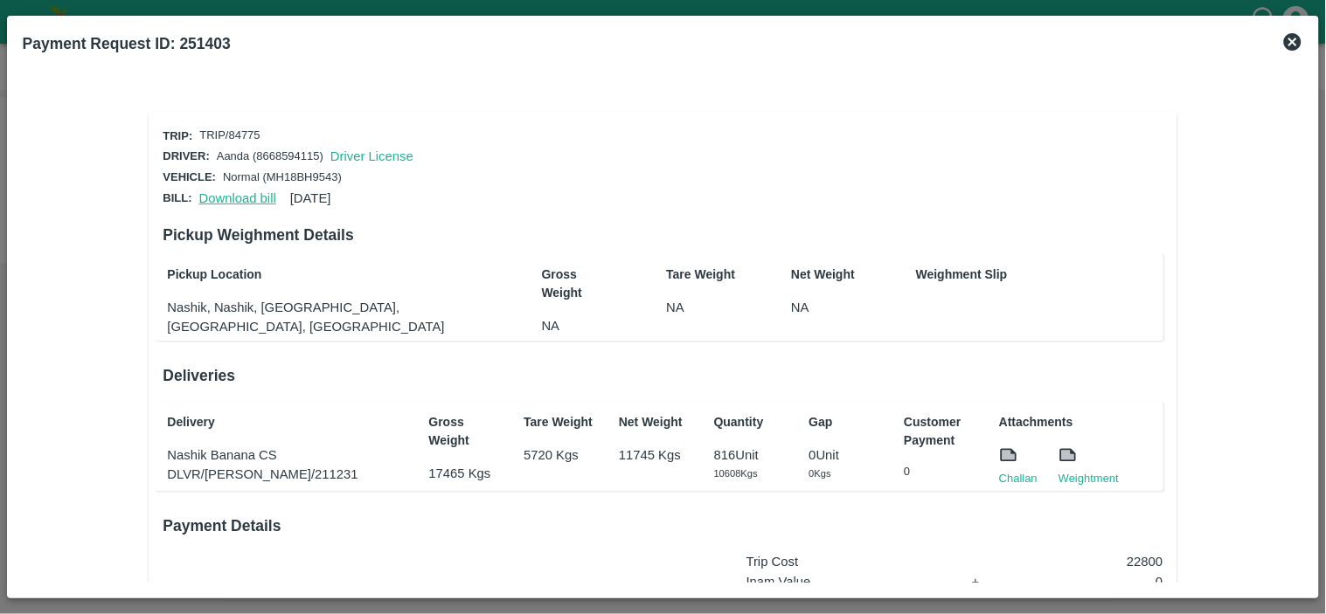
click at [232, 191] on link "Download bill" at bounding box center [237, 198] width 77 height 14
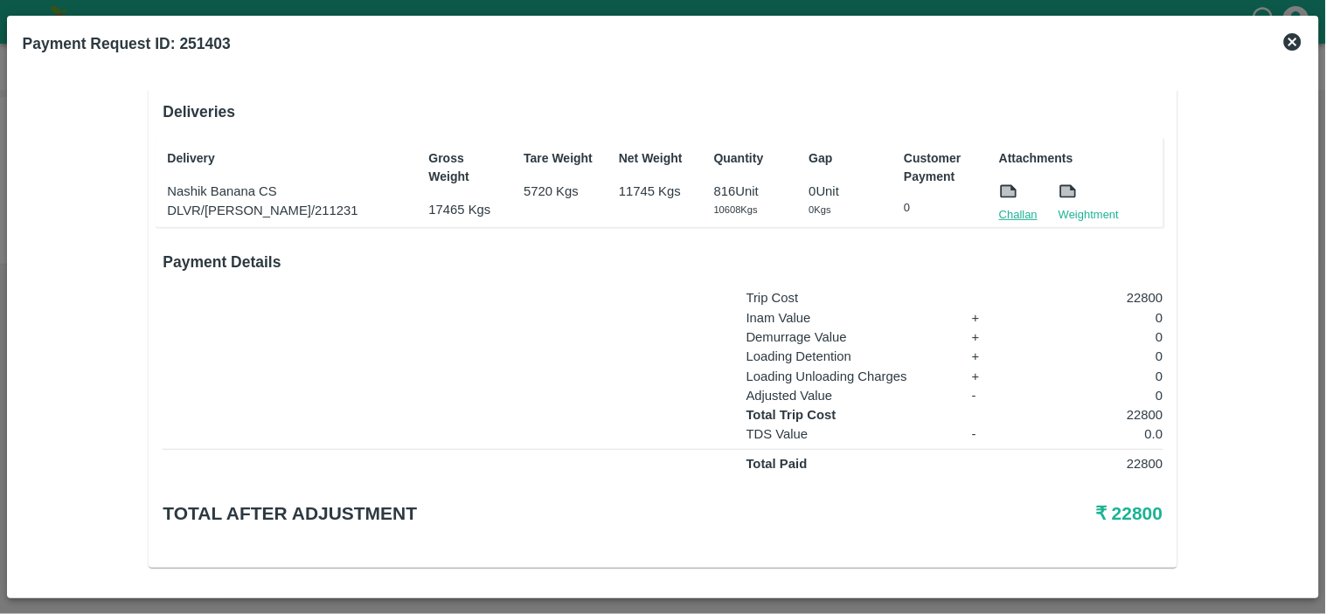
click at [1016, 208] on link "Challan" at bounding box center [1018, 214] width 38 height 17
click at [1128, 412] on p "22800" at bounding box center [1093, 414] width 139 height 19
copy p "22800"
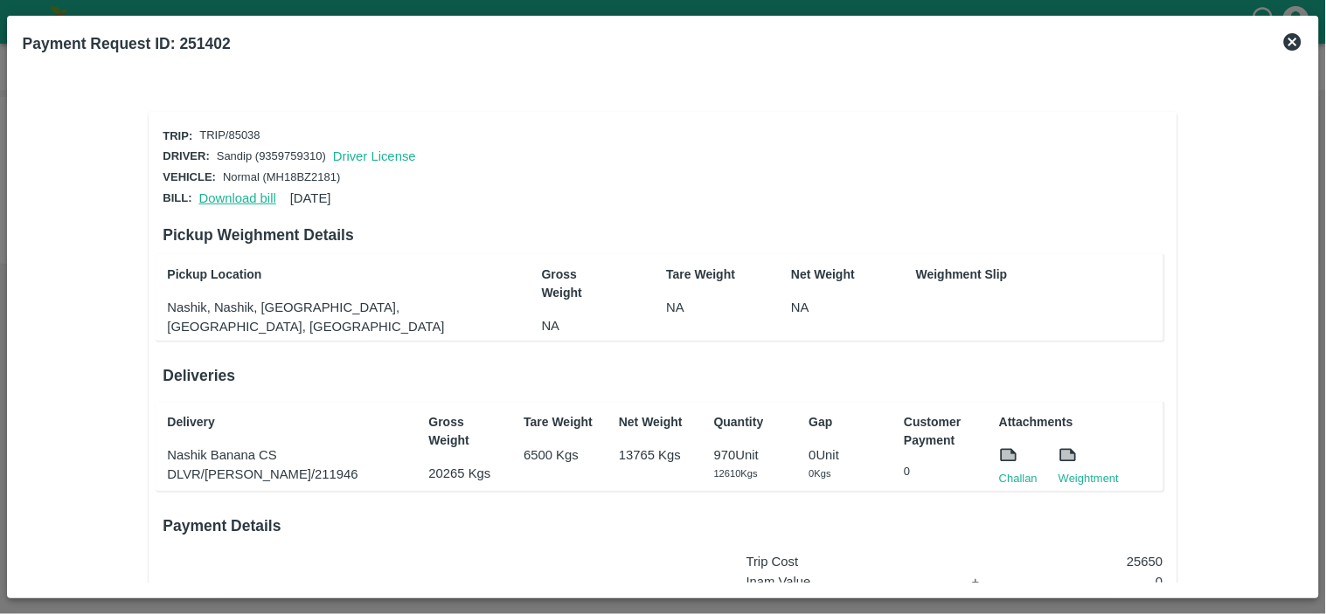
click at [233, 198] on link "Download bill" at bounding box center [237, 198] width 77 height 14
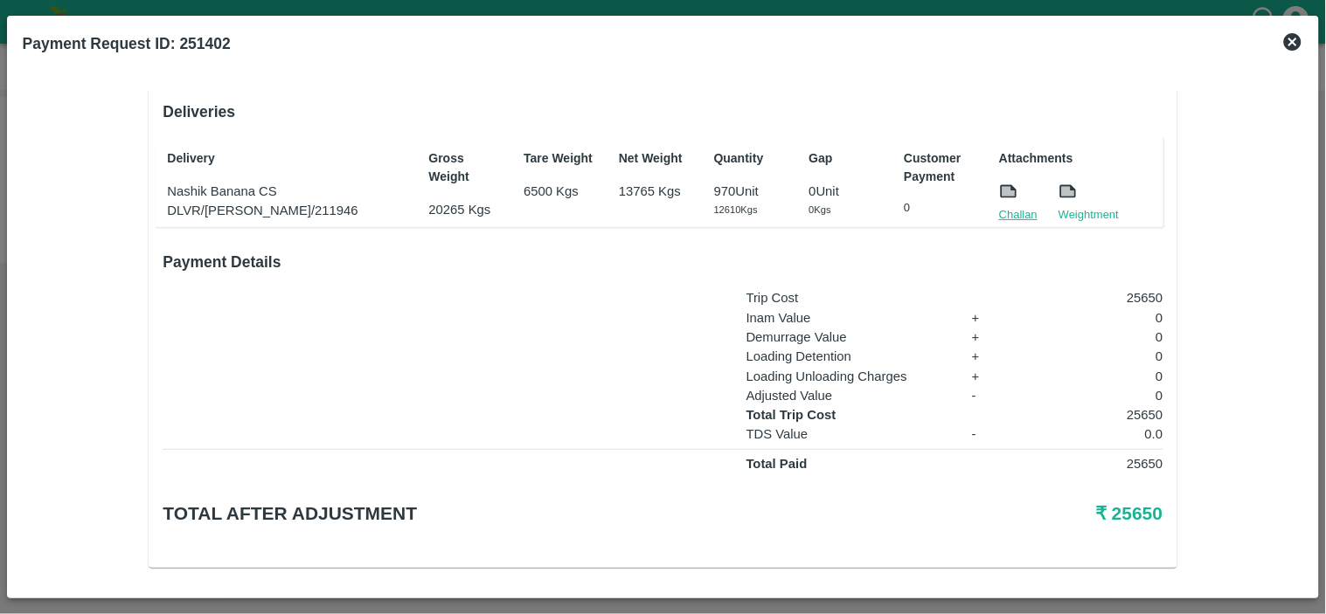
click at [1019, 214] on link "Challan" at bounding box center [1018, 214] width 38 height 17
click at [1140, 288] on p "25650" at bounding box center [1093, 297] width 139 height 19
copy p "25650"
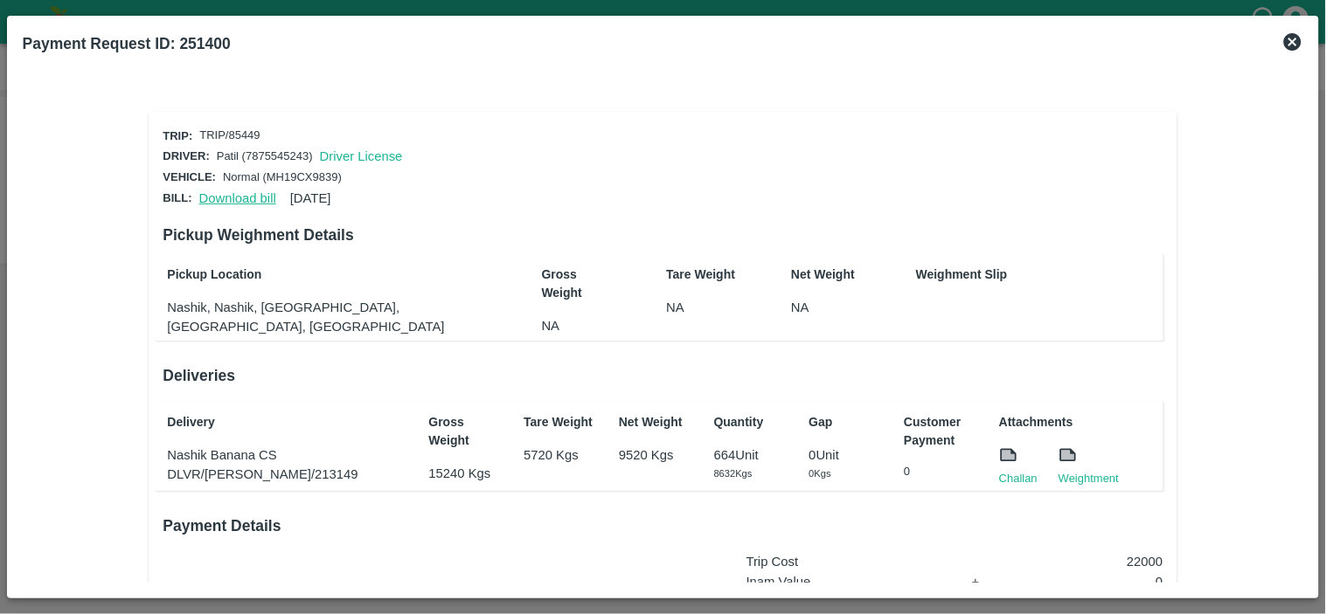
click at [217, 198] on link "Download bill" at bounding box center [237, 198] width 77 height 14
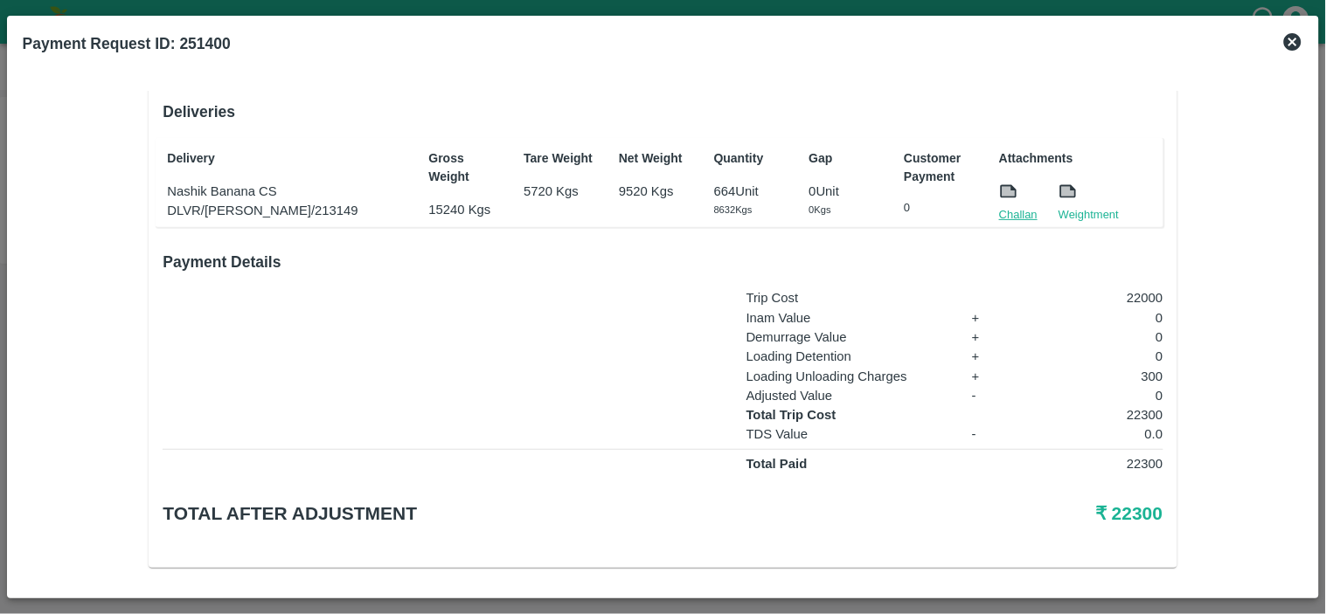
click at [1006, 206] on link "Challan" at bounding box center [1018, 214] width 38 height 17
click at [1141, 405] on p "22300" at bounding box center [1093, 414] width 139 height 19
copy p "22300"
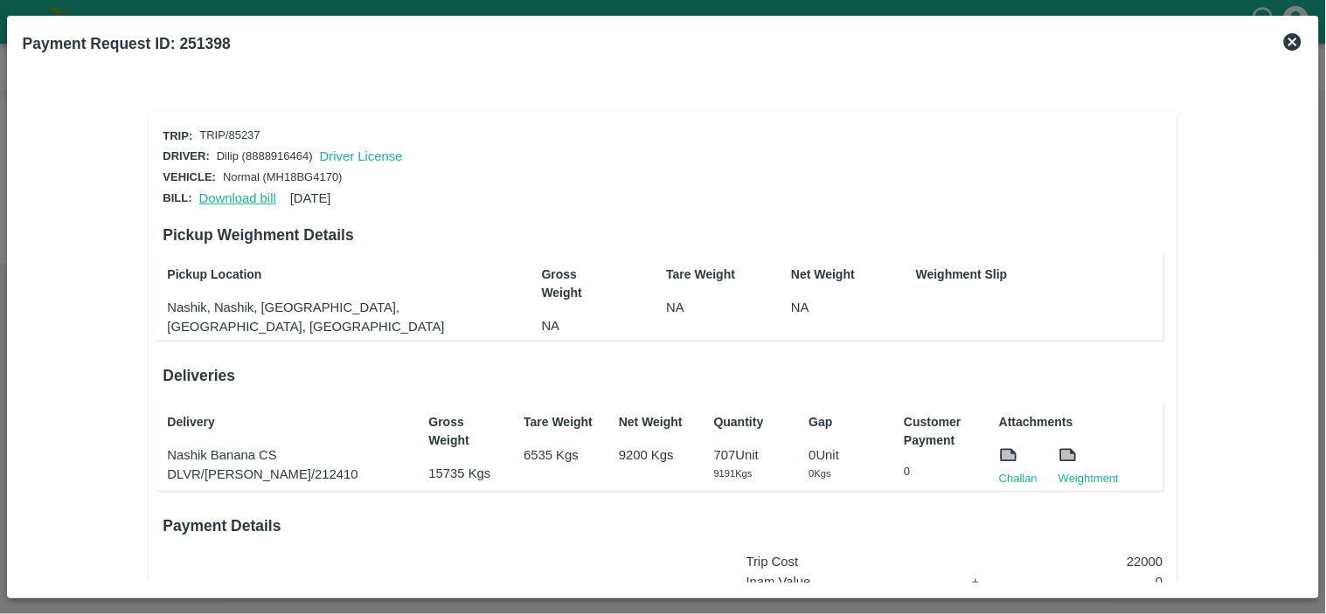
click at [229, 196] on link "Download bill" at bounding box center [237, 198] width 77 height 14
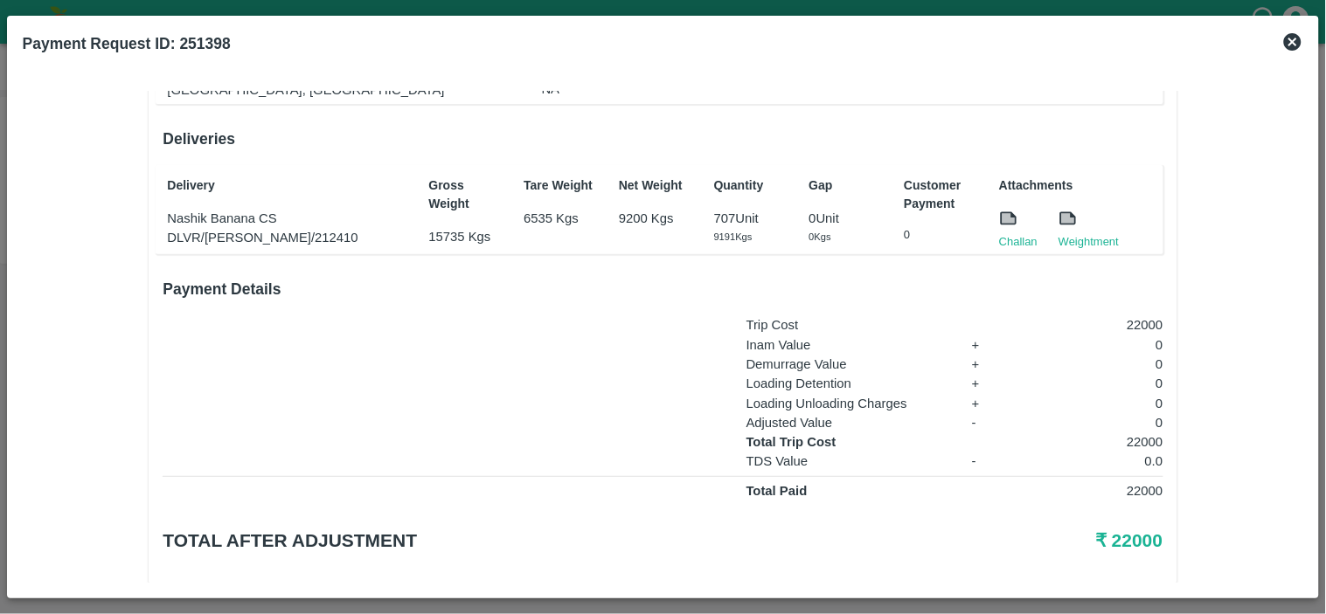
scroll to position [252, 0]
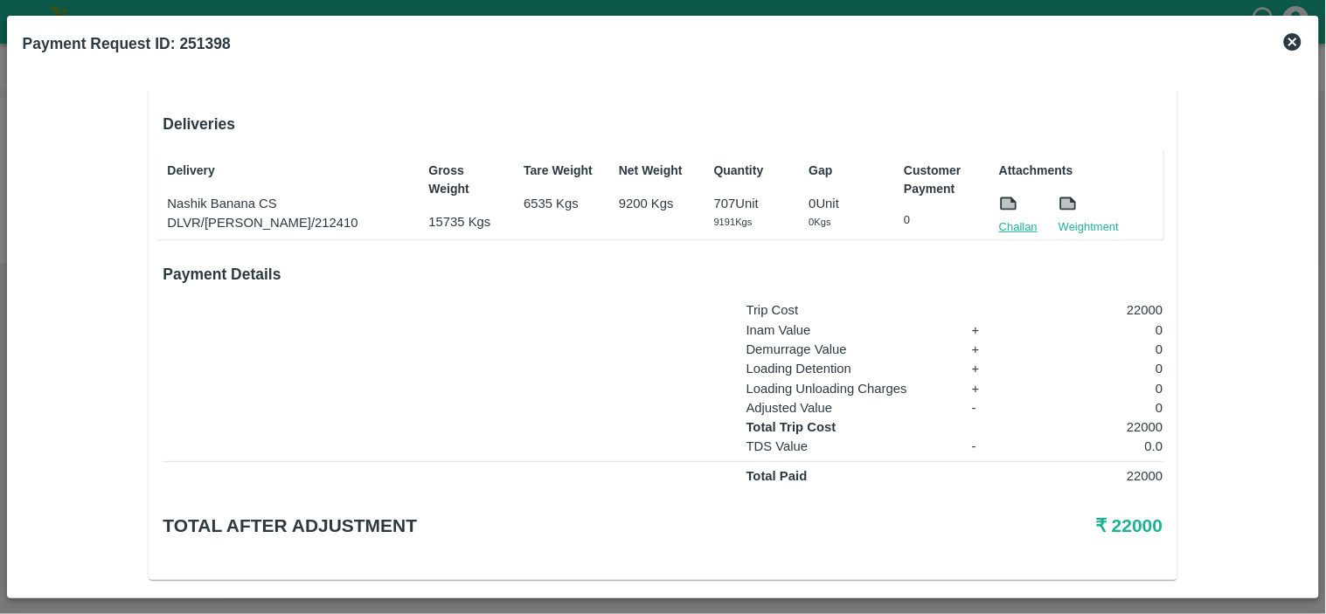
click at [1017, 220] on link "Challan" at bounding box center [1018, 226] width 38 height 17
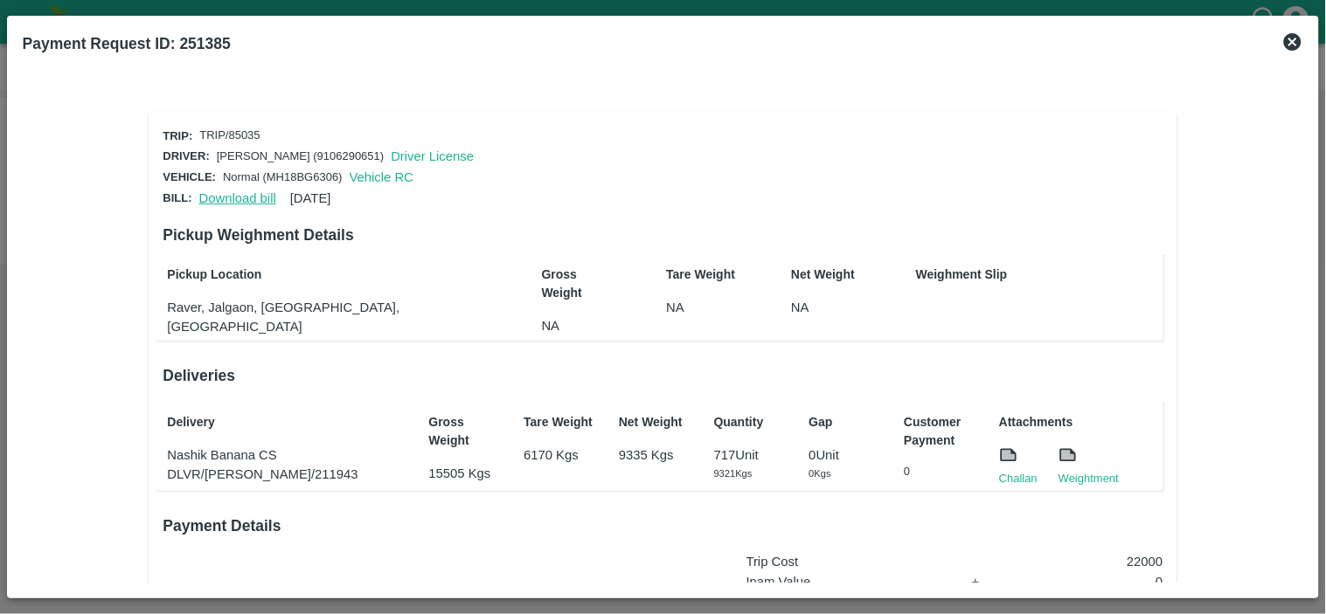
click at [230, 197] on link "Download bill" at bounding box center [237, 198] width 77 height 14
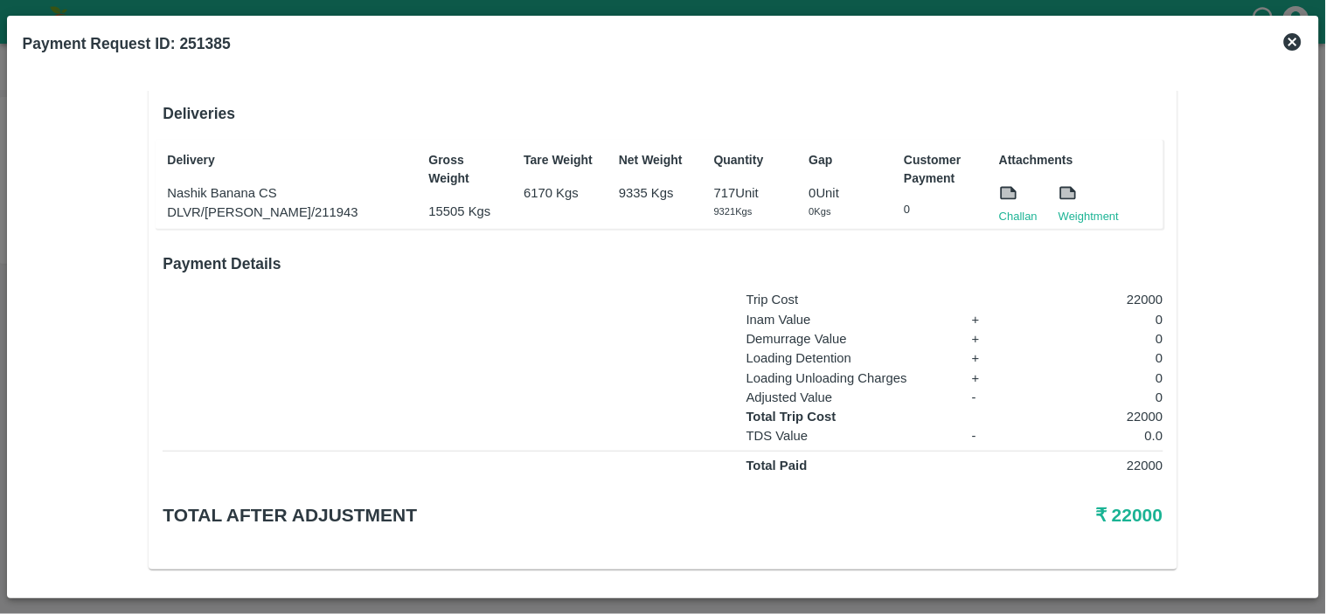
scroll to position [264, 0]
click at [1010, 207] on link "Challan" at bounding box center [1018, 214] width 38 height 17
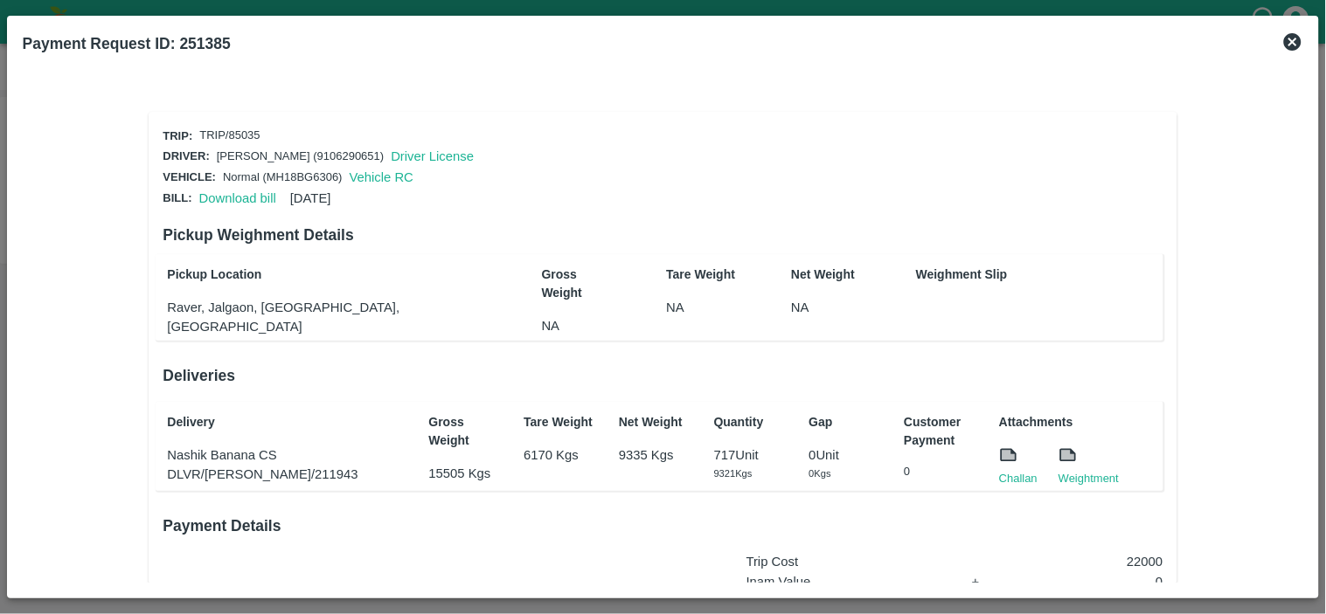
click at [227, 202] on div "Download bill [DATE]" at bounding box center [261, 195] width 139 height 26
click at [225, 191] on link "Download bill" at bounding box center [237, 198] width 77 height 14
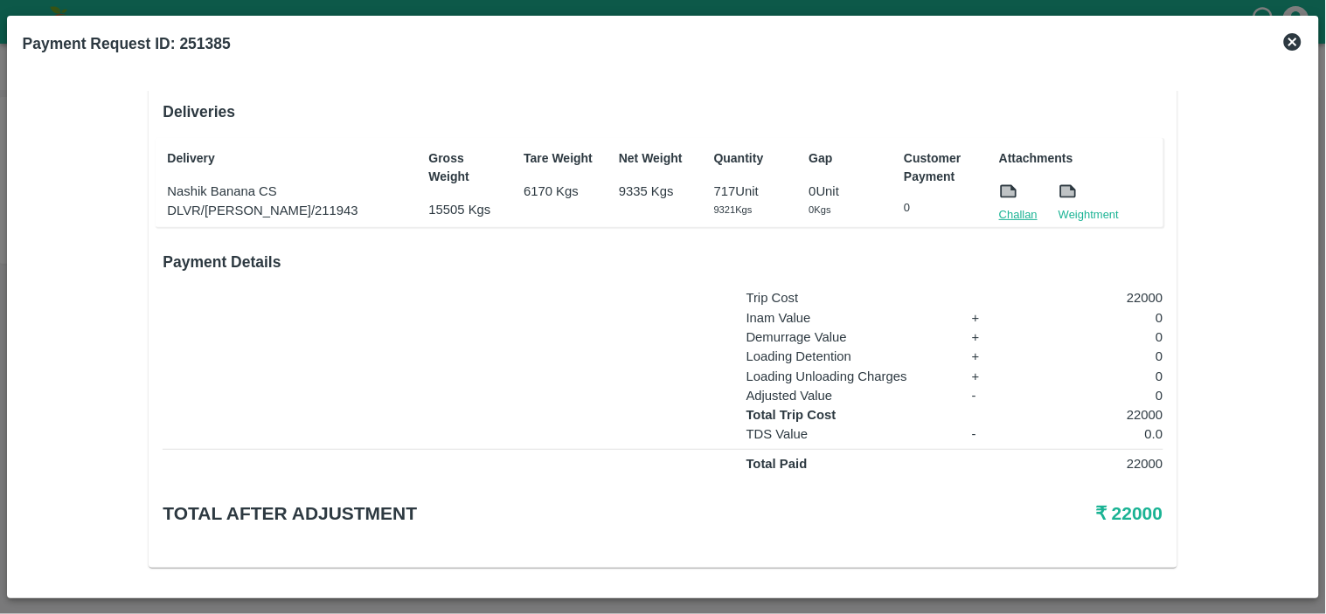
click at [1015, 206] on link "Challan" at bounding box center [1018, 214] width 38 height 17
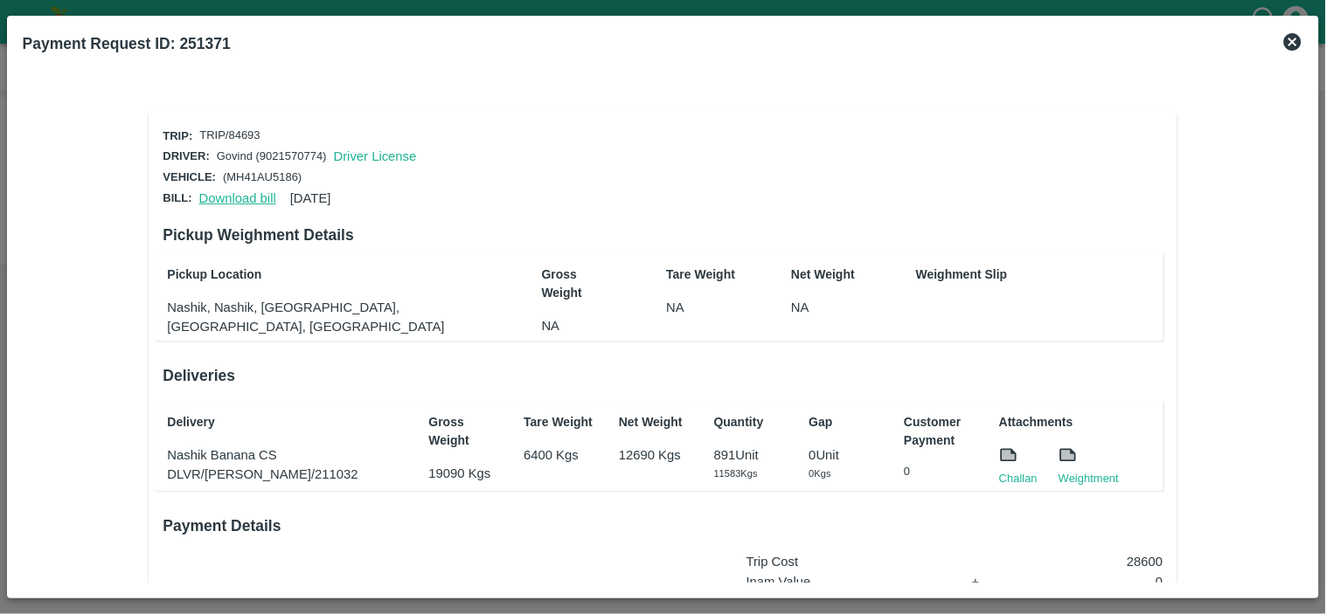
click at [217, 191] on link "Download bill" at bounding box center [237, 198] width 77 height 14
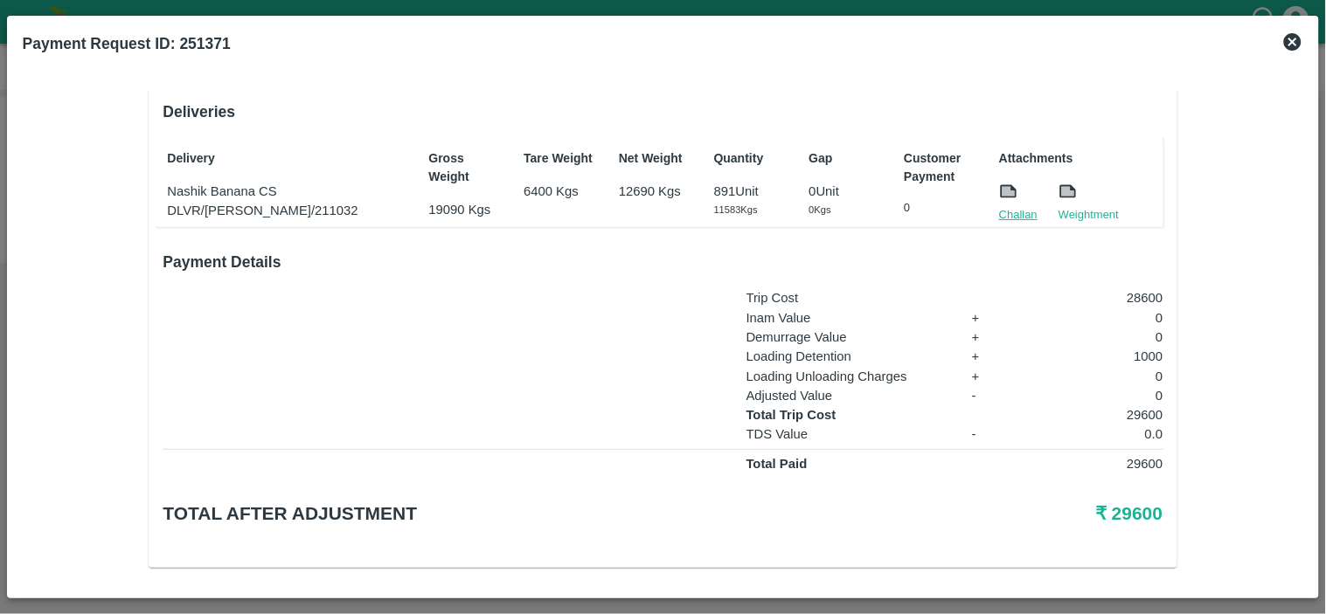
click at [1007, 206] on link "Challan" at bounding box center [1018, 214] width 38 height 17
click at [1137, 405] on p "29600" at bounding box center [1093, 414] width 139 height 19
copy p "29600"
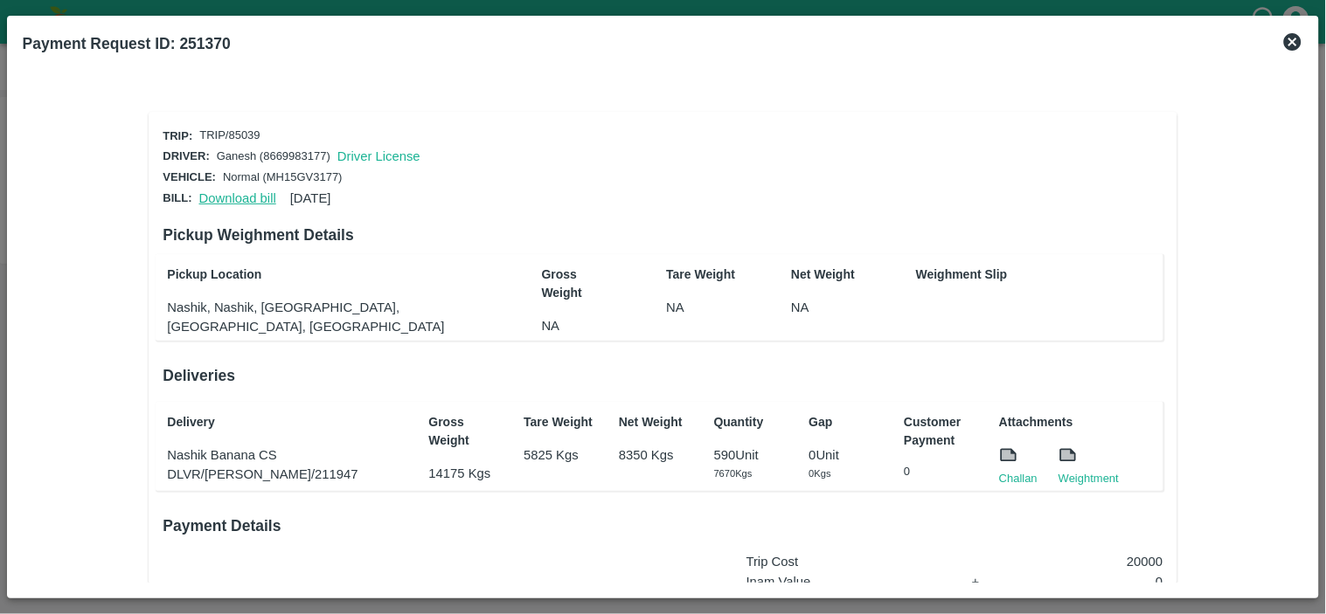
click at [231, 191] on link "Download bill" at bounding box center [237, 198] width 77 height 14
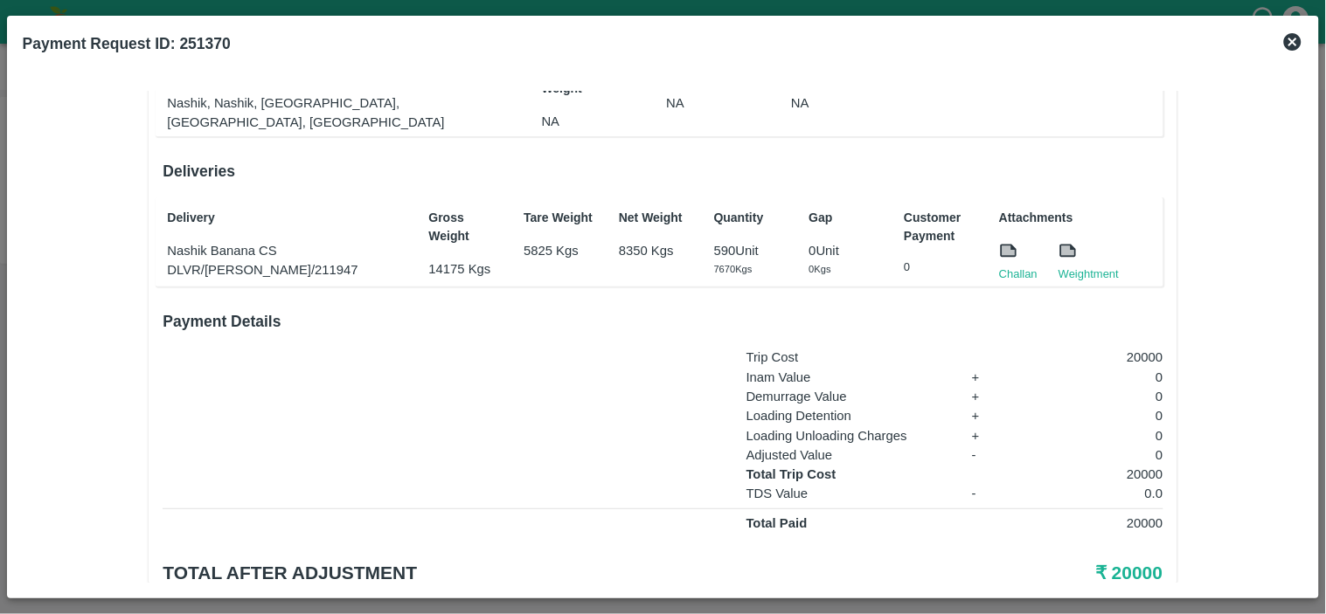
scroll to position [264, 0]
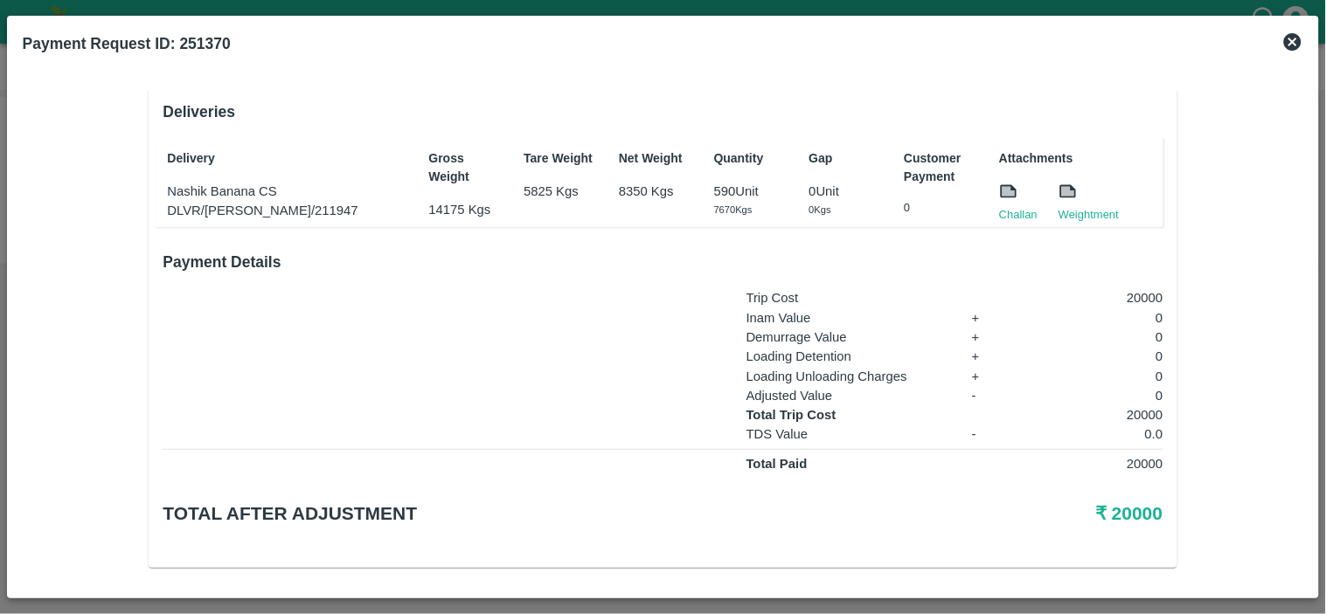
click at [1008, 218] on div "Delivery Nashik Banana CS DLVR/NASH/211947 Gross Weight 14175 Kgs Tare Weight 5…" at bounding box center [659, 182] width 1007 height 89
click at [1012, 212] on link "Challan" at bounding box center [1018, 214] width 38 height 17
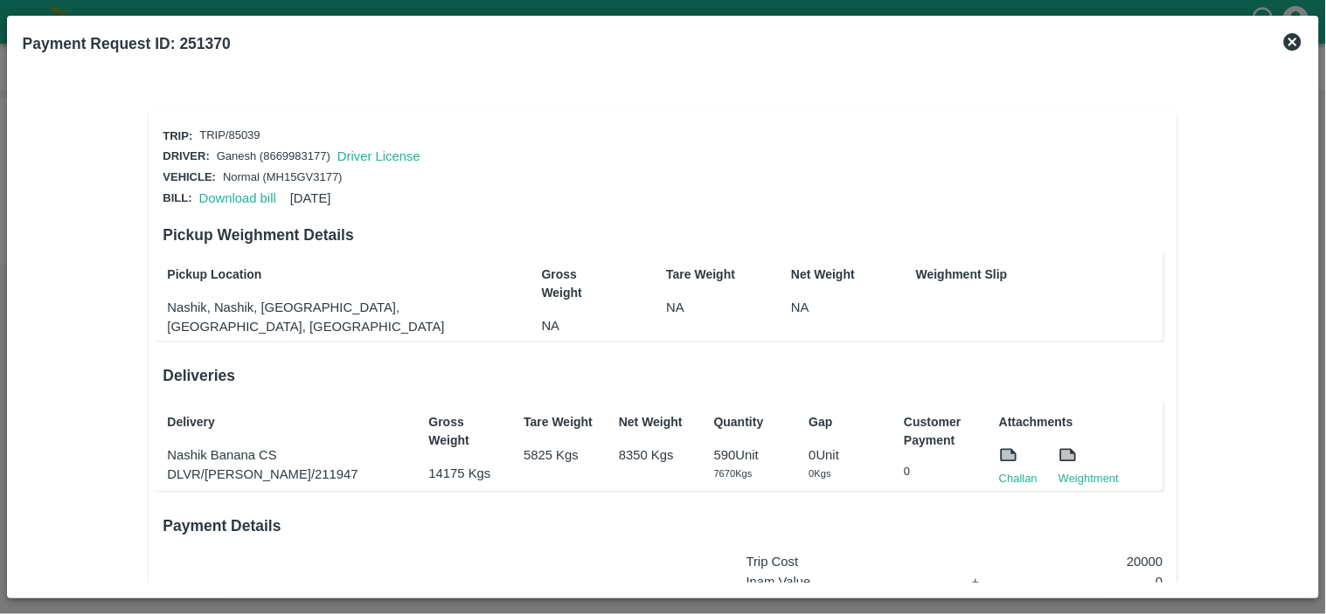
scroll to position [264, 0]
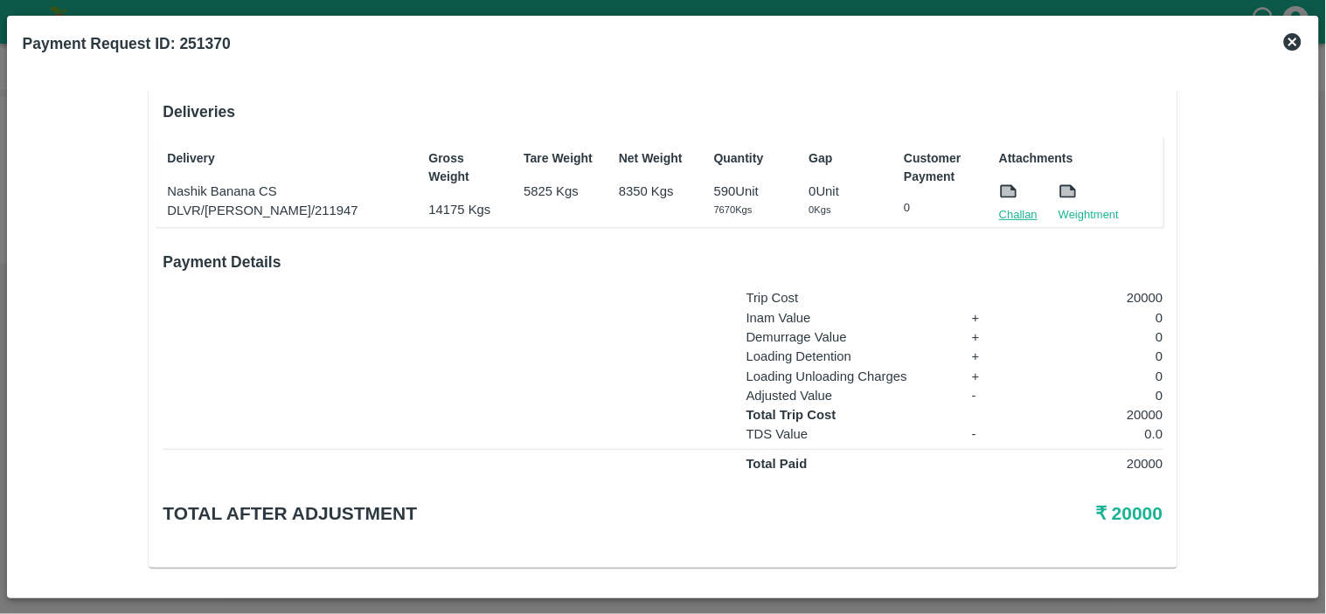
click at [1016, 206] on link "Challan" at bounding box center [1018, 214] width 38 height 17
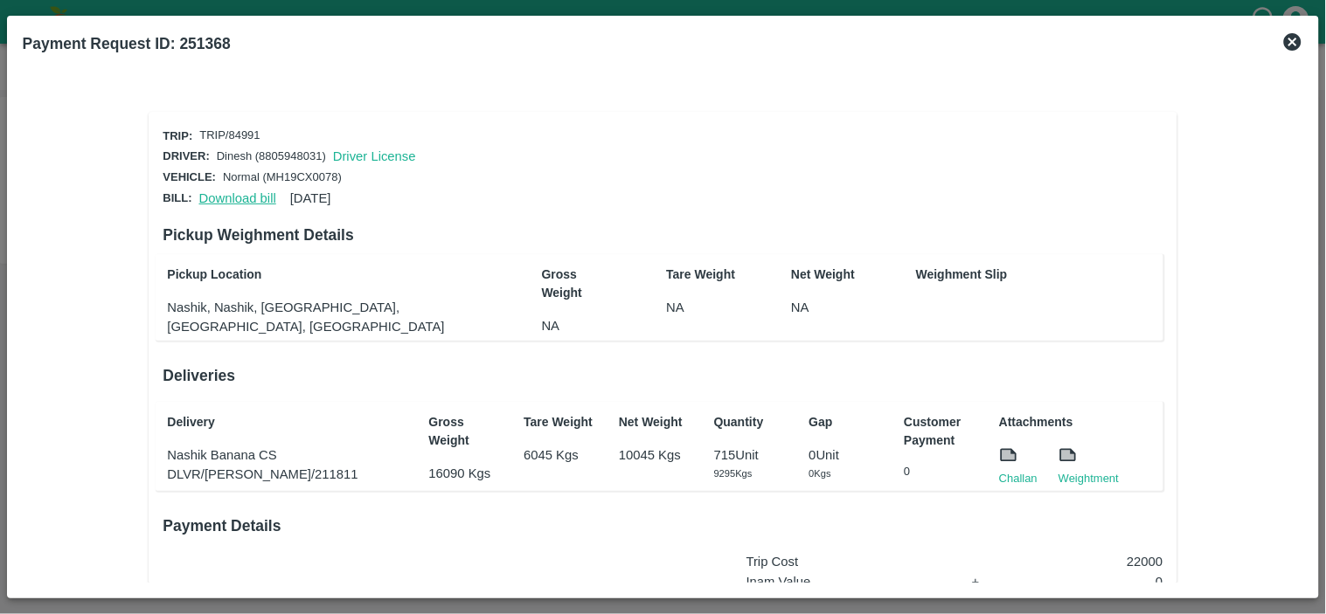
click at [245, 197] on link "Download bill" at bounding box center [237, 198] width 77 height 14
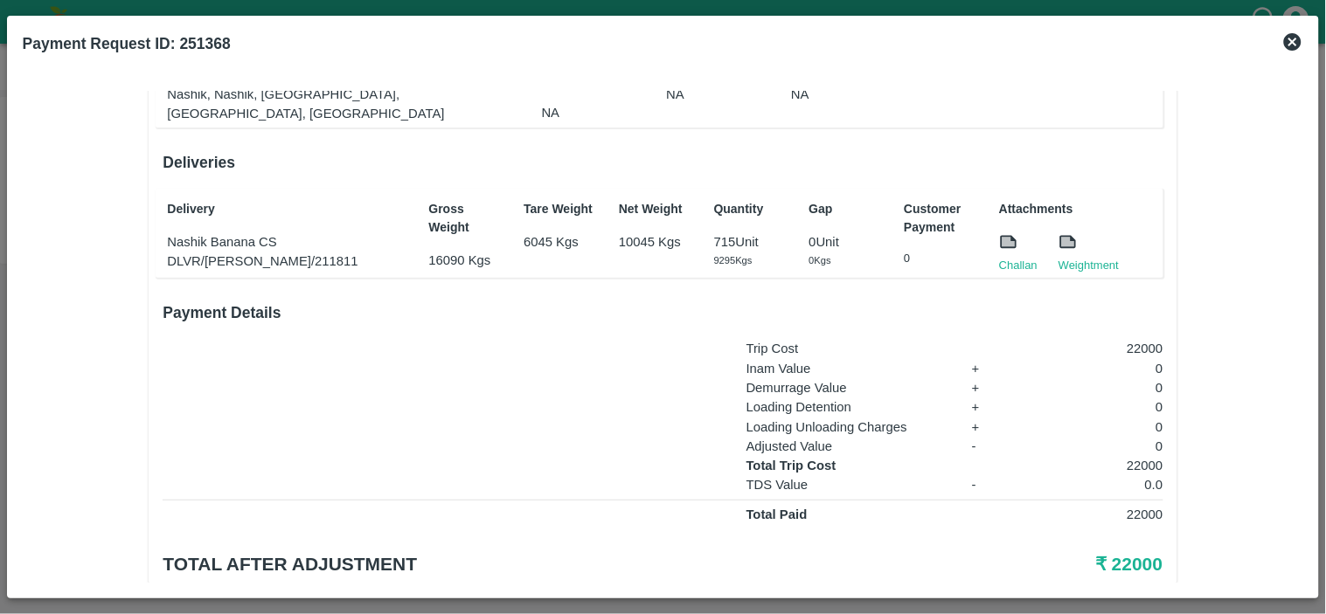
scroll to position [220, 0]
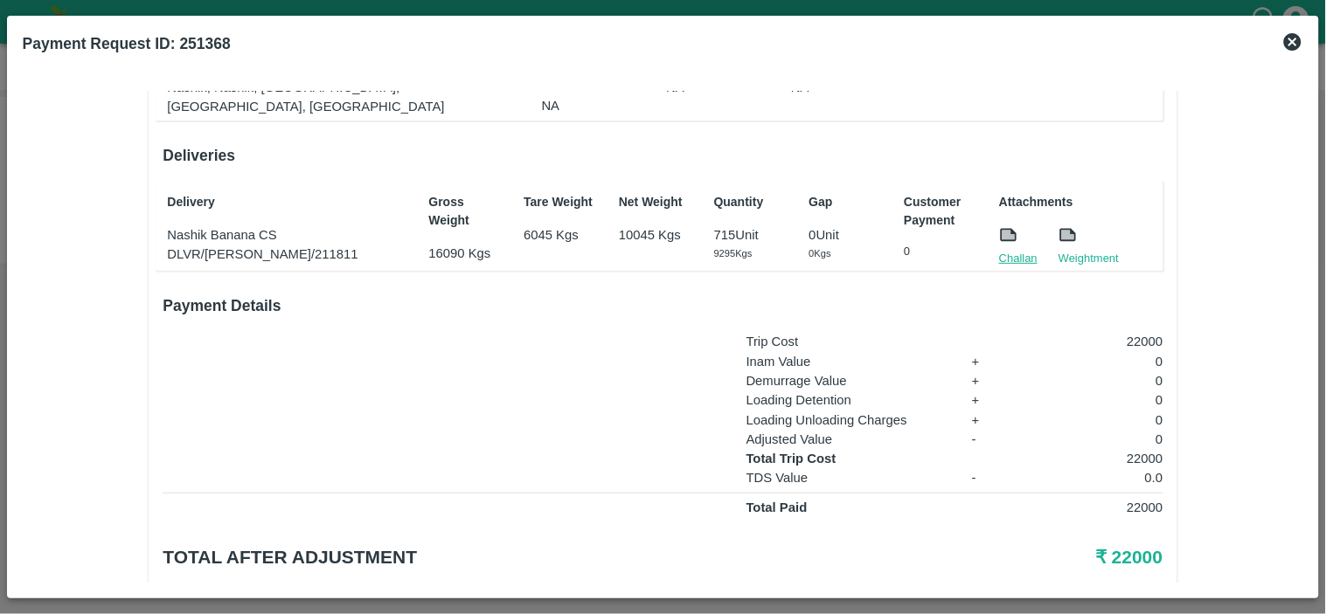
click at [1008, 256] on link "Challan" at bounding box center [1018, 258] width 38 height 17
click at [1139, 332] on p "22000" at bounding box center [1093, 341] width 139 height 19
copy p "22000"
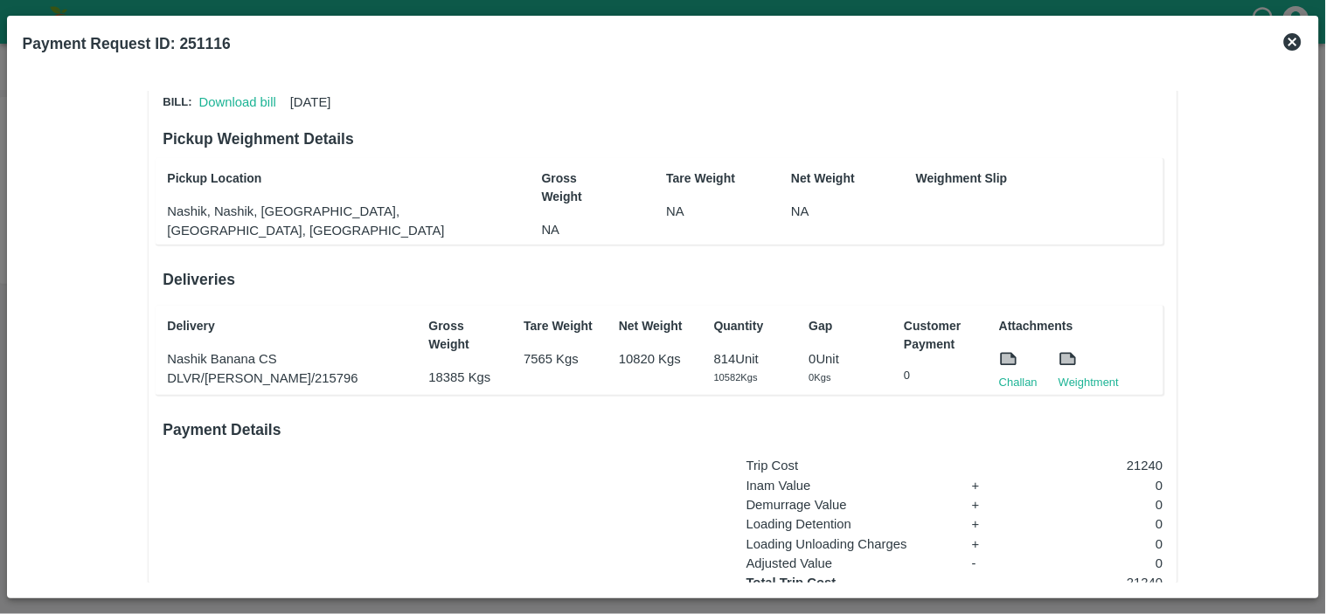
scroll to position [97, 0]
click at [229, 96] on link "Download bill" at bounding box center [237, 101] width 77 height 14
click at [1002, 373] on link "Challan" at bounding box center [1018, 381] width 38 height 17
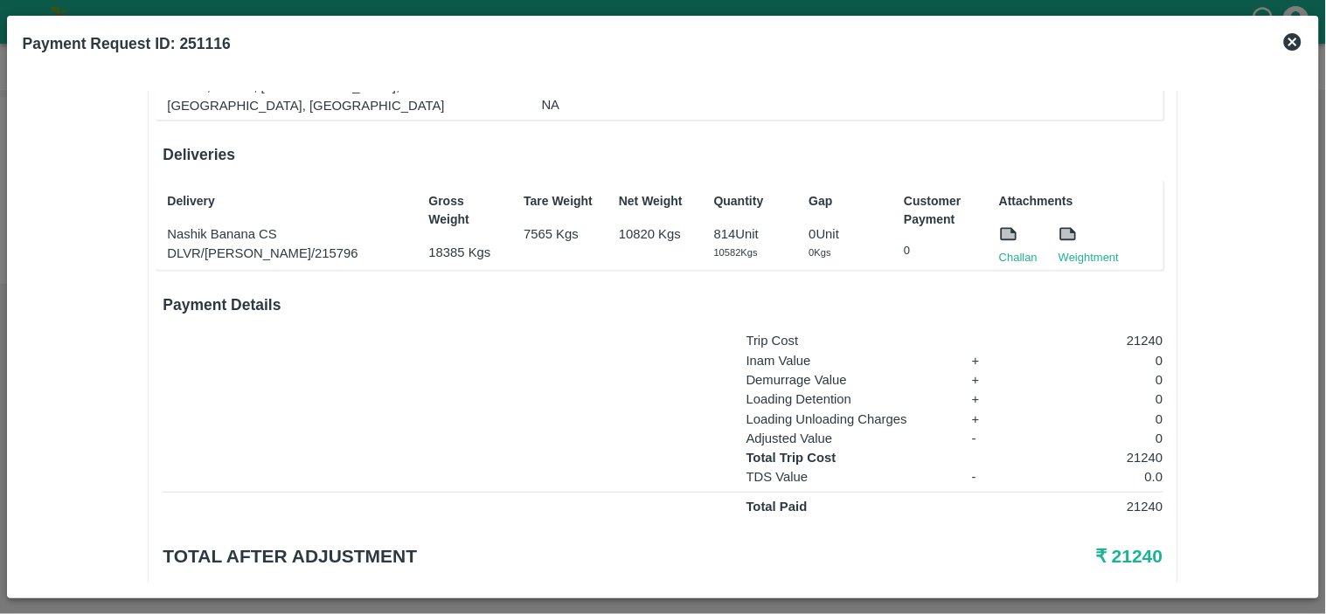
scroll to position [264, 0]
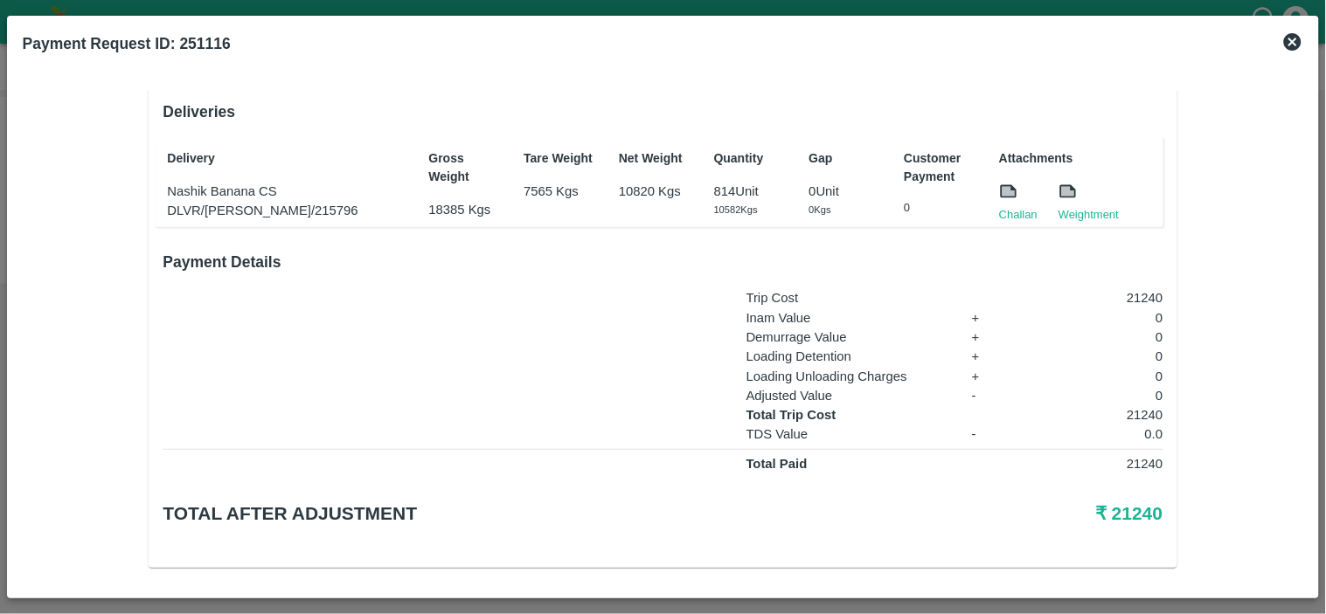
click at [1132, 407] on p "21240" at bounding box center [1093, 414] width 139 height 19
copy p "21240"
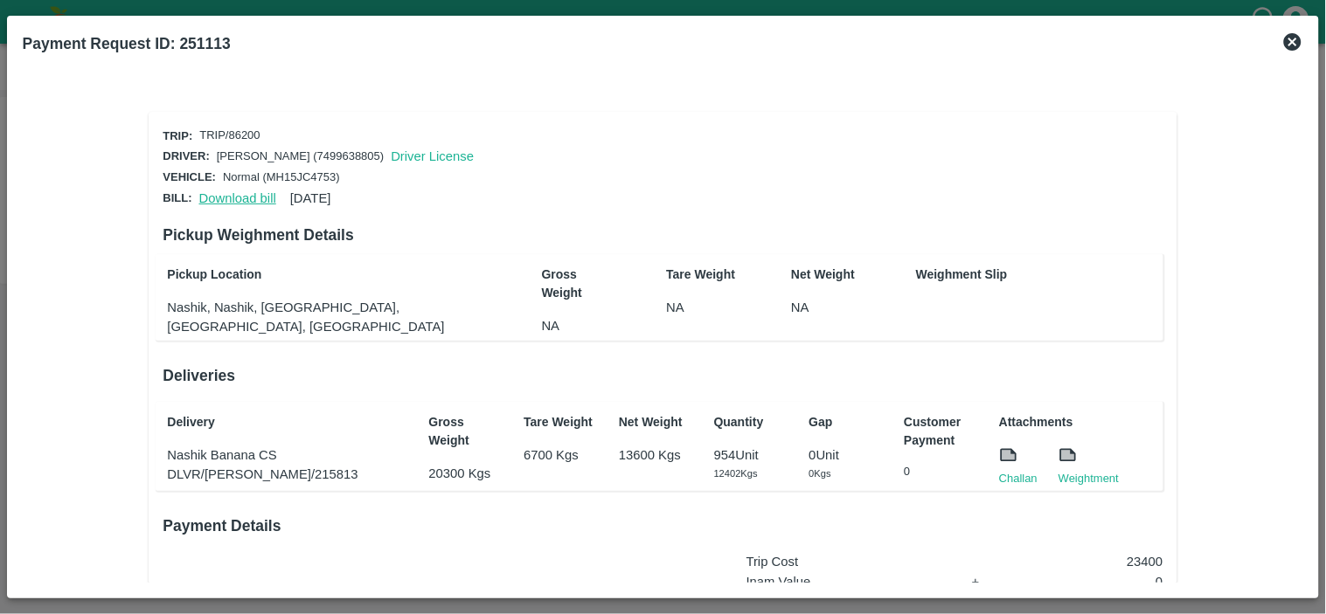
click at [229, 191] on link "Download bill" at bounding box center [237, 198] width 77 height 14
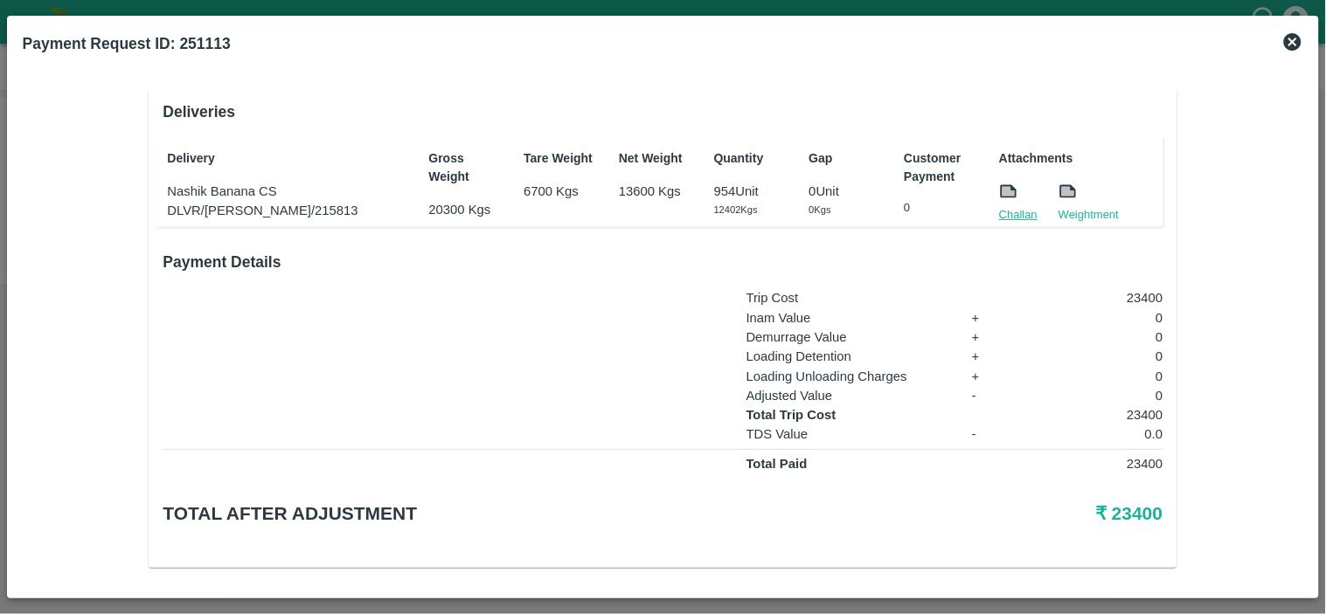
click at [1006, 207] on link "Challan" at bounding box center [1018, 214] width 38 height 17
click at [1132, 408] on p "23400" at bounding box center [1093, 414] width 139 height 19
copy p "23400"
